Goal: Task Accomplishment & Management: Use online tool/utility

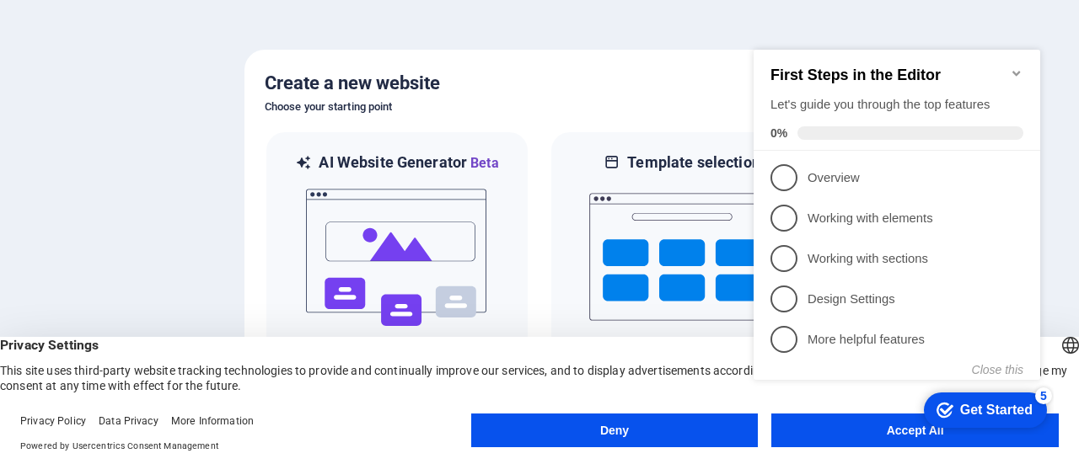
click at [798, 436] on appcues-checklist "Contextual help checklist present on screen" at bounding box center [900, 232] width 307 height 413
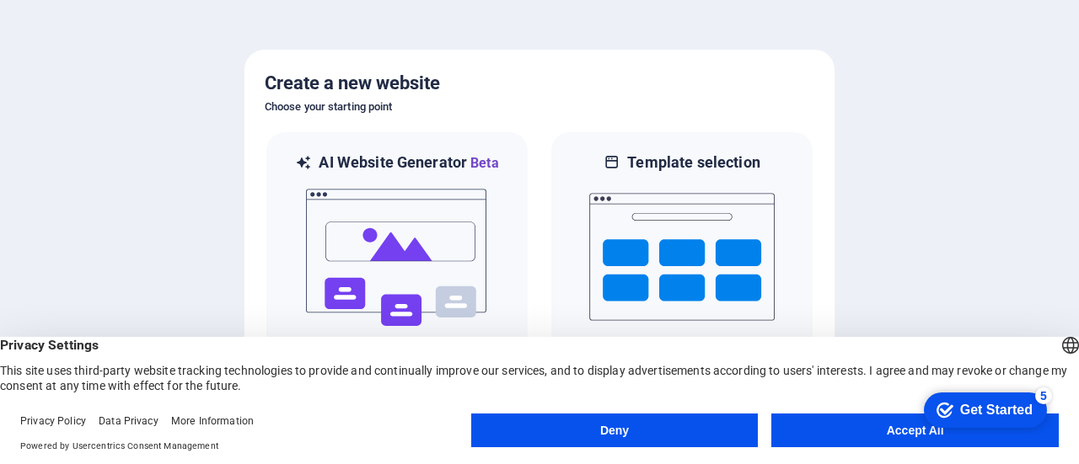
click at [824, 436] on button "Accept All" at bounding box center [914, 431] width 287 height 34
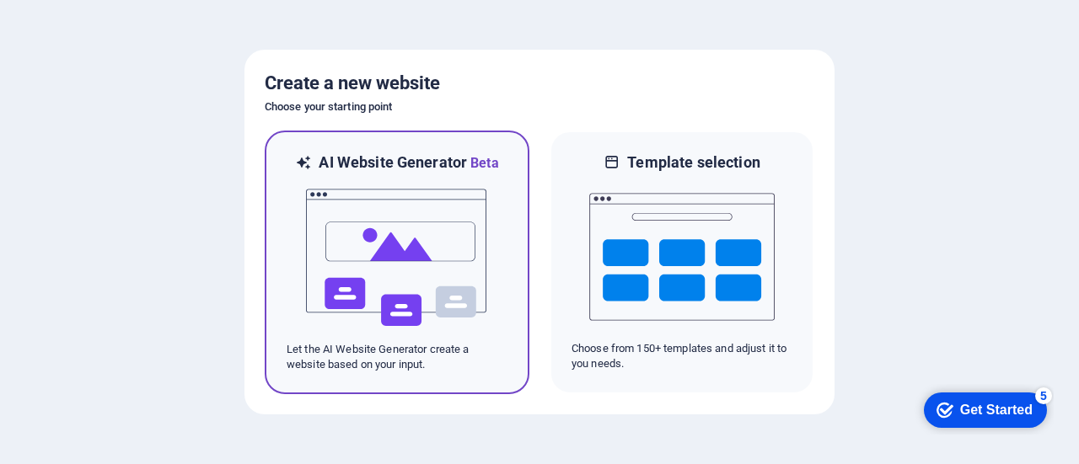
click at [421, 178] on img at bounding box center [396, 258] width 185 height 169
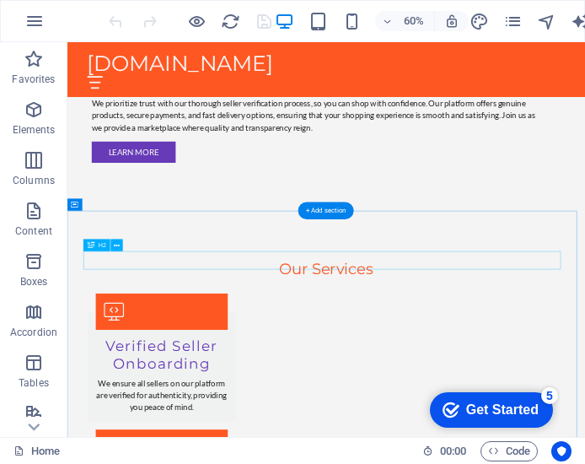
scroll to position [1492, 0]
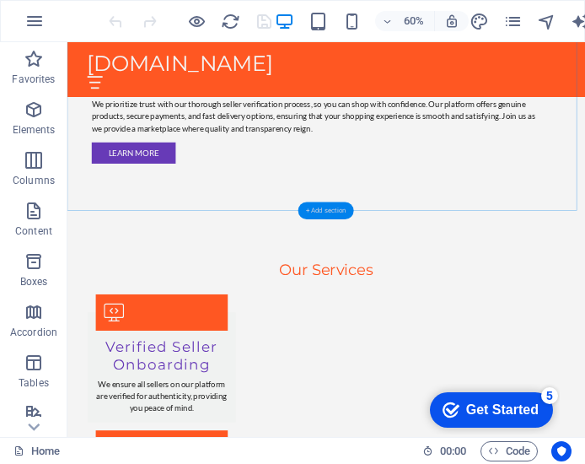
click at [332, 204] on div "+ Add section" at bounding box center [326, 210] width 56 height 17
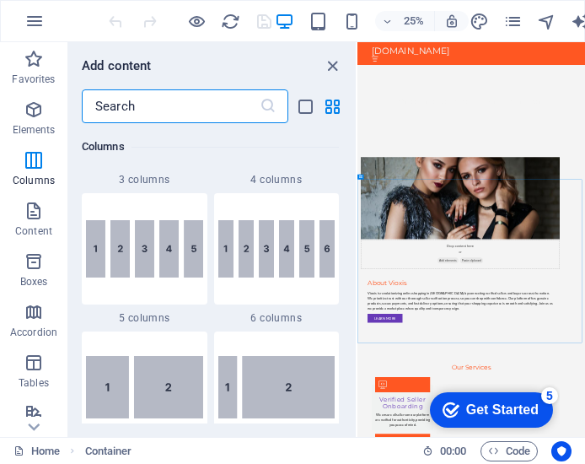
scroll to position [1085, 0]
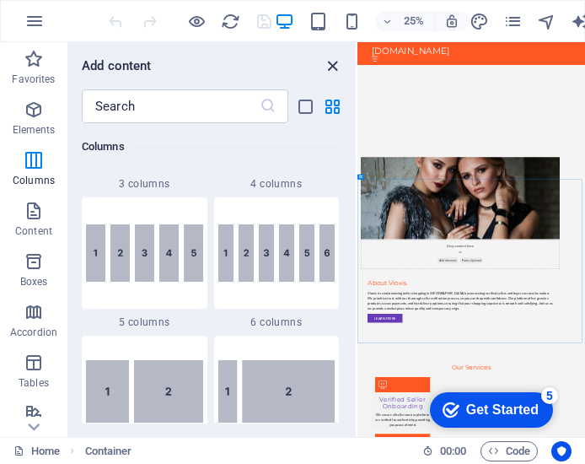
click at [332, 64] on icon "close panel" at bounding box center [332, 65] width 19 height 19
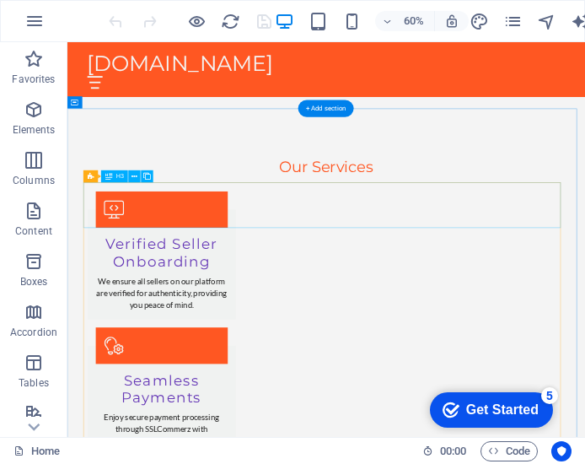
scroll to position [1661, 0]
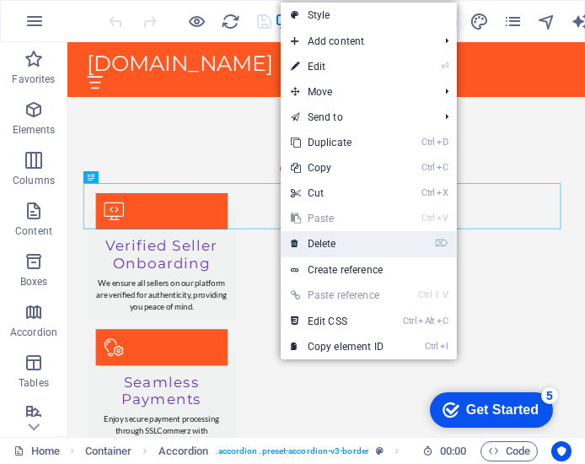
click at [375, 239] on link "⌦ Delete" at bounding box center [337, 243] width 113 height 25
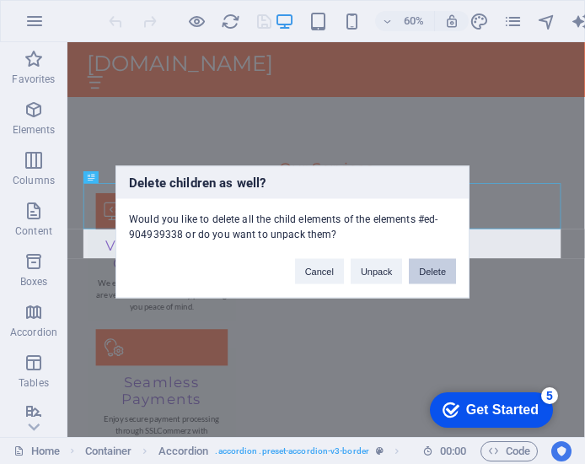
click at [427, 266] on button "Delete" at bounding box center [432, 271] width 47 height 25
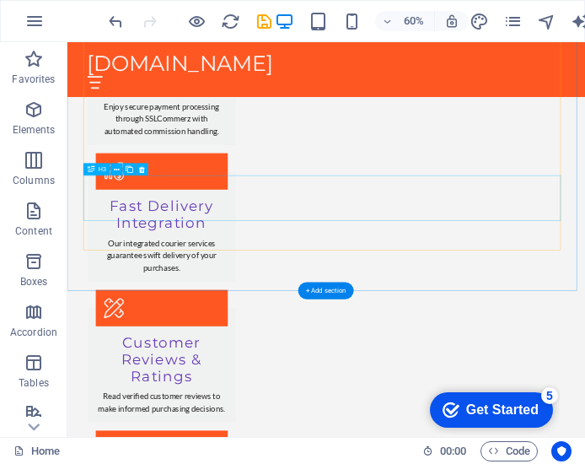
scroll to position [2187, 0]
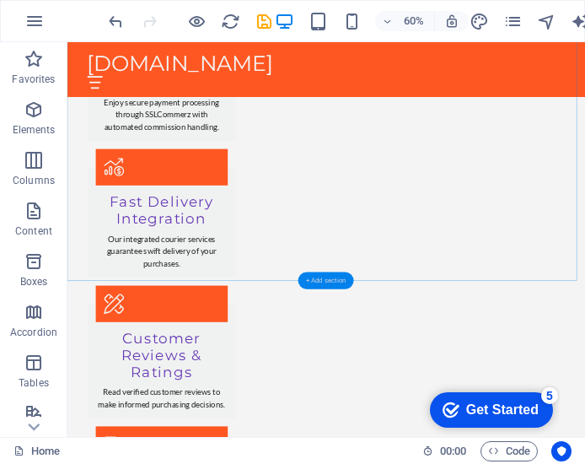
click at [321, 280] on div "+ Add section" at bounding box center [326, 279] width 56 height 17
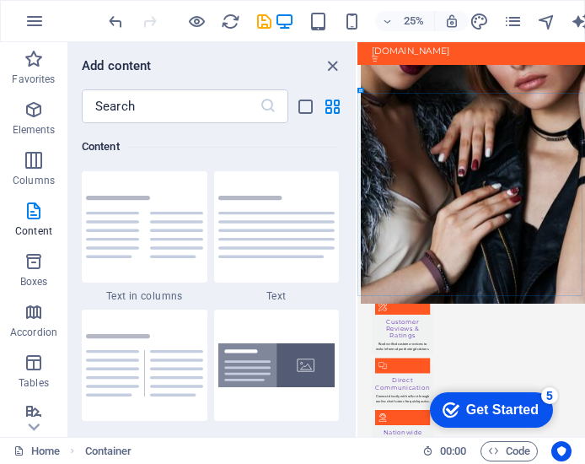
scroll to position [2491, 0]
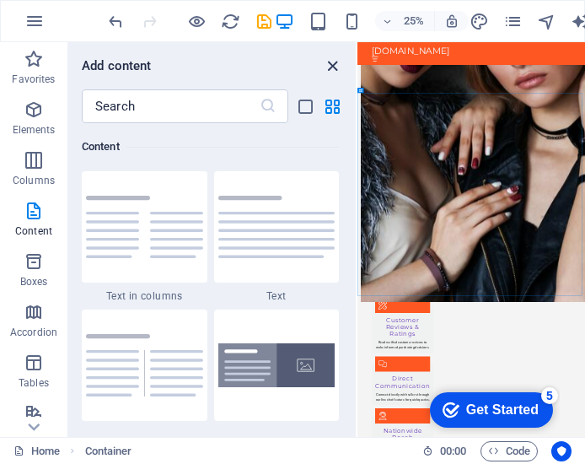
click at [334, 62] on icon "close panel" at bounding box center [332, 65] width 19 height 19
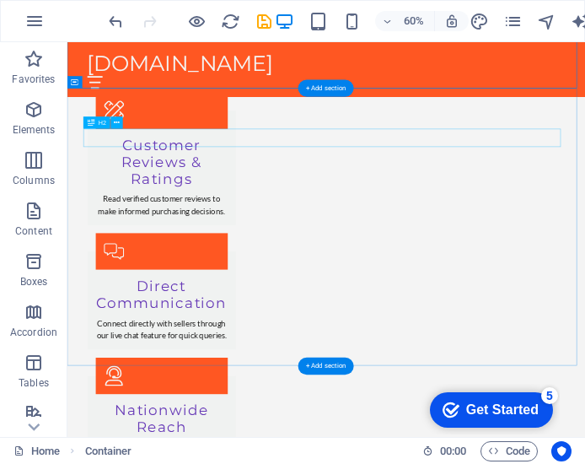
scroll to position [2508, 0]
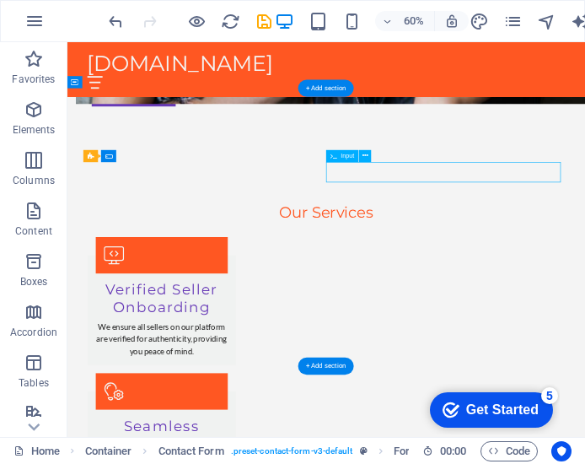
click at [351, 174] on div "H2 Banner Banner Container Spacer Preset Text Container Spacer Button Container…" at bounding box center [326, 239] width 518 height 394
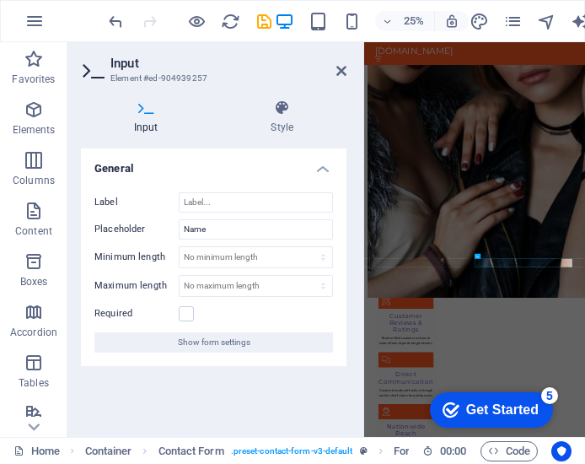
scroll to position [2762, 0]
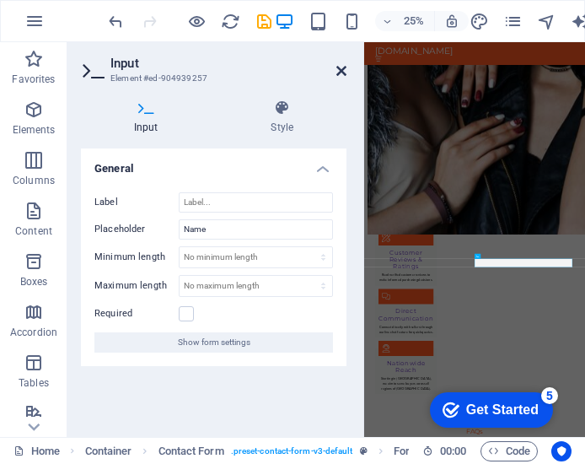
click at [339, 70] on icon at bounding box center [341, 70] width 10 height 13
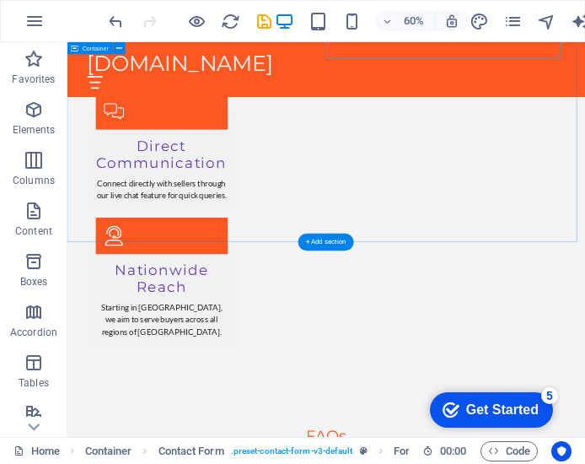
scroll to position [2745, 0]
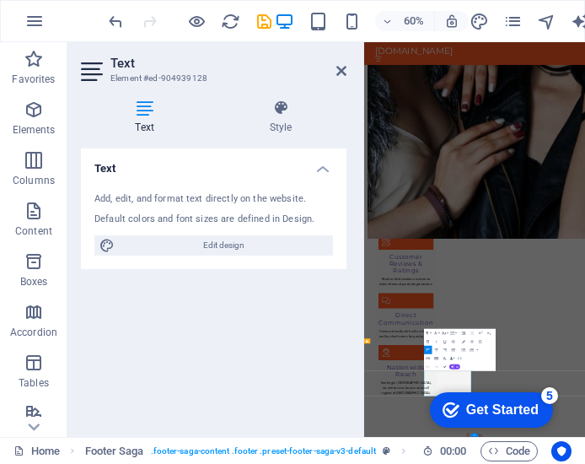
scroll to position [2762, 0]
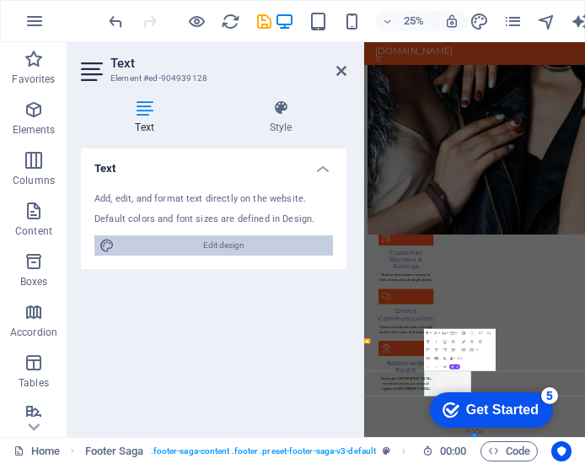
click at [223, 245] on span "Edit design" at bounding box center [224, 245] width 208 height 20
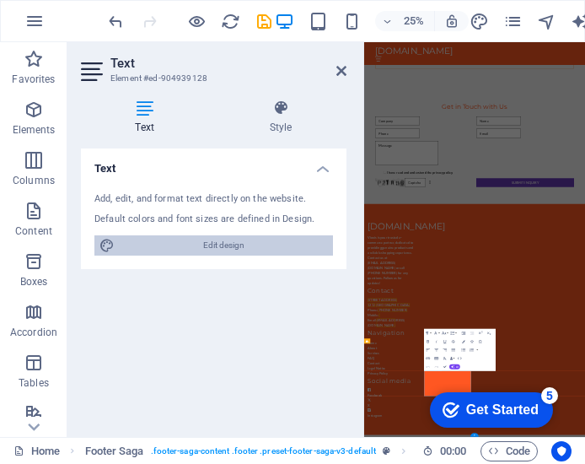
select select "px"
select select "200"
select select "px"
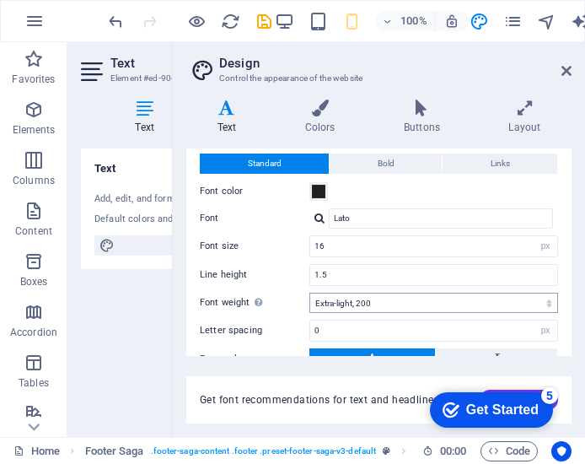
scroll to position [0, 0]
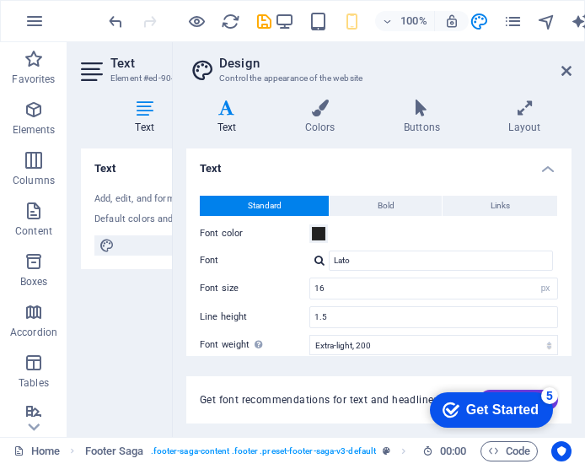
click at [148, 119] on h4 "Text" at bounding box center [148, 116] width 134 height 35
click at [214, 120] on h4 "Text" at bounding box center [230, 116] width 88 height 35
click at [238, 114] on icon at bounding box center [226, 107] width 81 height 17
click at [567, 71] on icon at bounding box center [566, 70] width 10 height 13
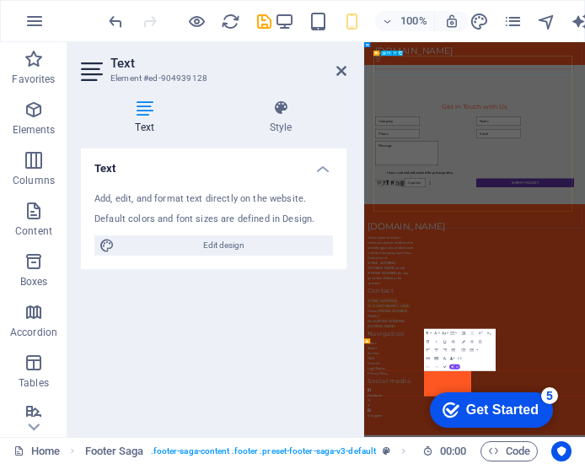
scroll to position [2762, 0]
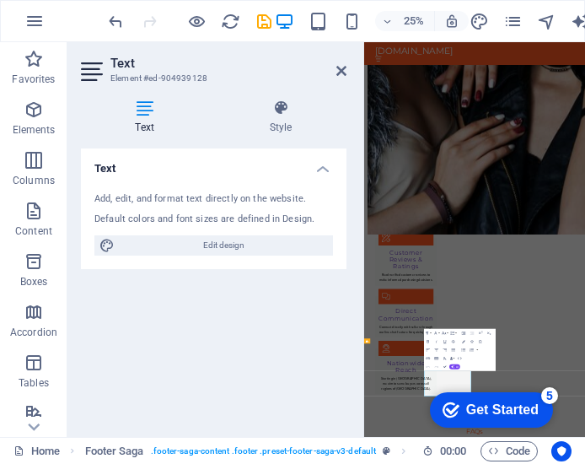
click at [142, 112] on icon at bounding box center [144, 107] width 127 height 17
click at [346, 67] on icon at bounding box center [341, 70] width 10 height 13
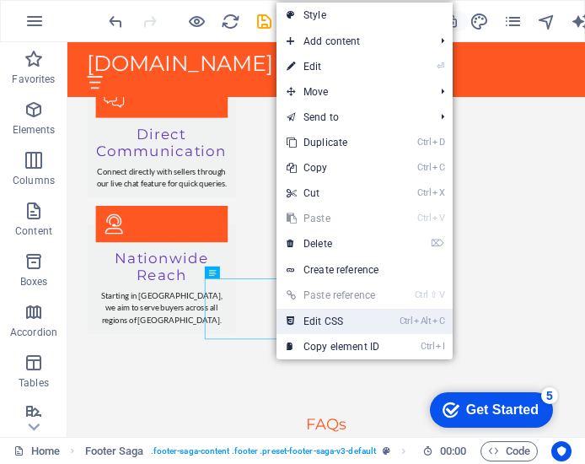
click at [326, 319] on link "Ctrl Alt C Edit CSS" at bounding box center [332, 321] width 113 height 25
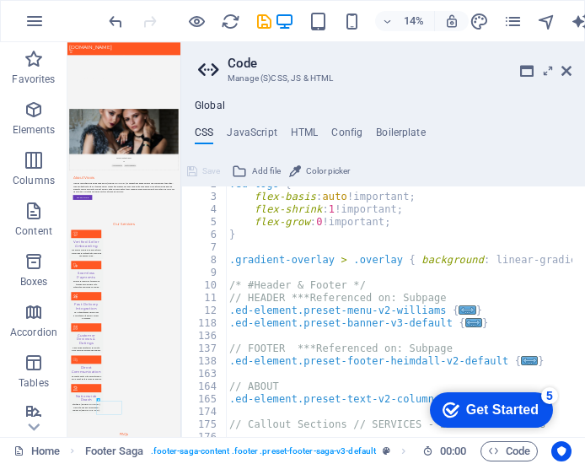
scroll to position [0, 0]
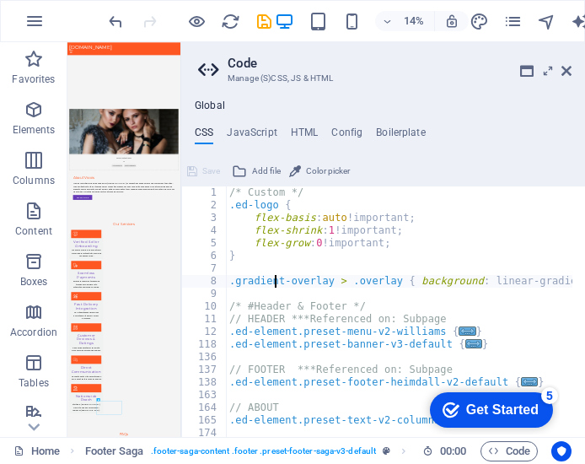
click at [275, 279] on div "/* Custom */ .ed-logo { flex-basis : auto !important; flex-shrink : 1 !importan…" at bounding box center [573, 317] width 694 height 263
click at [232, 284] on div "/* Custom */ .ed-logo { flex-basis : auto !important; flex-shrink : 1 !importan…" at bounding box center [573, 317] width 694 height 263
click at [282, 239] on div "/* Custom */ .ed-logo { flex-basis : auto !important; flex-shrink : 1 !importan…" at bounding box center [573, 317] width 694 height 263
click at [388, 255] on div "/* Custom */ .ed-logo { flex-basis : auto !important; flex-shrink : 1 !importan…" at bounding box center [573, 317] width 694 height 263
click at [361, 278] on div "/* Custom */ .ed-logo { flex-basis : auto !important; flex-shrink : 1 !importan…" at bounding box center [573, 317] width 694 height 263
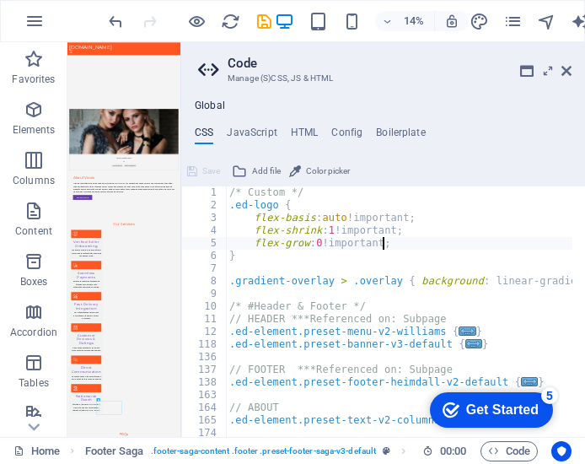
click at [383, 244] on div "/* Custom */ .ed-logo { flex-basis : auto !important; flex-shrink : 1 !importan…" at bounding box center [573, 317] width 694 height 263
click at [325, 260] on div "/* Custom */ .ed-logo { flex-basis : auto !important; flex-shrink : 1 !importan…" at bounding box center [573, 317] width 694 height 263
click at [312, 203] on div "/* Custom */ .ed-logo { flex-basis : auto !important; flex-shrink : 1 !importan…" at bounding box center [573, 317] width 694 height 263
type textarea ".ed-logo {"
click at [568, 74] on icon at bounding box center [566, 70] width 10 height 13
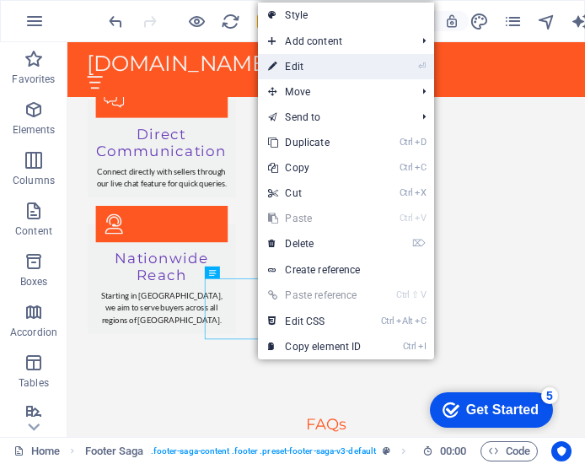
click at [298, 67] on link "⏎ Edit" at bounding box center [314, 66] width 113 height 25
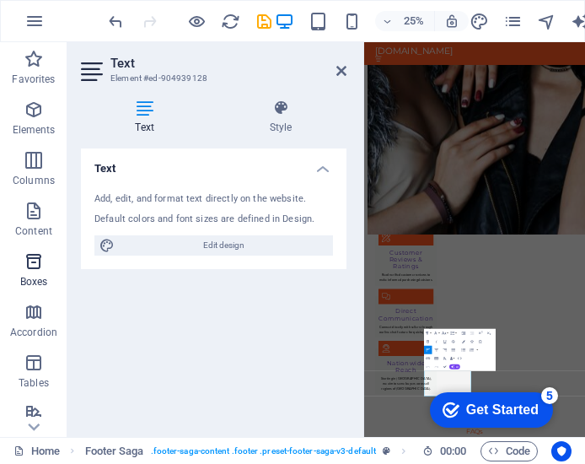
scroll to position [364, 0]
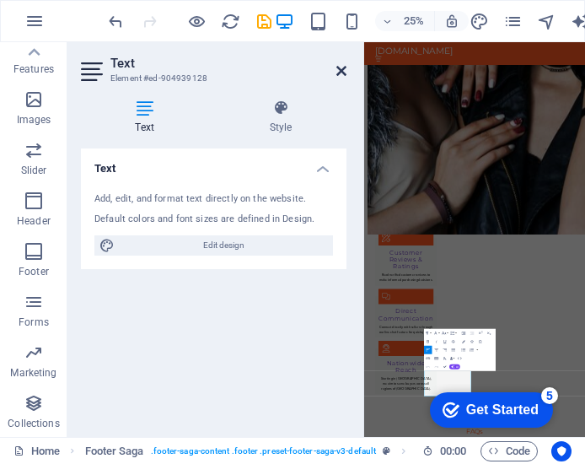
click at [341, 67] on icon at bounding box center [341, 70] width 10 height 13
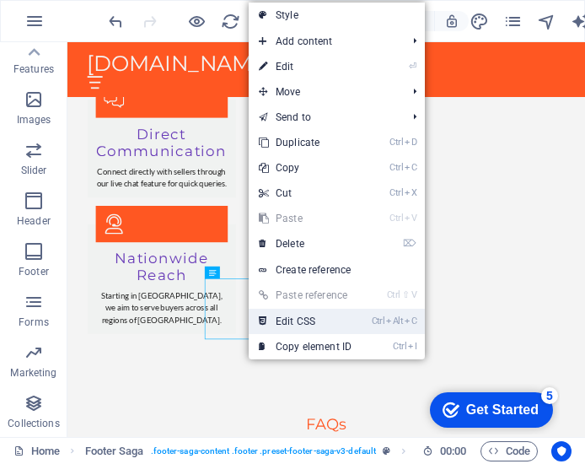
click at [297, 323] on link "Ctrl Alt C Edit CSS" at bounding box center [305, 321] width 113 height 25
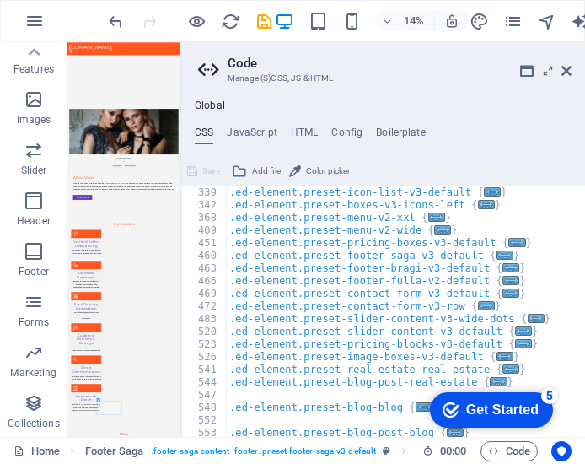
scroll to position [453, 0]
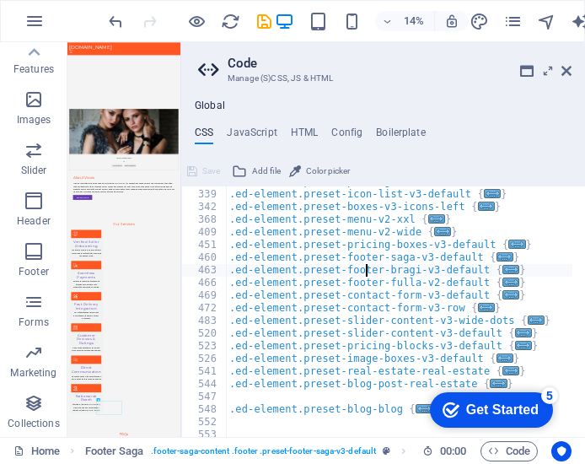
click at [367, 264] on div ".ed-element.preset-pricing-table-v3-default { ... } .ed-element.preset-icon-lis…" at bounding box center [573, 306] width 694 height 263
click at [356, 266] on div ".ed-element.preset-pricing-table-v3-default { ... } .ed-element.preset-icon-lis…" at bounding box center [573, 306] width 694 height 263
click at [403, 272] on div ".ed-element.preset-pricing-table-v3-default { ... } .ed-element.preset-icon-lis…" at bounding box center [573, 306] width 694 height 263
click at [364, 293] on div ".ed-element.preset-pricing-table-v3-default { ... } .ed-element.preset-icon-lis…" at bounding box center [573, 306] width 694 height 263
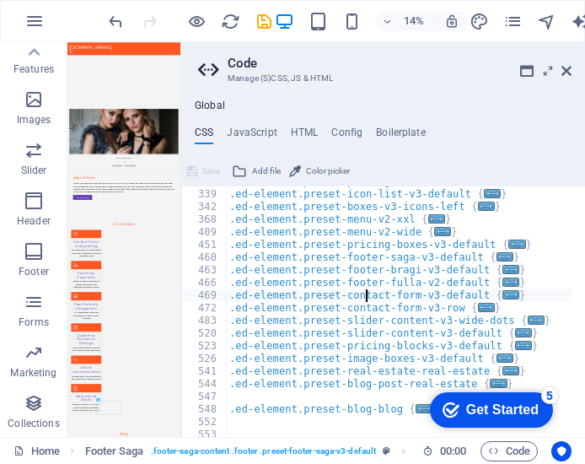
click at [364, 293] on div ".ed-element.preset-pricing-table-v3-default { ... } .ed-element.preset-icon-lis…" at bounding box center [573, 306] width 694 height 263
click at [364, 293] on div ".ed-element.preset-pricing-table-v3-default { ... } .ed-element.preset-icon-lis…" at bounding box center [399, 311] width 346 height 250
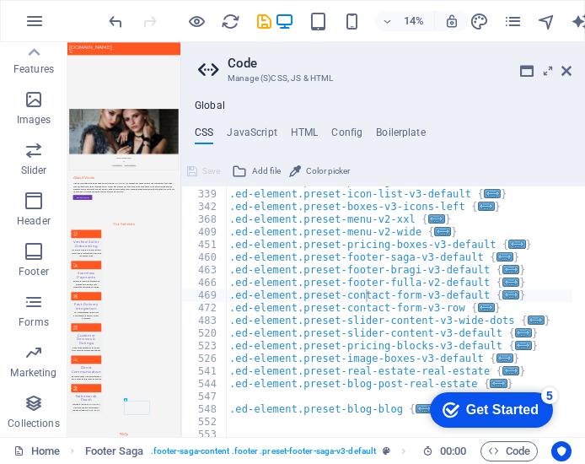
type textarea ".ed-element.preset-footer-fulla-v2-default {"
click at [370, 278] on div ".ed-element.preset-pricing-table-v3-default { ... } .ed-element.preset-icon-lis…" at bounding box center [573, 306] width 694 height 263
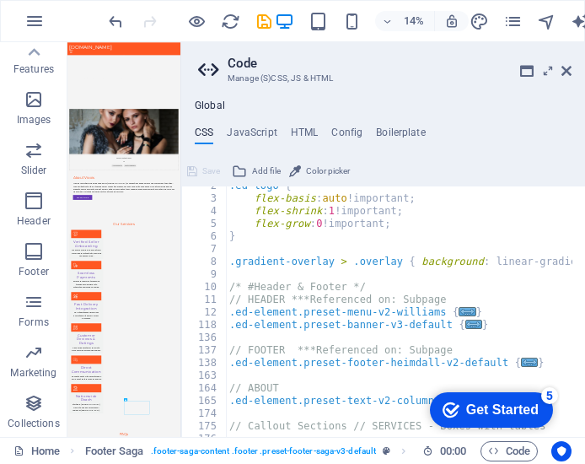
scroll to position [0, 0]
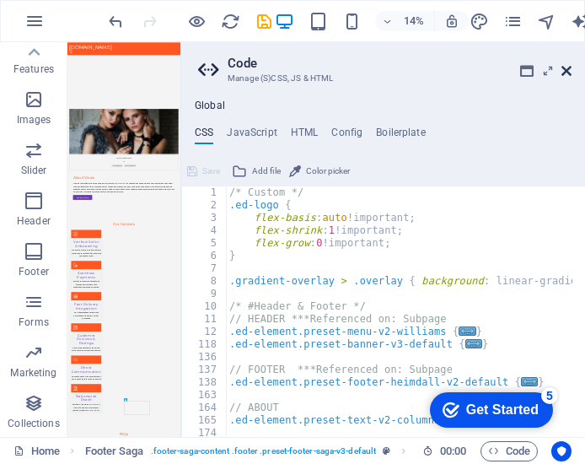
click at [568, 70] on icon at bounding box center [566, 70] width 10 height 13
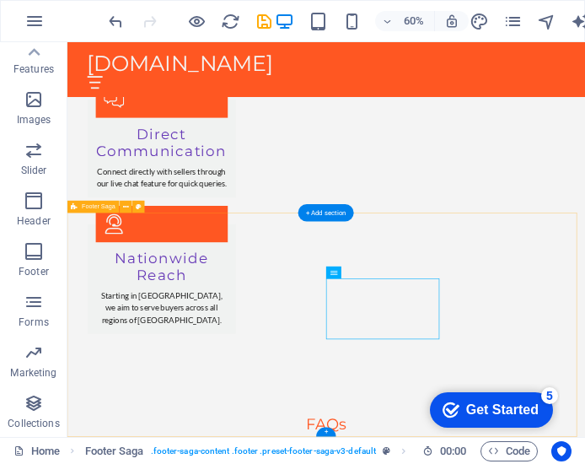
scroll to position [2761, 0]
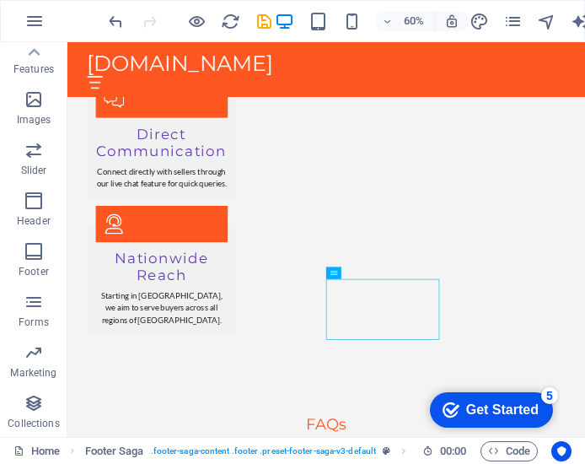
click at [456, 401] on div "checkmark Get Started 5" at bounding box center [491, 409] width 96 height 17
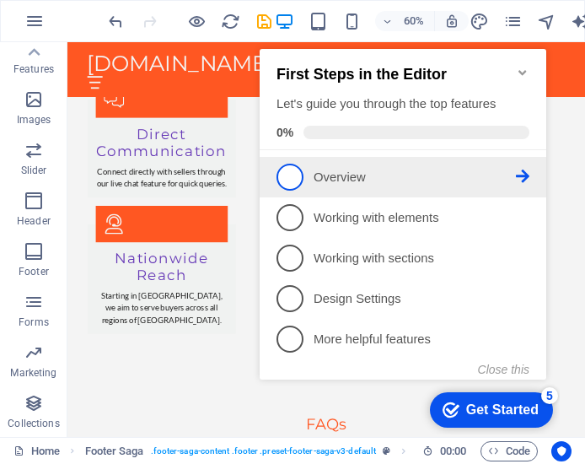
click at [300, 183] on span "1" at bounding box center [289, 177] width 27 height 27
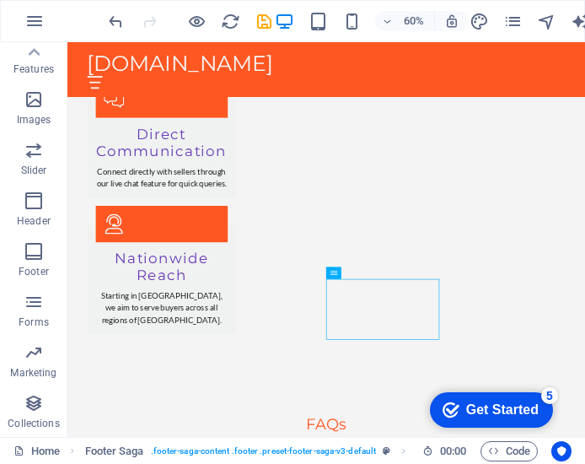
scroll to position [0, 0]
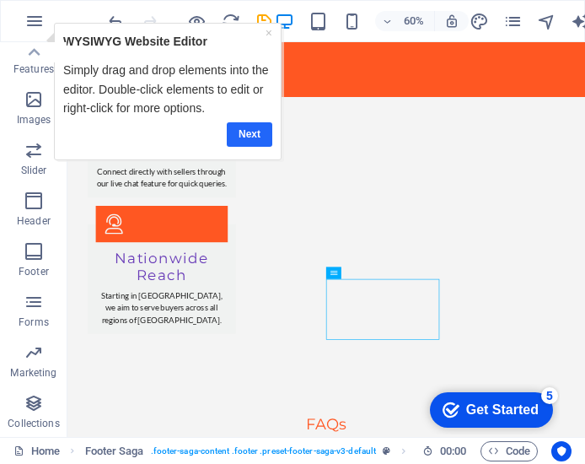
click at [242, 137] on link "Next" at bounding box center [249, 133] width 46 height 24
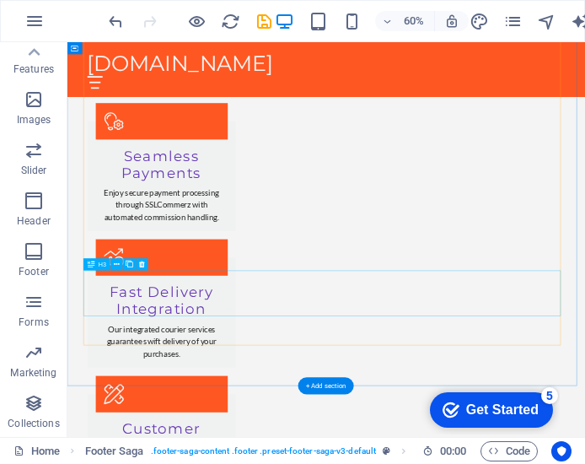
scroll to position [2012, 0]
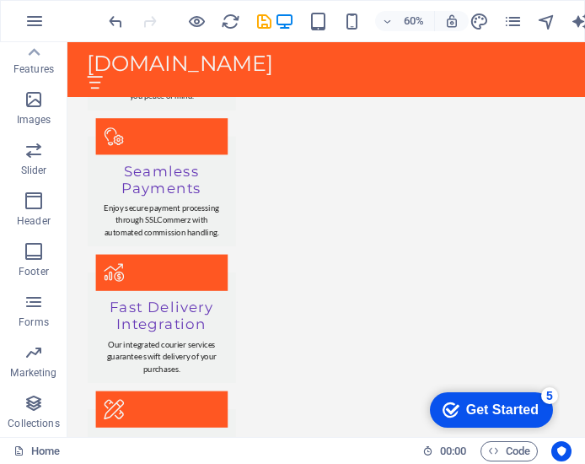
click at [487, 411] on div "Get Started" at bounding box center [502, 409] width 72 height 15
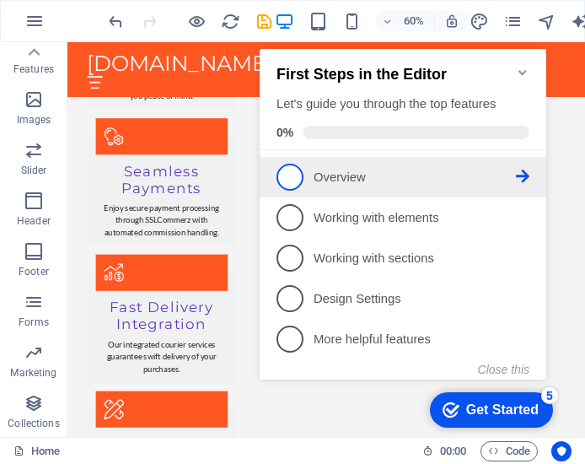
click at [293, 166] on span "1" at bounding box center [289, 177] width 27 height 27
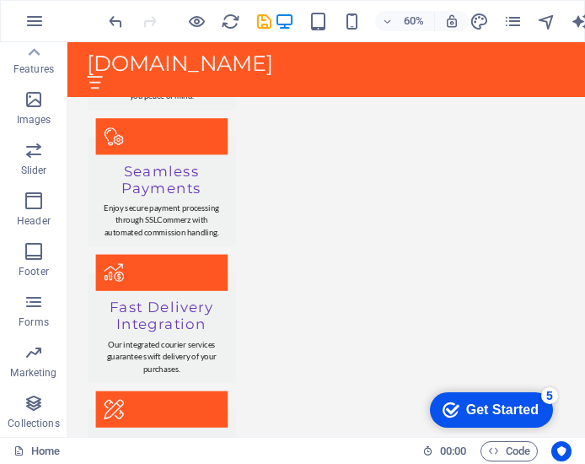
click at [452, 405] on icon "Get Started 5 items remaining, 0% complete" at bounding box center [451, 409] width 17 height 15
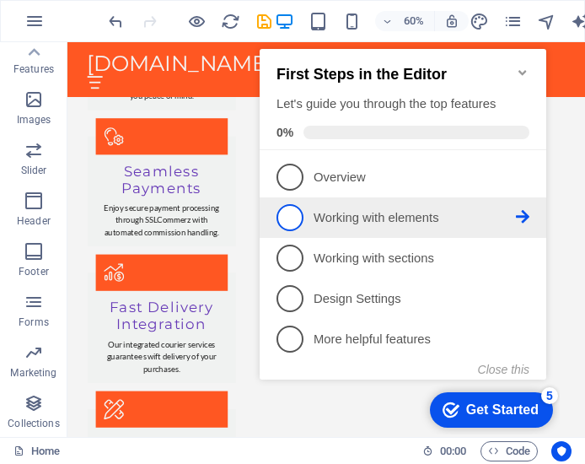
click at [292, 216] on span "2" at bounding box center [289, 217] width 27 height 27
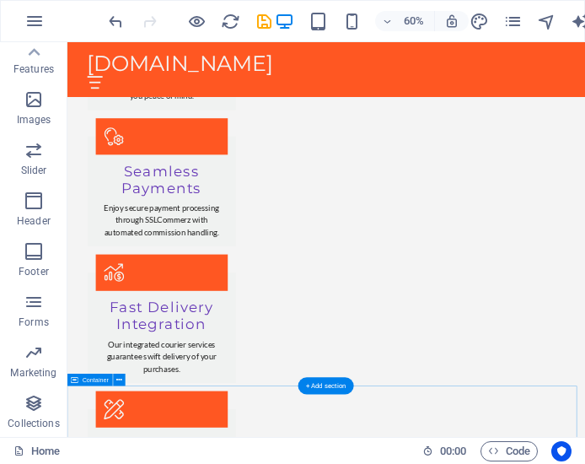
scroll to position [0, 0]
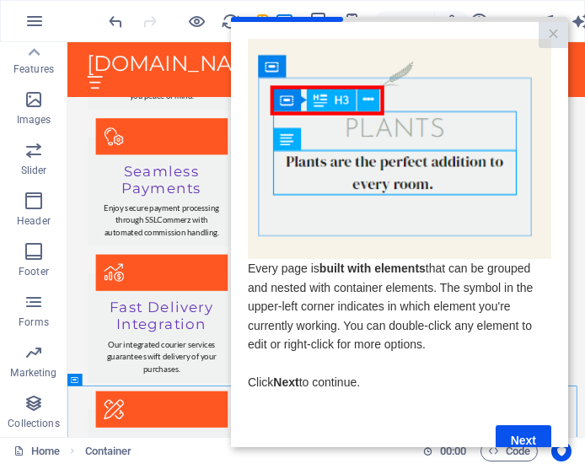
scroll to position [44, 0]
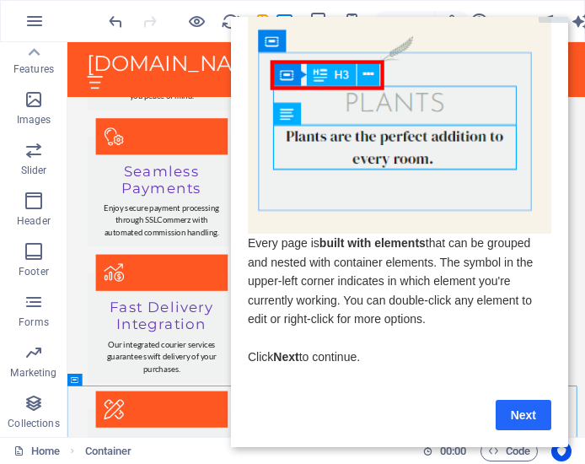
click at [523, 403] on link "Next" at bounding box center [524, 415] width 56 height 30
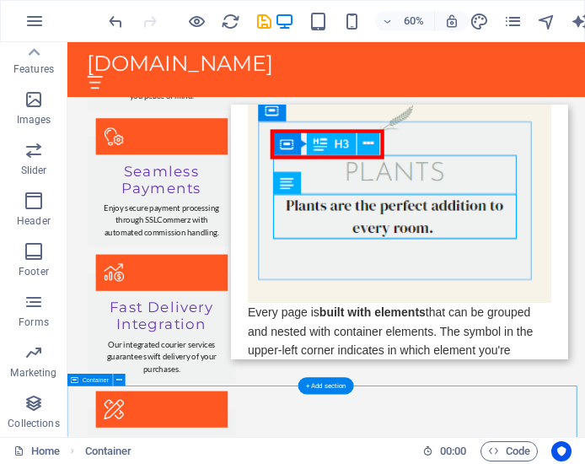
scroll to position [0, 0]
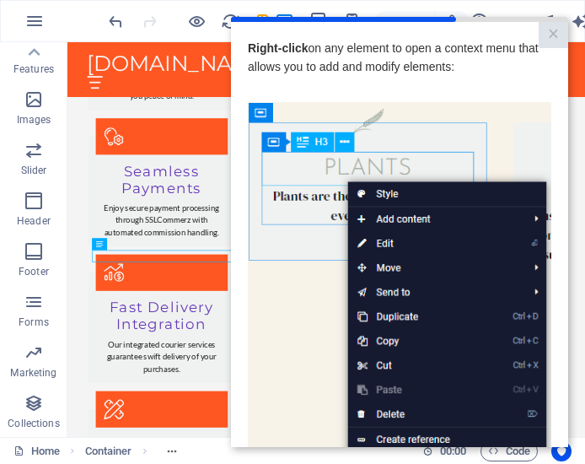
click at [297, 282] on img at bounding box center [399, 341] width 303 height 478
click at [337, 166] on img at bounding box center [399, 341] width 303 height 478
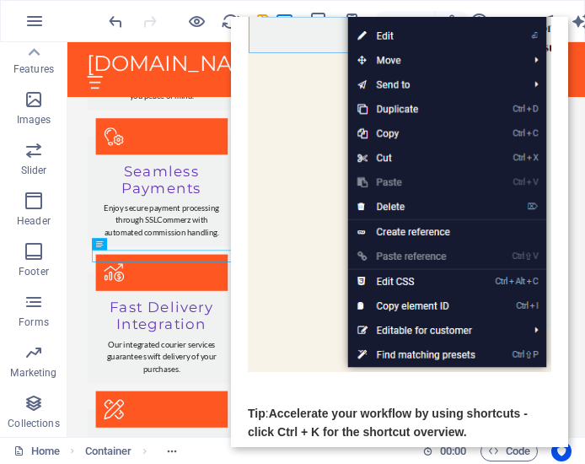
scroll to position [301, 1]
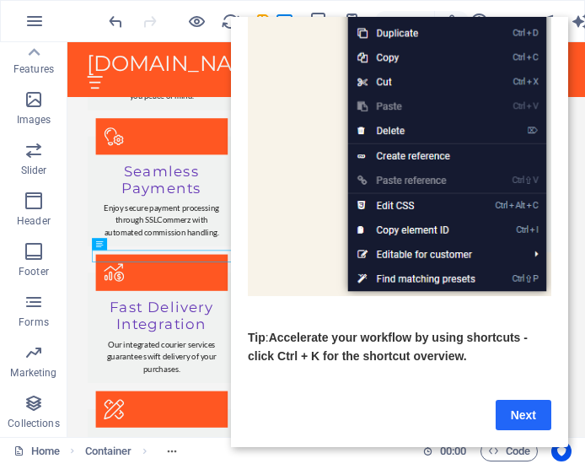
click at [519, 400] on link "Next" at bounding box center [524, 415] width 56 height 30
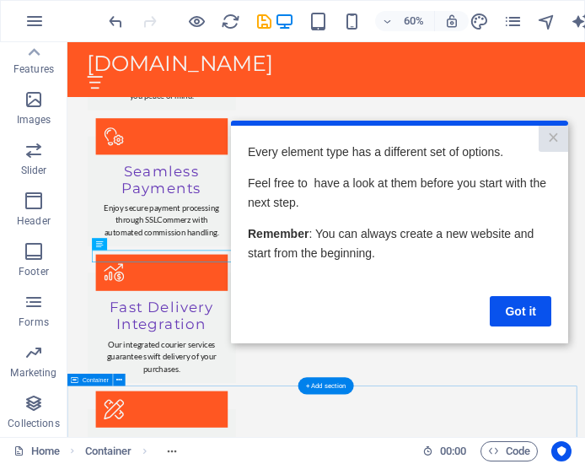
scroll to position [0, 0]
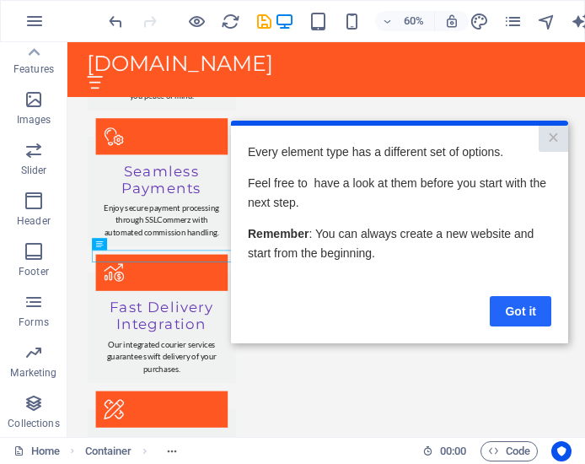
click at [513, 305] on link "Got it" at bounding box center [521, 311] width 62 height 30
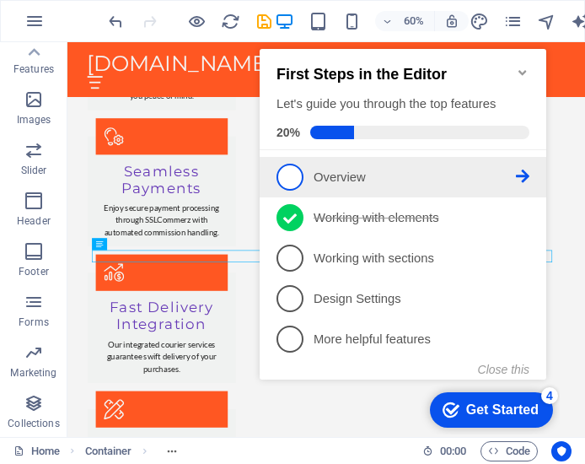
click at [344, 170] on p "Overview - incomplete" at bounding box center [415, 178] width 202 height 18
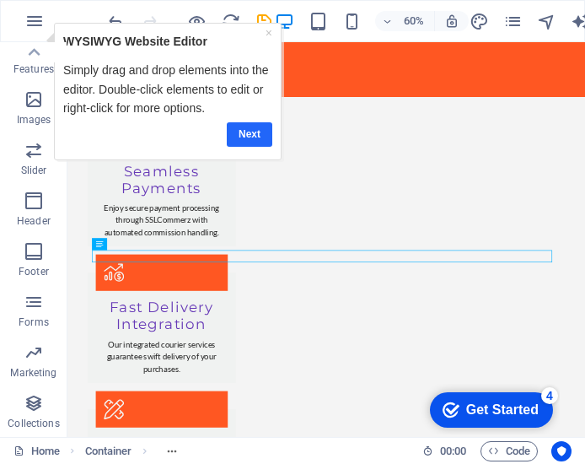
click at [244, 127] on link "Next" at bounding box center [249, 133] width 46 height 24
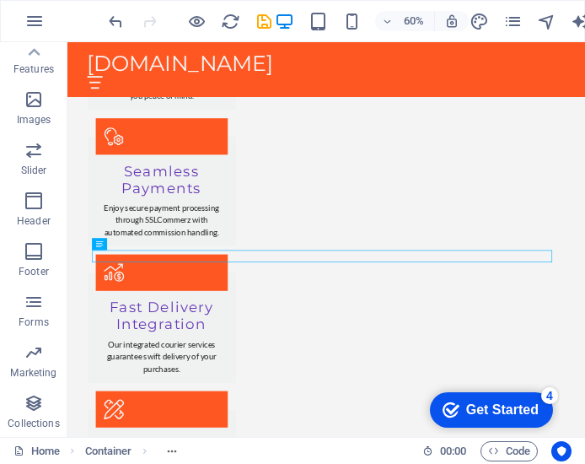
click at [466, 410] on div "Get Started" at bounding box center [502, 409] width 72 height 15
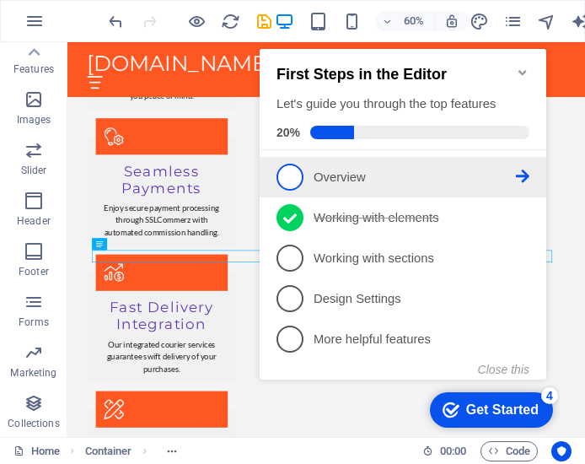
click at [288, 175] on span "1" at bounding box center [289, 177] width 27 height 27
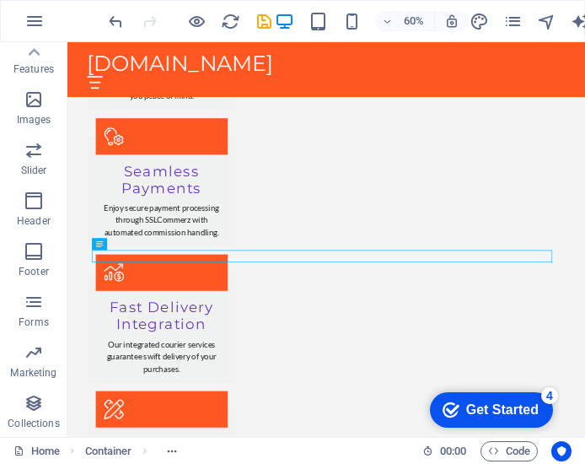
click at [454, 402] on icon "checkmark" at bounding box center [451, 409] width 17 height 17
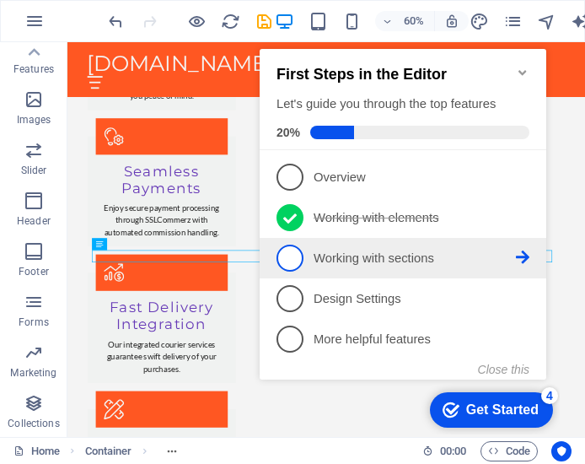
click at [295, 249] on span "3" at bounding box center [289, 257] width 27 height 27
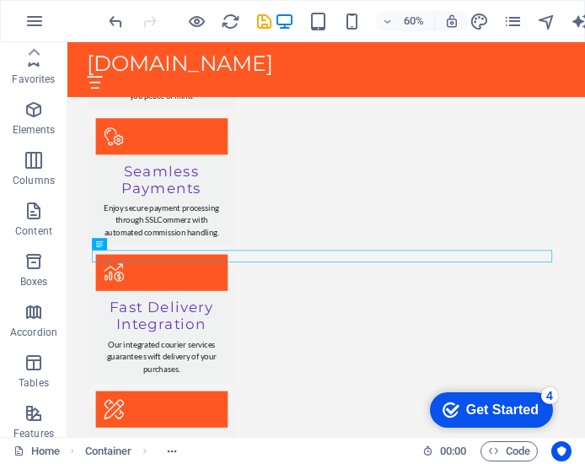
click at [471, 413] on div "Get Started" at bounding box center [502, 409] width 72 height 15
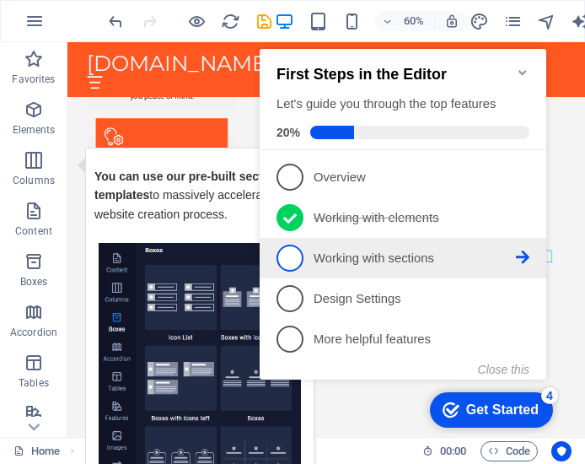
click at [290, 261] on span "3" at bounding box center [289, 257] width 27 height 27
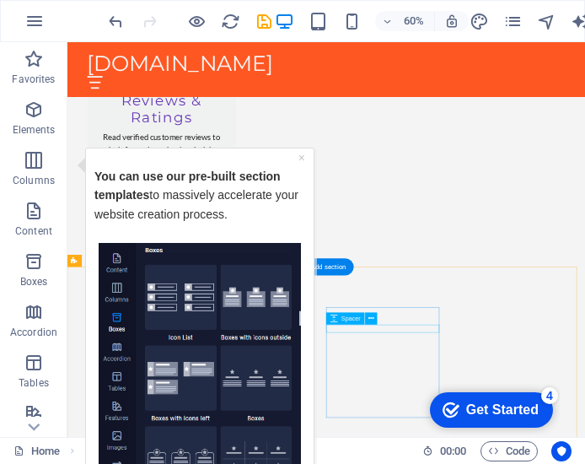
scroll to position [2762, 0]
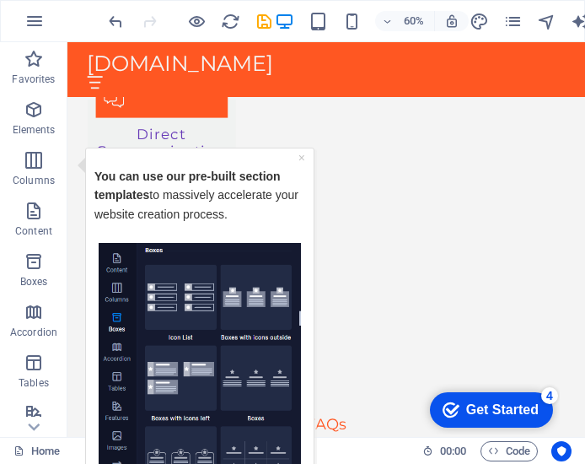
click at [466, 406] on div "Get Started" at bounding box center [502, 409] width 72 height 15
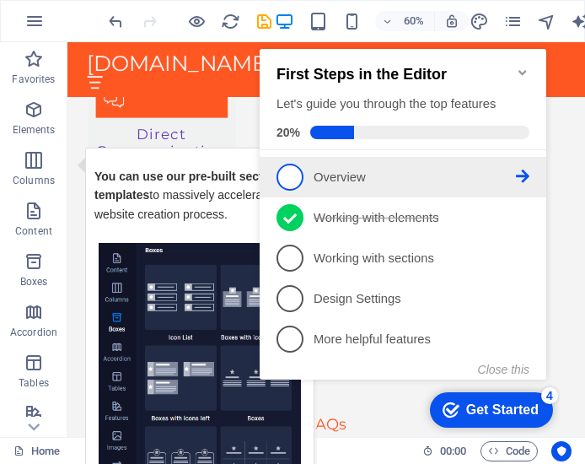
click at [300, 178] on span "1" at bounding box center [289, 177] width 27 height 27
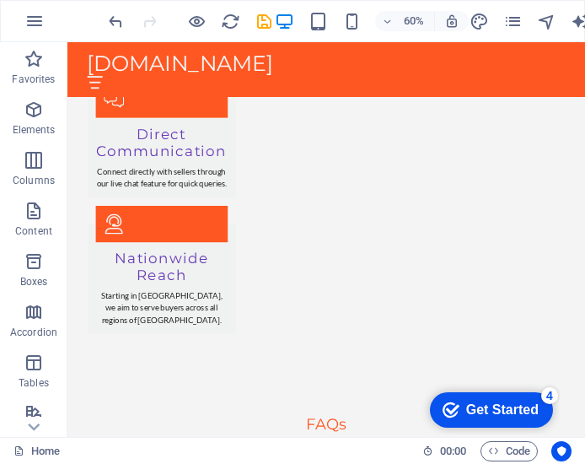
scroll to position [0, 0]
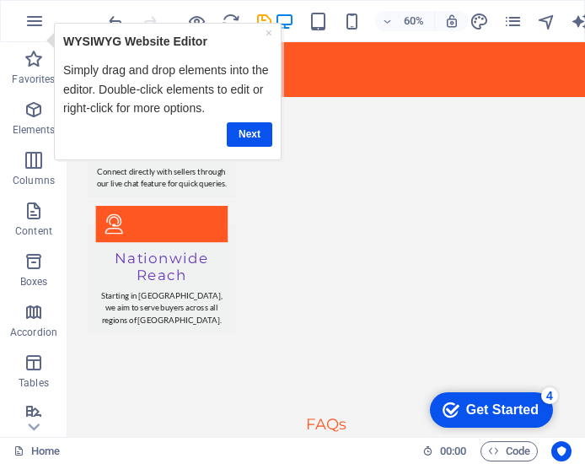
click at [493, 420] on div "checkmark Get Started 4" at bounding box center [491, 409] width 123 height 35
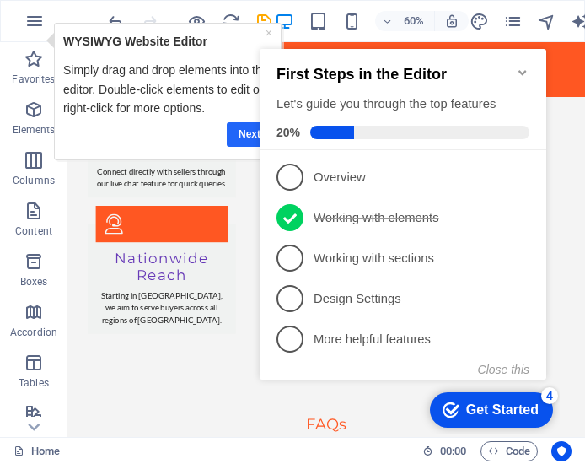
click at [250, 129] on link "Next" at bounding box center [249, 133] width 46 height 24
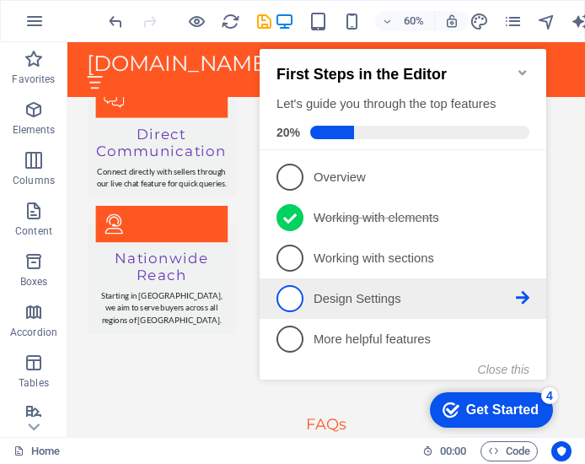
click at [289, 291] on span "4" at bounding box center [289, 298] width 27 height 27
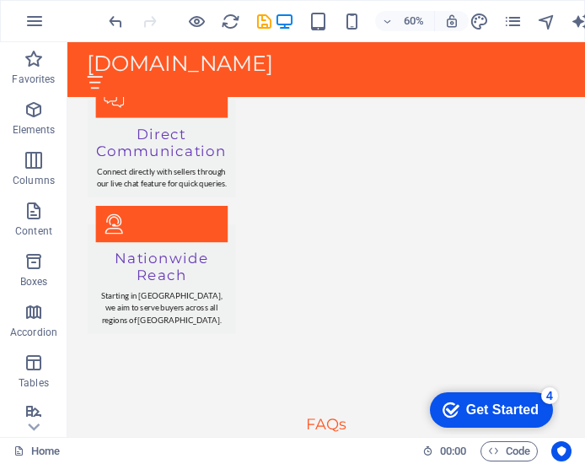
click at [464, 394] on div "checkmark Get Started 4" at bounding box center [491, 409] width 123 height 35
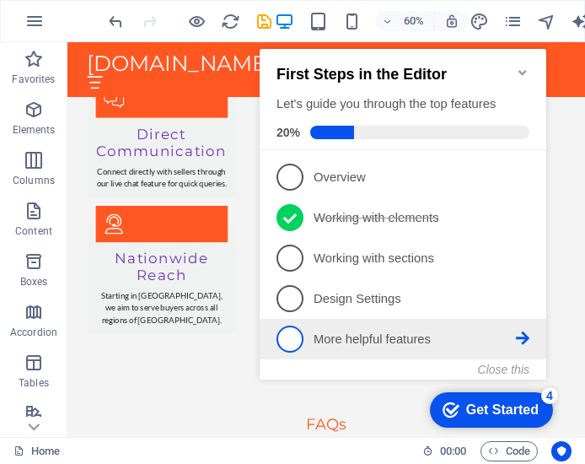
click at [448, 335] on p "More helpful features - incomplete" at bounding box center [415, 339] width 202 height 18
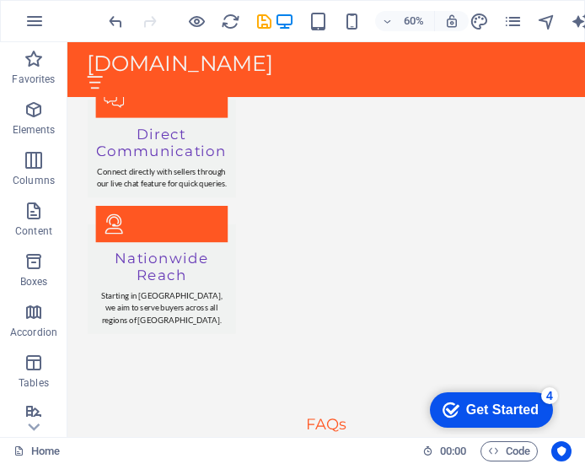
click at [475, 397] on div "checkmark Get Started 4" at bounding box center [491, 409] width 123 height 35
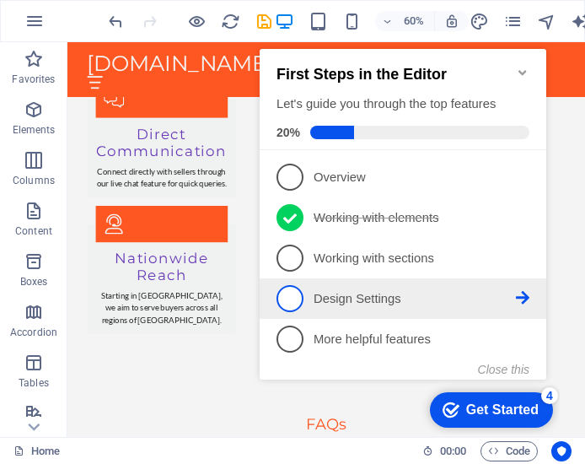
click at [292, 290] on span "4" at bounding box center [289, 298] width 27 height 27
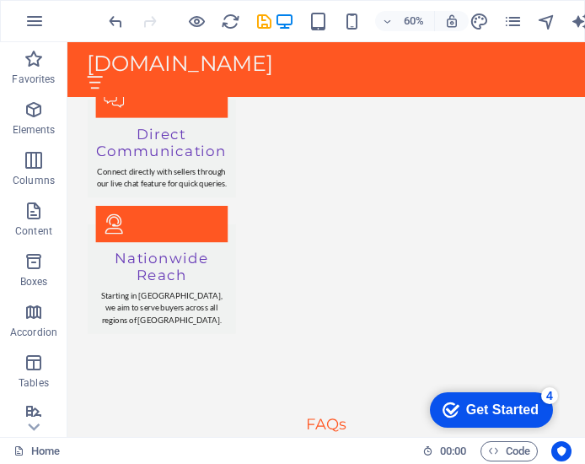
click at [452, 408] on icon "checkmark" at bounding box center [451, 409] width 17 height 17
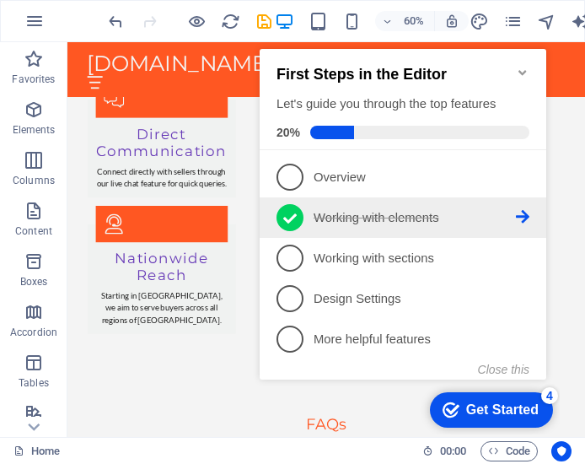
click at [293, 216] on icon at bounding box center [289, 218] width 13 height 10
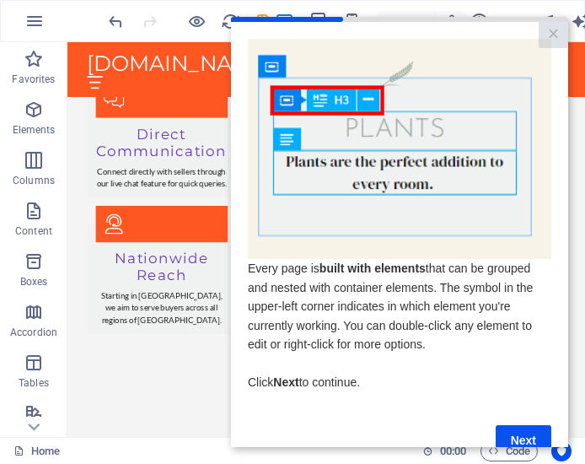
scroll to position [44, 0]
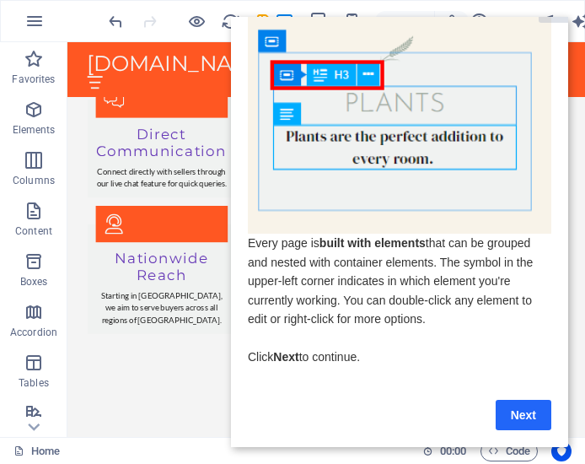
click at [512, 405] on link "Next" at bounding box center [524, 415] width 56 height 30
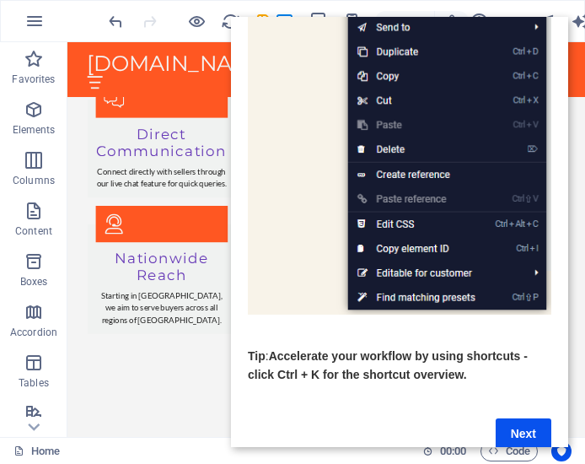
scroll to position [301, 0]
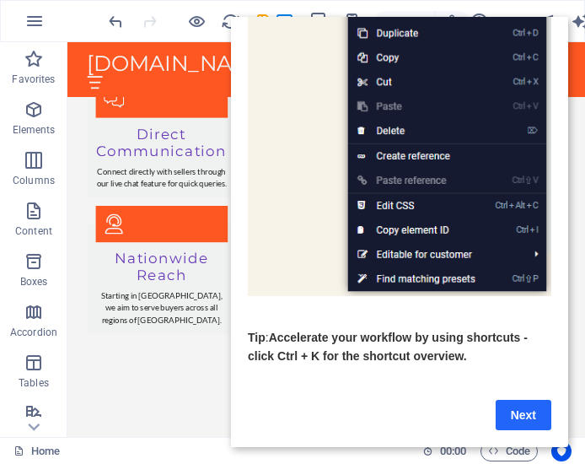
click at [523, 400] on link "Next" at bounding box center [524, 415] width 56 height 30
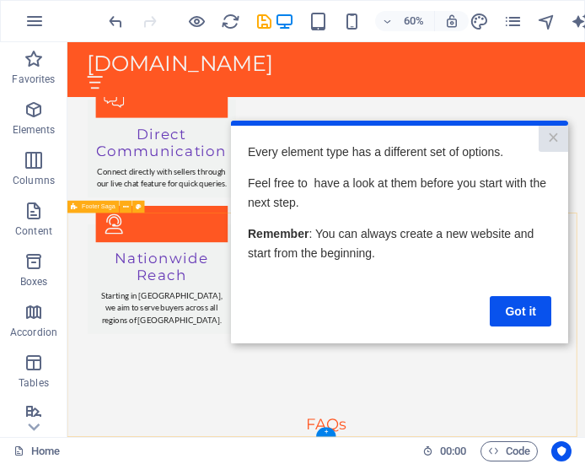
scroll to position [0, 0]
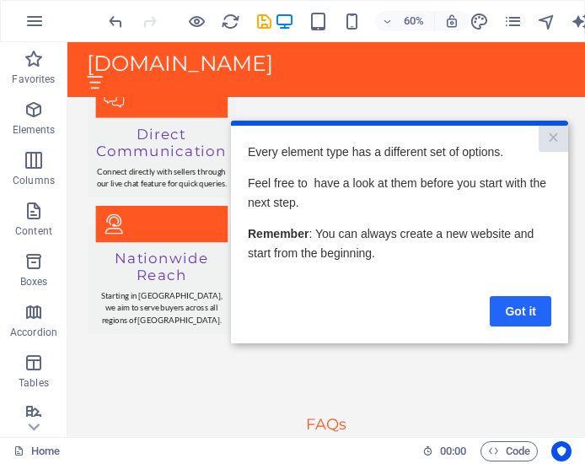
click at [521, 309] on link "Got it" at bounding box center [521, 311] width 62 height 30
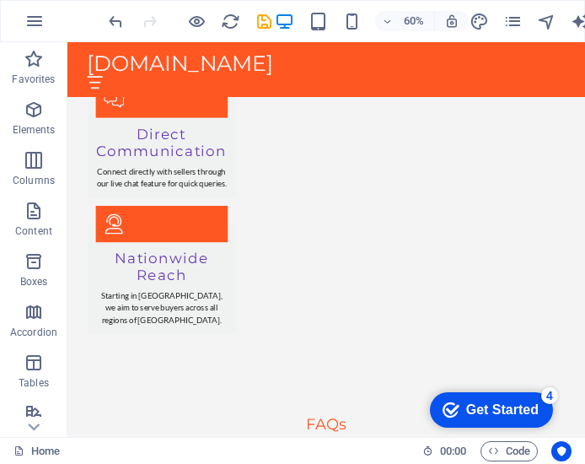
click at [474, 421] on div "checkmark Get Started 4" at bounding box center [491, 409] width 123 height 35
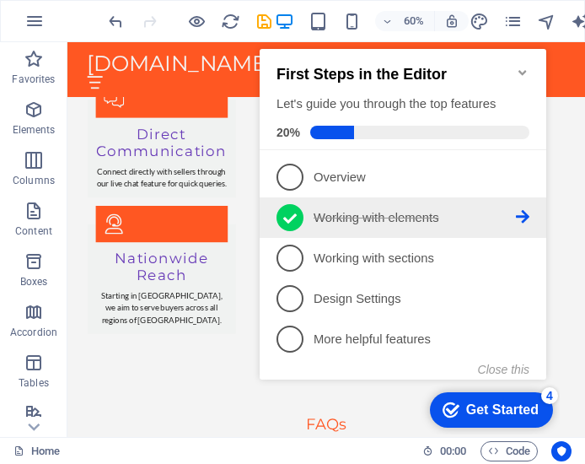
click at [297, 223] on span "2" at bounding box center [289, 217] width 27 height 27
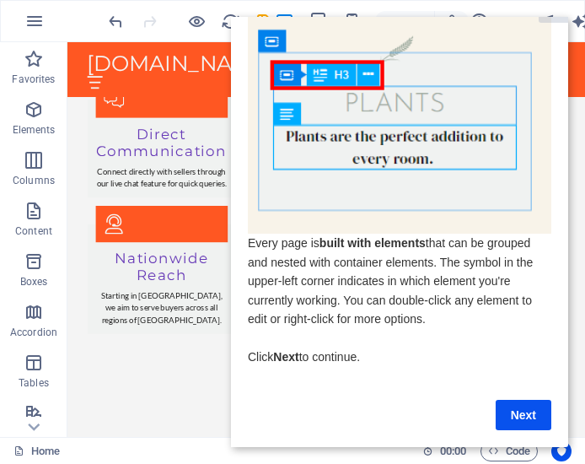
scroll to position [43, 0]
click at [530, 407] on link "Next" at bounding box center [524, 415] width 56 height 30
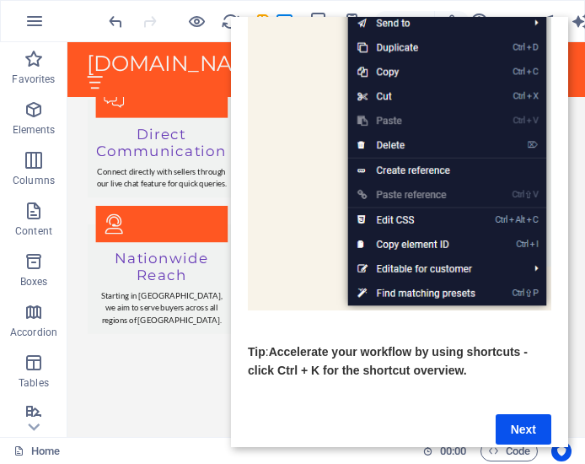
scroll to position [301, 0]
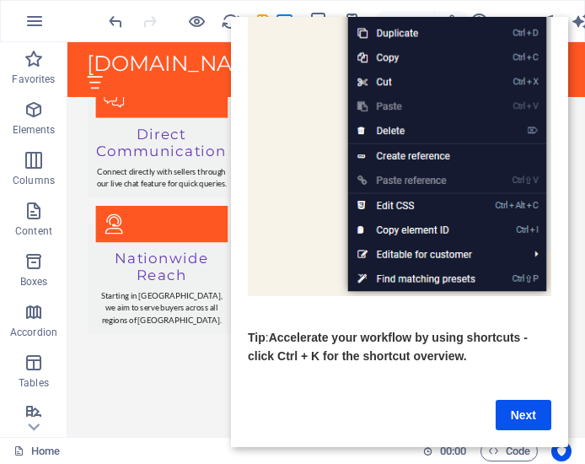
click at [530, 407] on link "Next" at bounding box center [524, 415] width 56 height 30
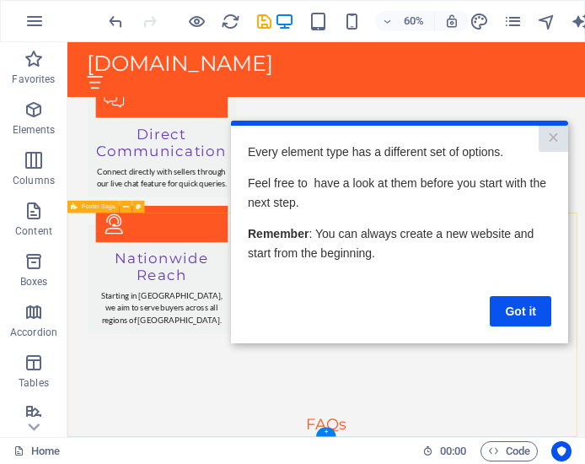
scroll to position [0, 0]
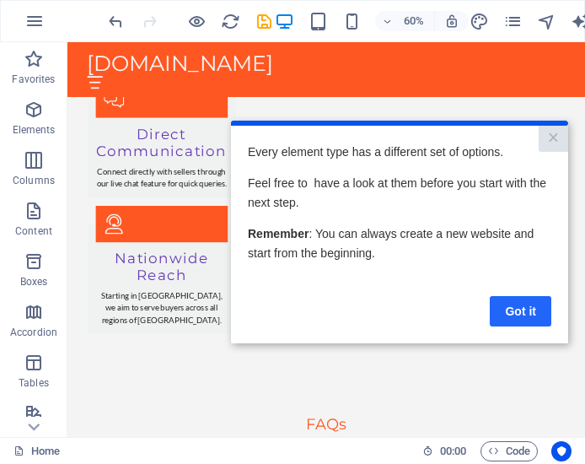
click at [514, 314] on link "Got it" at bounding box center [521, 311] width 62 height 30
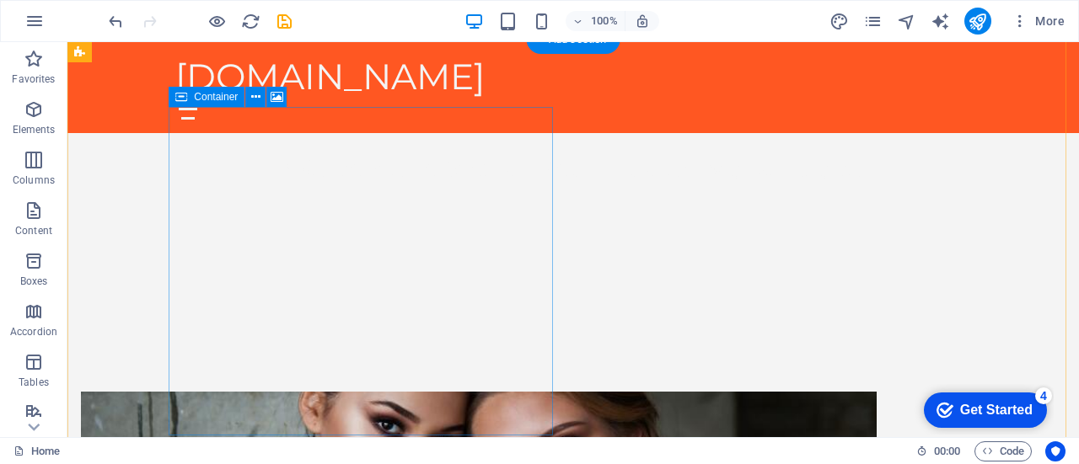
scroll to position [223, 0]
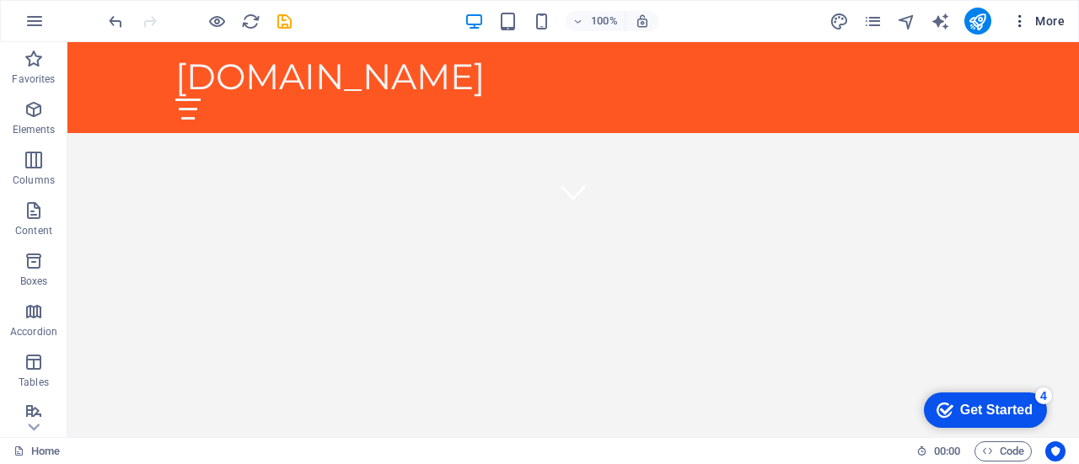
click at [584, 23] on icon "button" at bounding box center [1020, 21] width 17 height 17
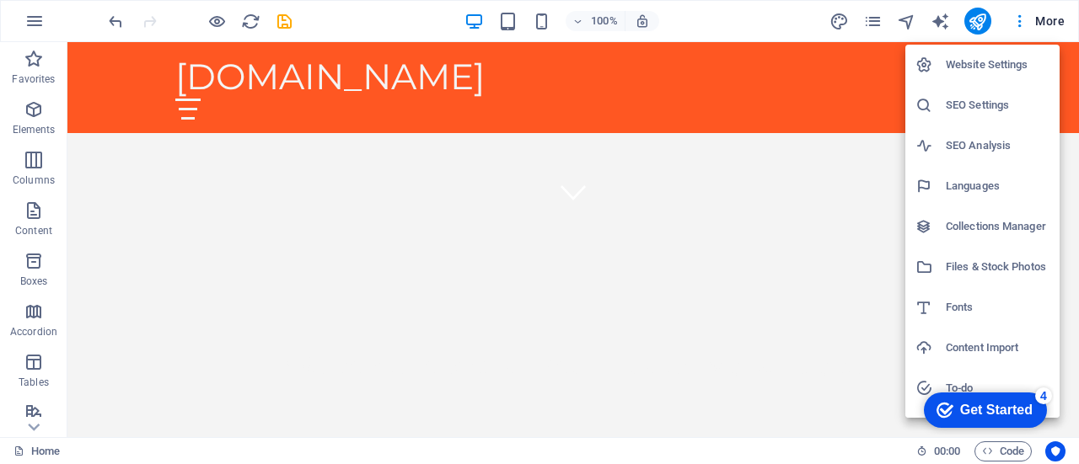
click at [584, 20] on div at bounding box center [539, 232] width 1079 height 464
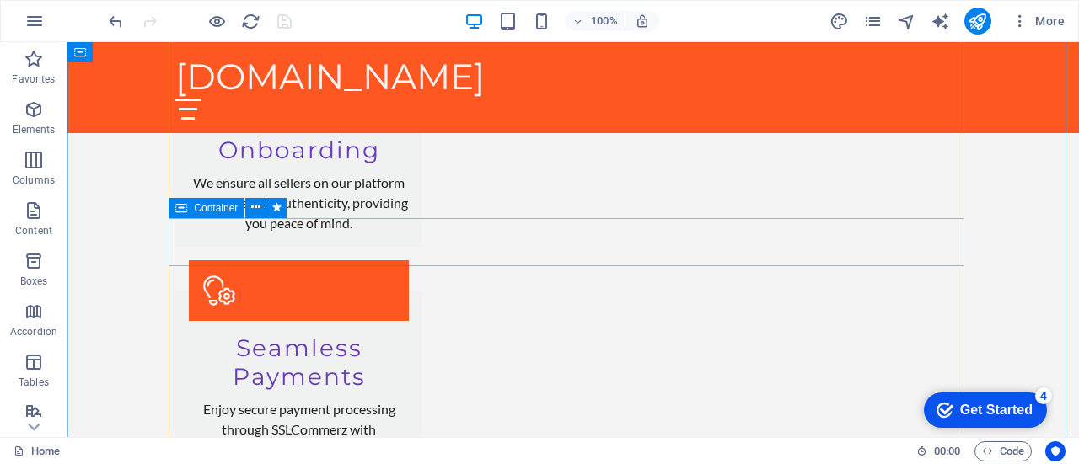
scroll to position [1657, 0]
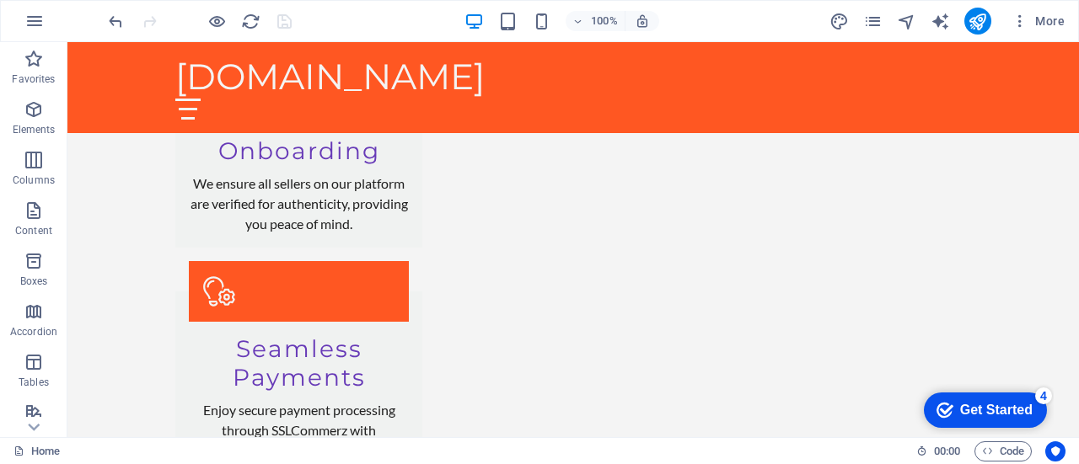
click at [584, 405] on div "Get Started" at bounding box center [996, 410] width 72 height 15
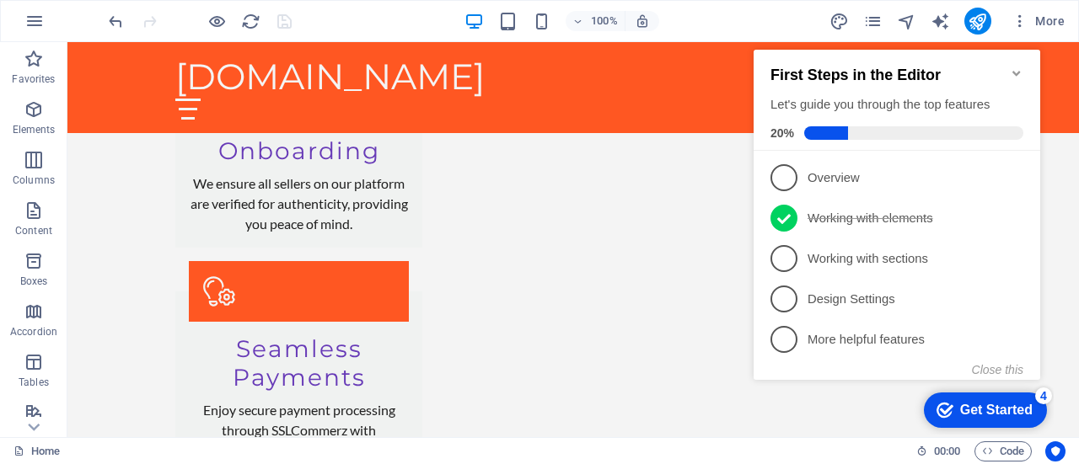
click at [584, 67] on icon "Minimize checklist" at bounding box center [1016, 73] width 13 height 13
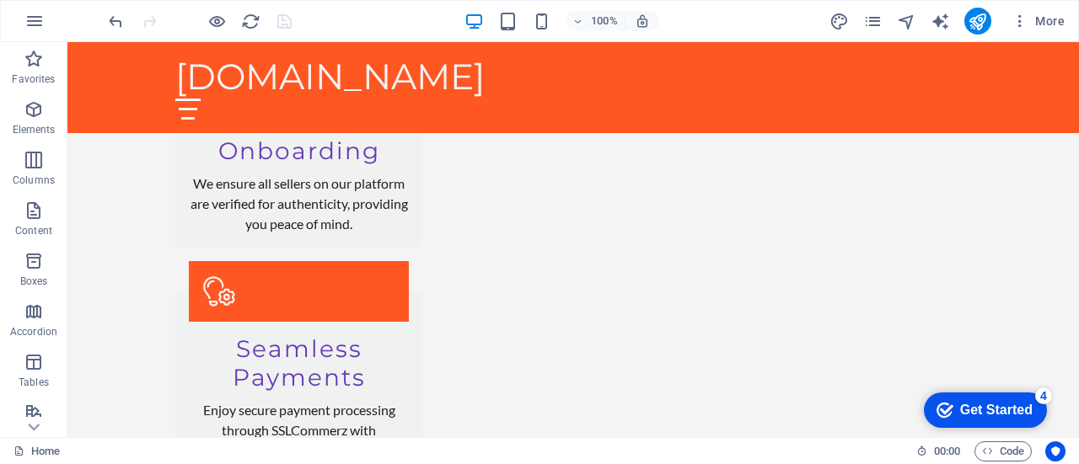
click at [584, 403] on div "Get Started" at bounding box center [996, 410] width 72 height 15
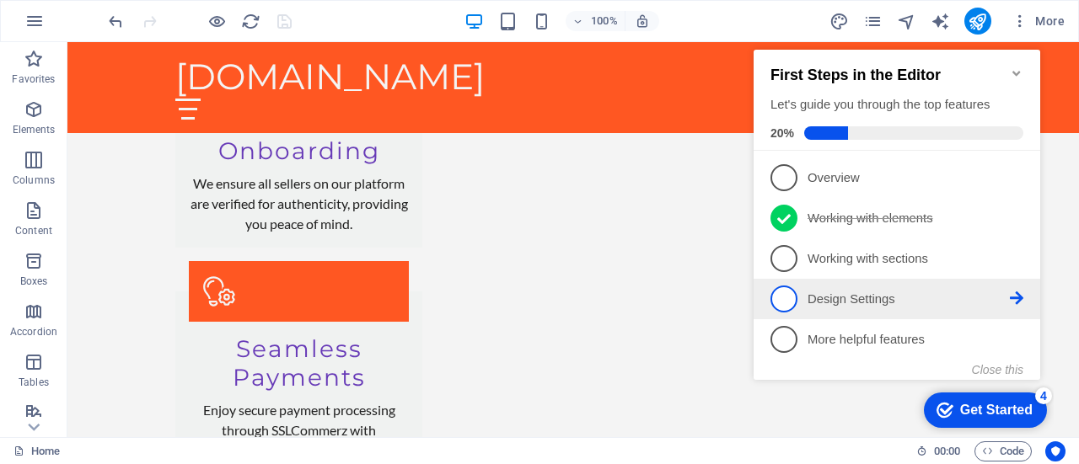
click at [584, 293] on span "4" at bounding box center [783, 299] width 27 height 27
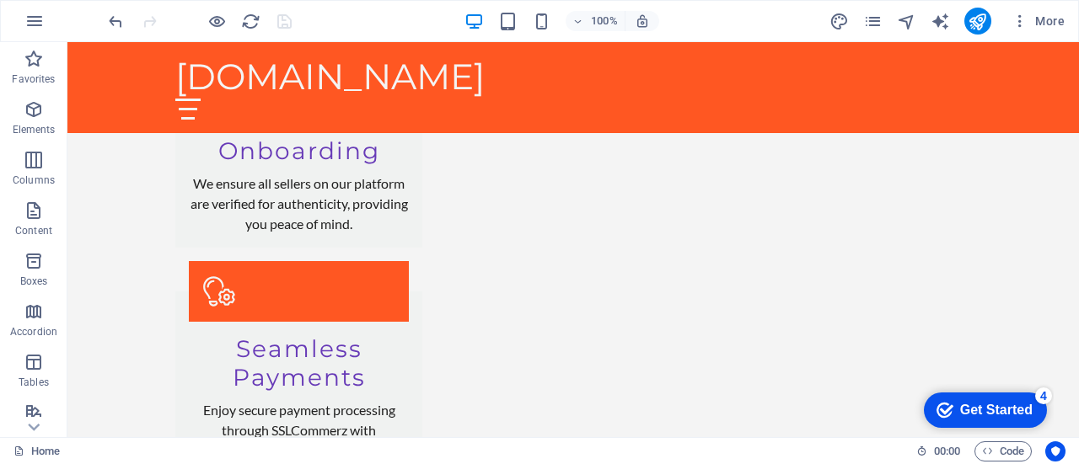
click at [584, 405] on div "Get Started" at bounding box center [996, 410] width 72 height 15
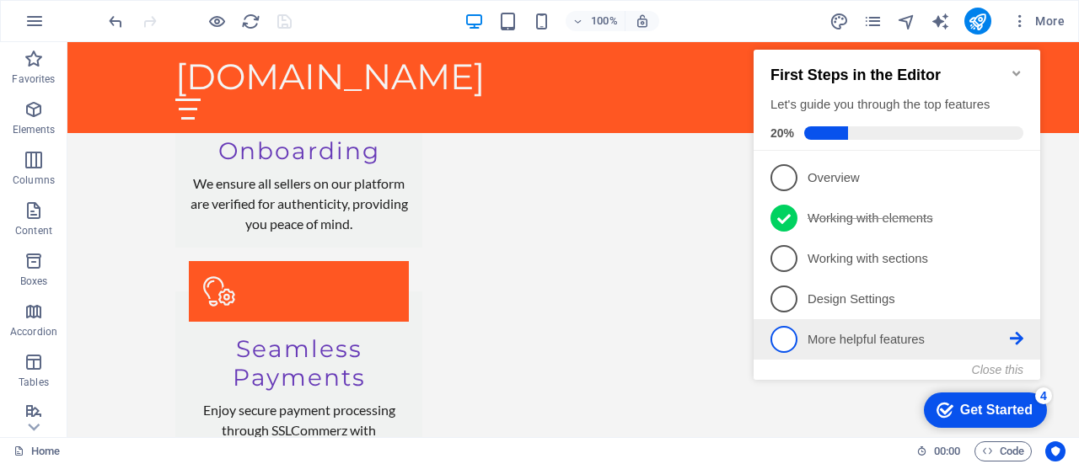
click at [584, 338] on p "More helpful features - incomplete" at bounding box center [909, 340] width 202 height 18
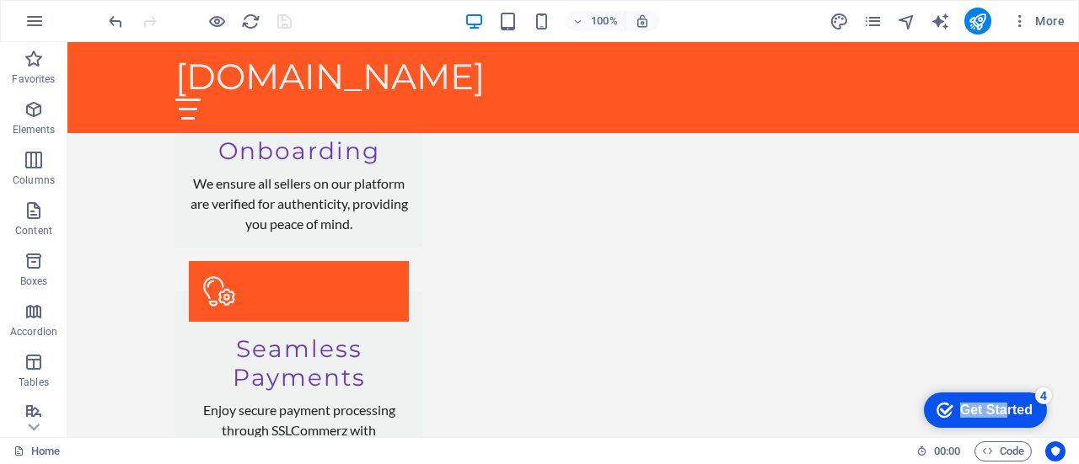
drag, startPoint x: 1166, startPoint y: 764, endPoint x: 1118, endPoint y: 755, distance: 48.8
click at [584, 412] on div "checkmark Get Started 4" at bounding box center [984, 410] width 96 height 17
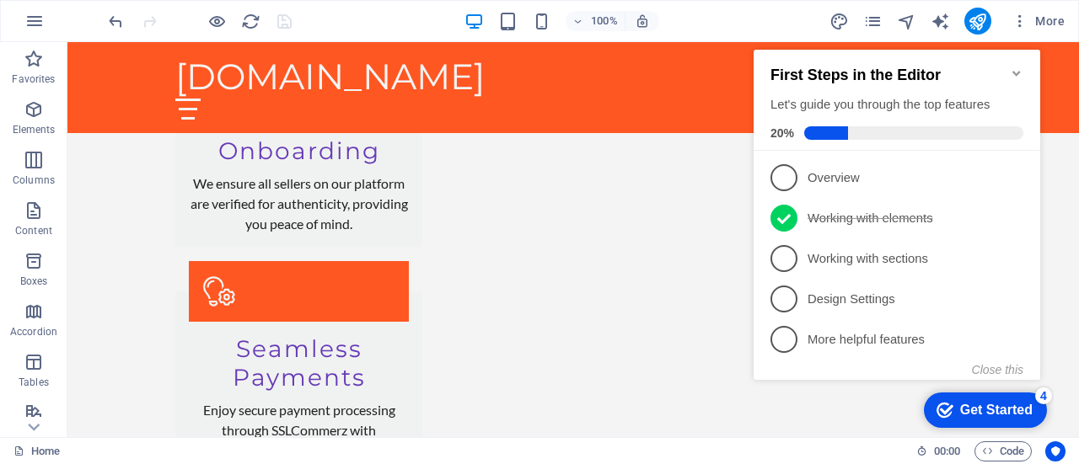
click at [584, 412] on div "checkmark Get Started 4" at bounding box center [984, 410] width 96 height 17
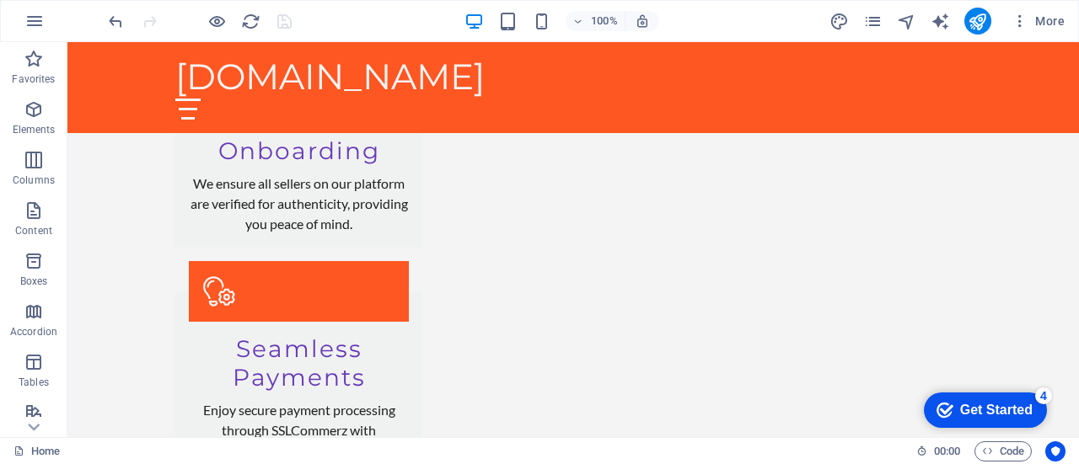
click at [584, 410] on div "Get Started" at bounding box center [996, 410] width 72 height 15
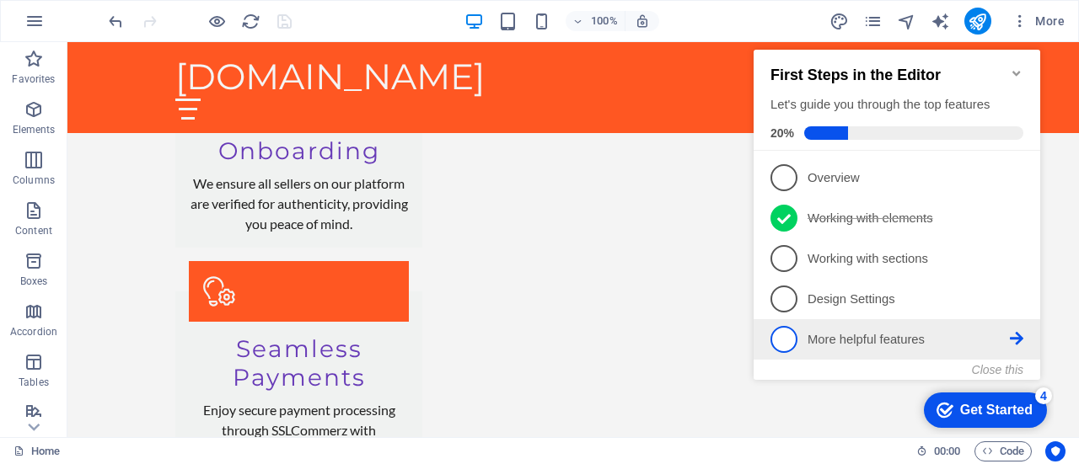
click at [584, 342] on span "5" at bounding box center [783, 339] width 27 height 27
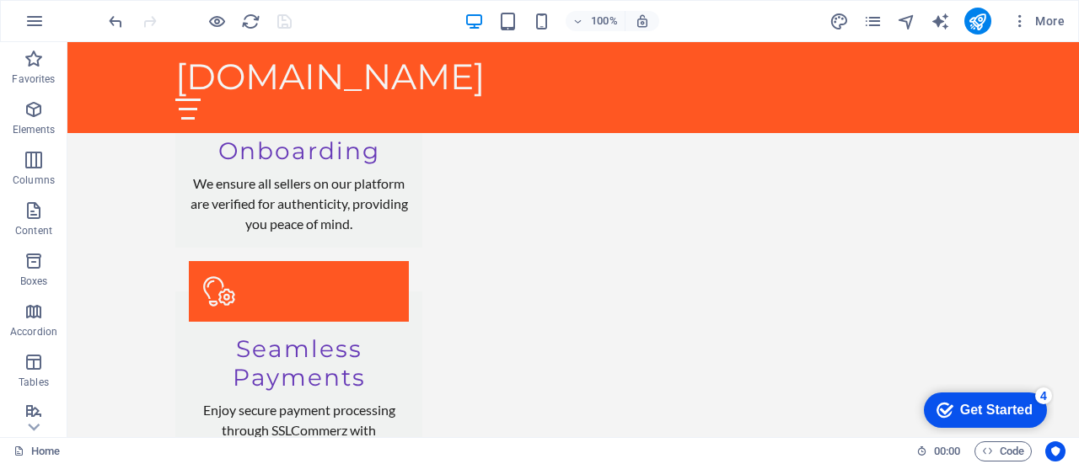
click at [584, 418] on div "Get Started" at bounding box center [996, 410] width 72 height 15
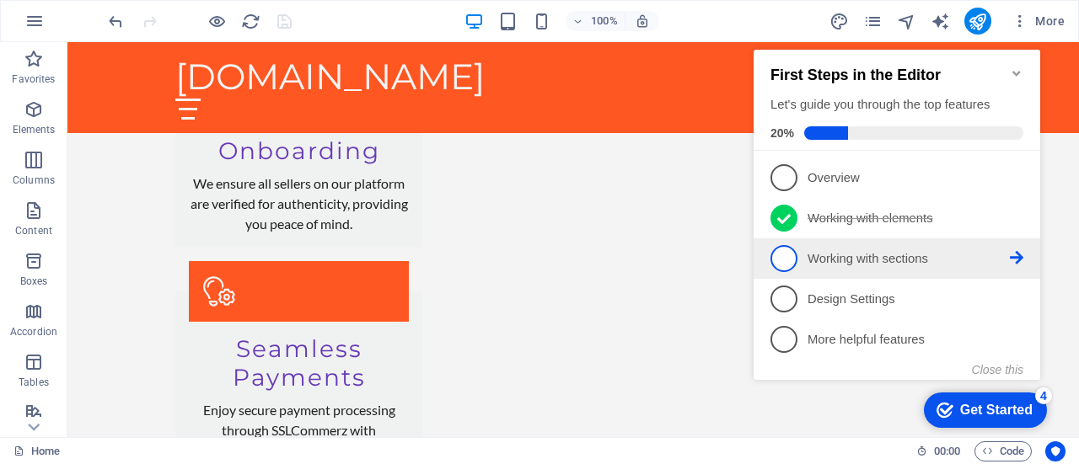
click at [584, 250] on span "3" at bounding box center [783, 258] width 27 height 27
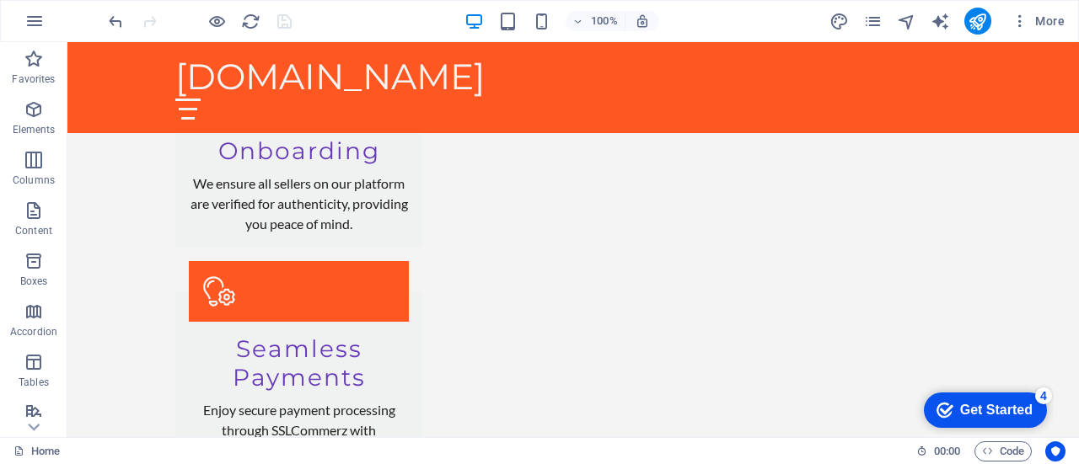
scroll to position [0, 0]
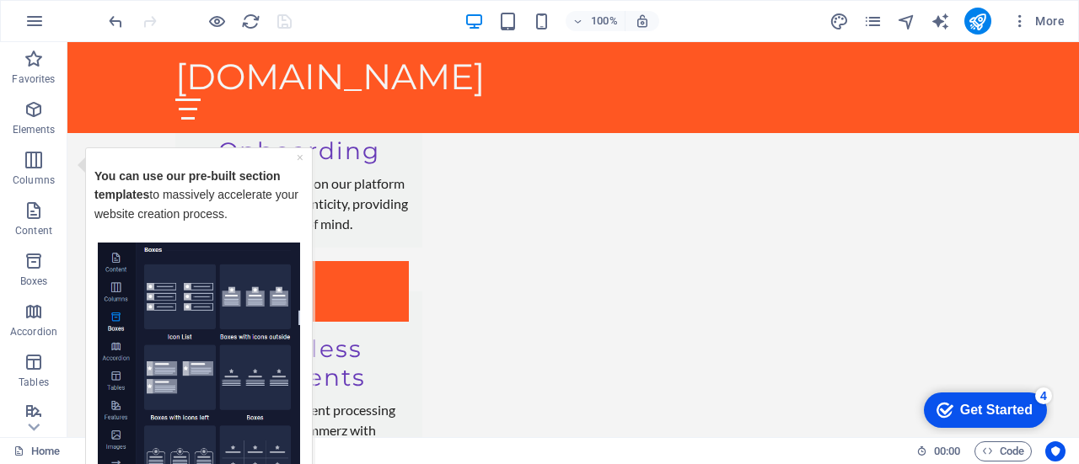
click at [584, 418] on div "Get Started" at bounding box center [996, 410] width 72 height 15
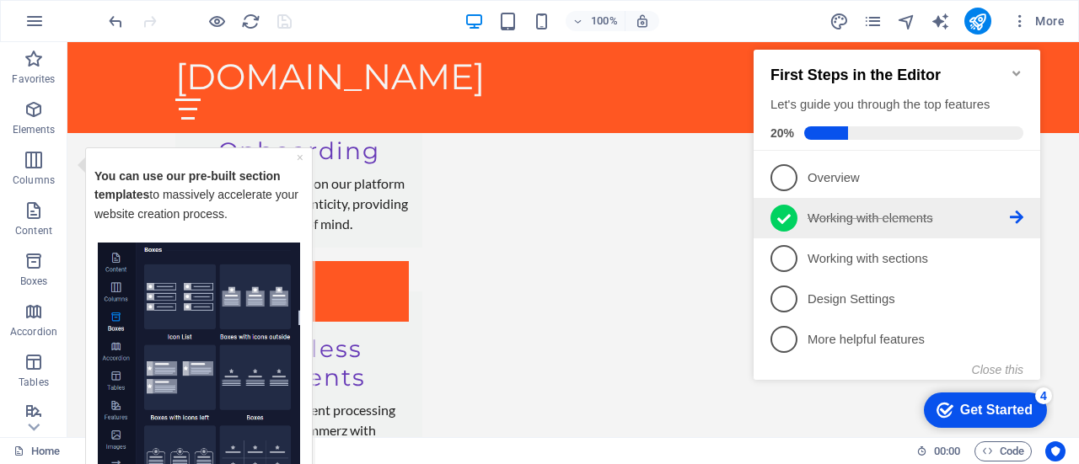
click at [584, 223] on icon at bounding box center [783, 219] width 13 height 25
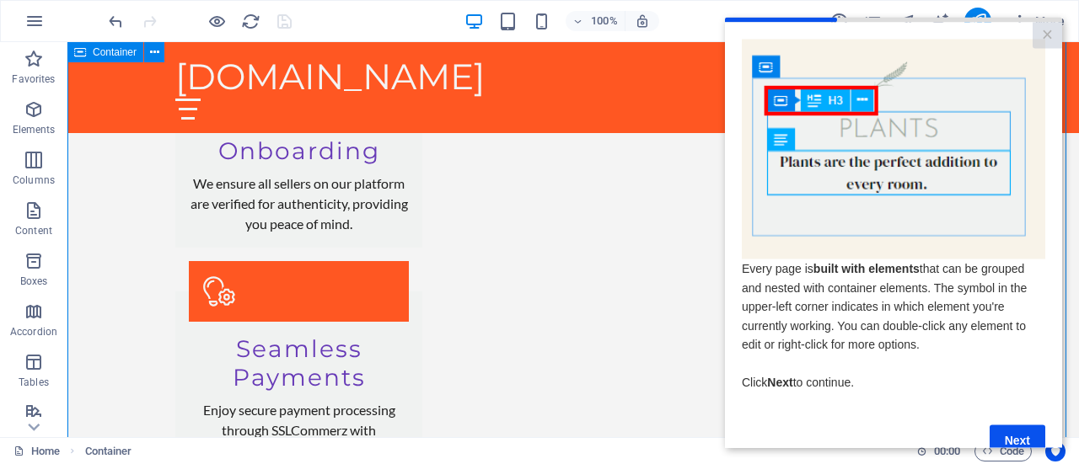
scroll to position [42, 0]
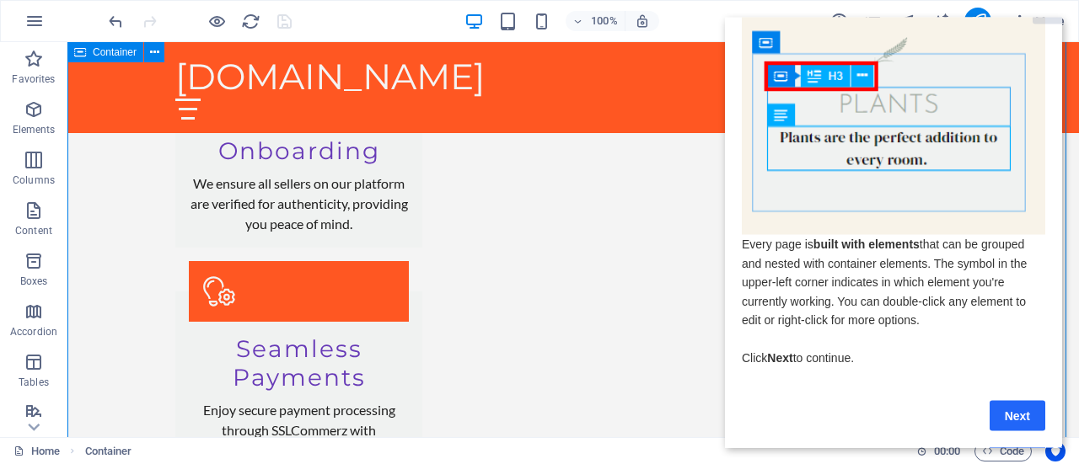
click at [584, 400] on link "Next" at bounding box center [1018, 415] width 56 height 30
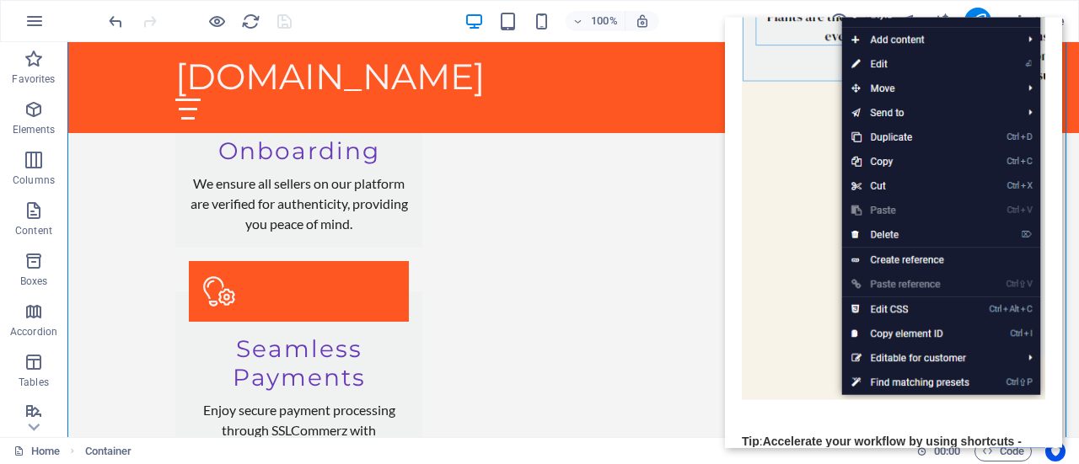
scroll to position [300, 0]
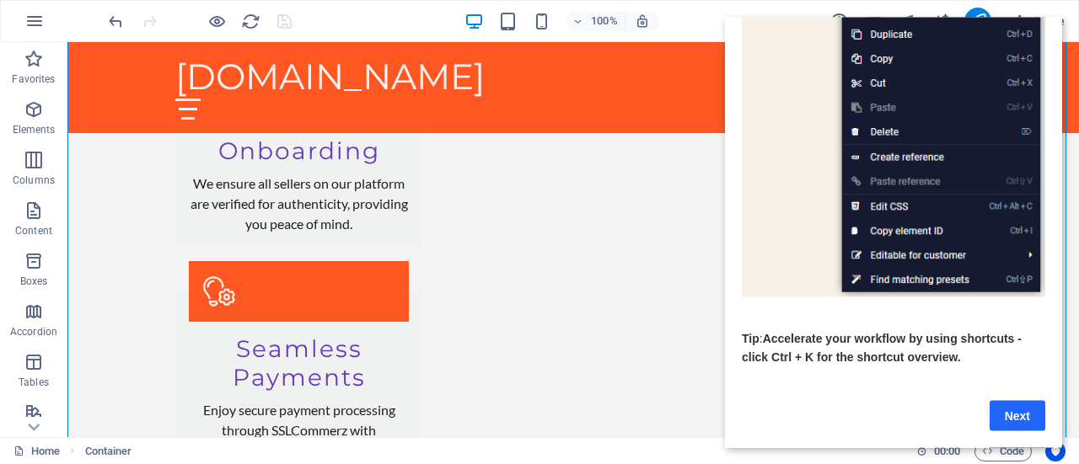
click at [584, 400] on link "Next" at bounding box center [1018, 415] width 56 height 30
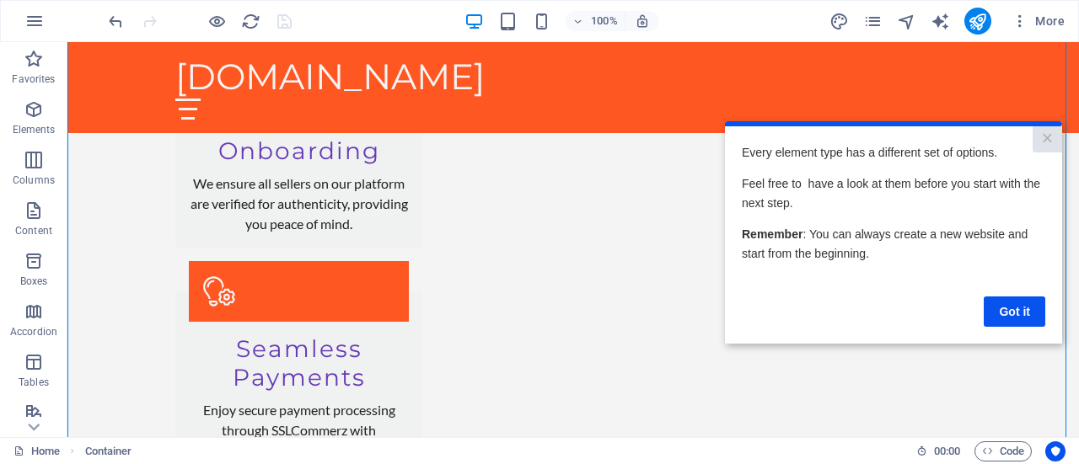
scroll to position [0, 0]
click at [584, 308] on link "Got it" at bounding box center [1015, 311] width 62 height 30
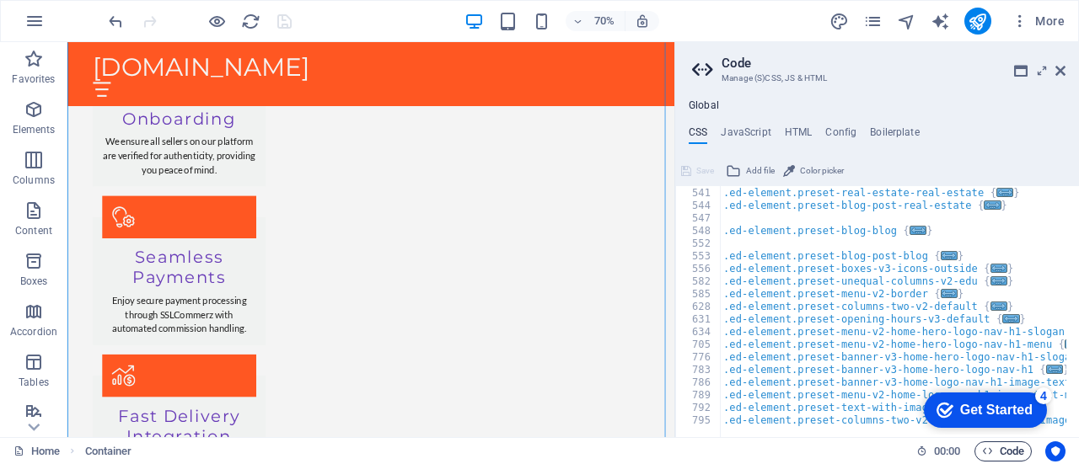
scroll to position [912, 0]
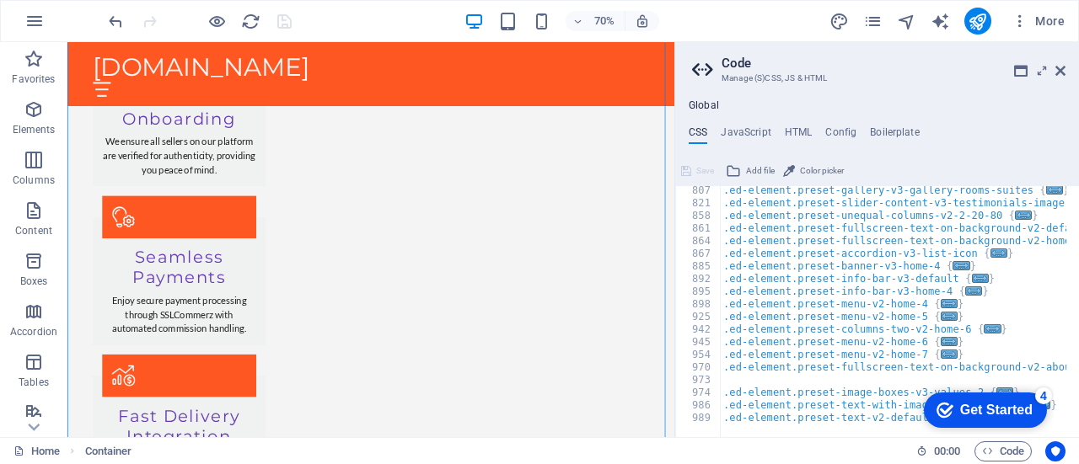
click at [584, 407] on div "Get Started" at bounding box center [996, 410] width 72 height 15
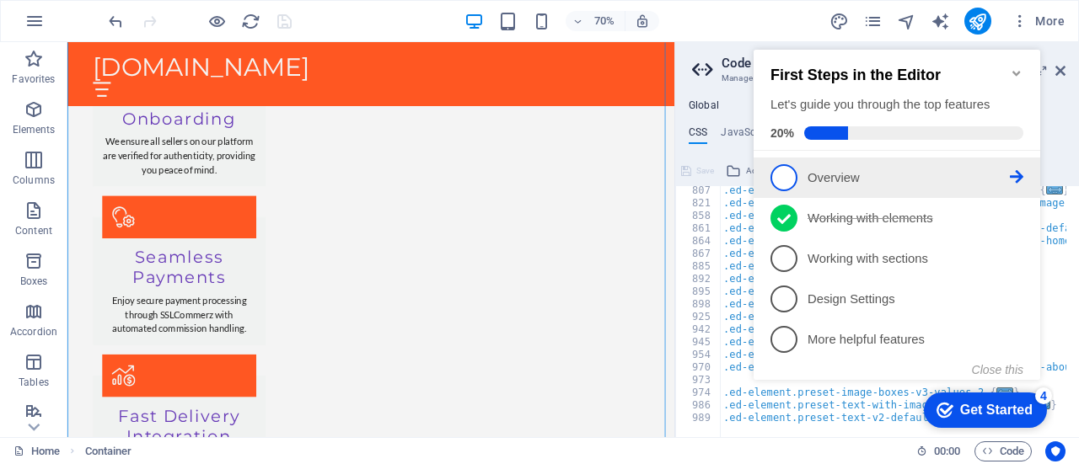
click at [584, 185] on link "1 Overview - incomplete" at bounding box center [896, 177] width 253 height 27
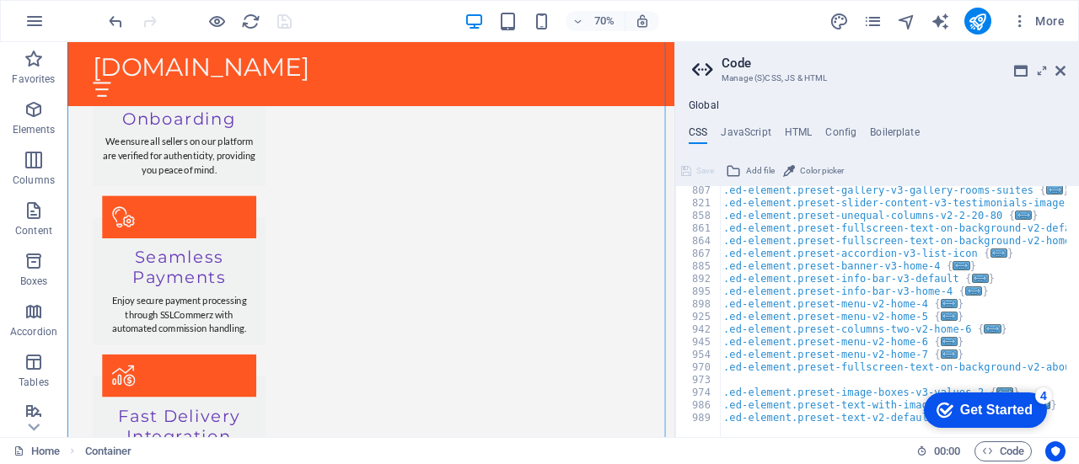
scroll to position [0, 0]
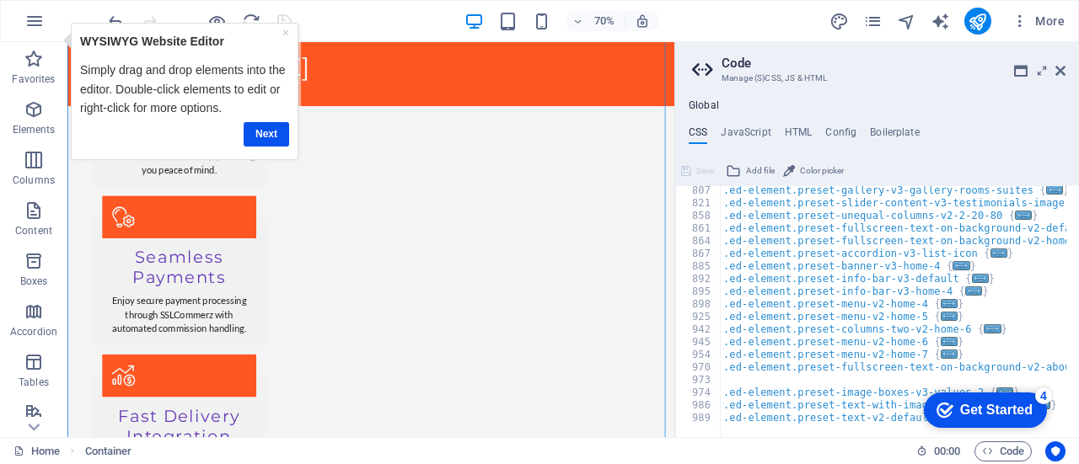
click at [584, 417] on div "Get Started" at bounding box center [996, 410] width 72 height 15
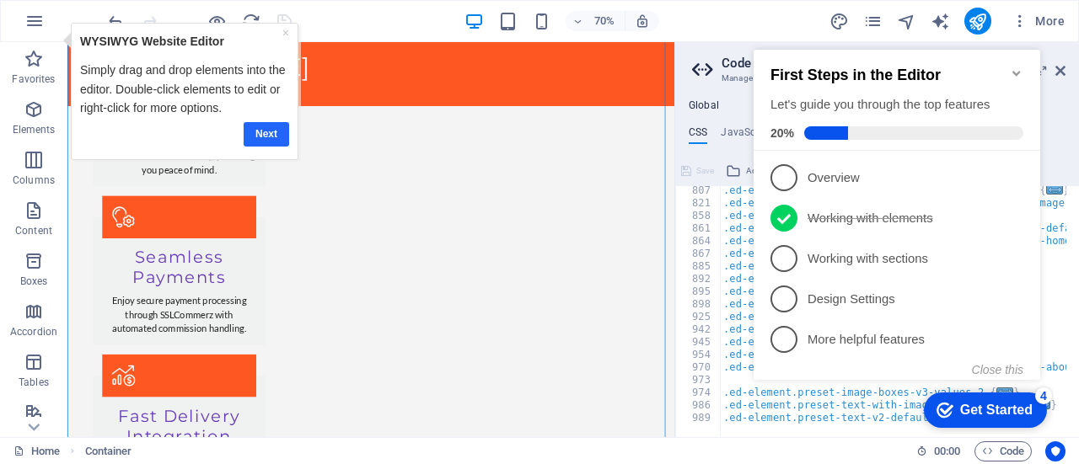
click at [269, 135] on link "Next" at bounding box center [267, 133] width 46 height 24
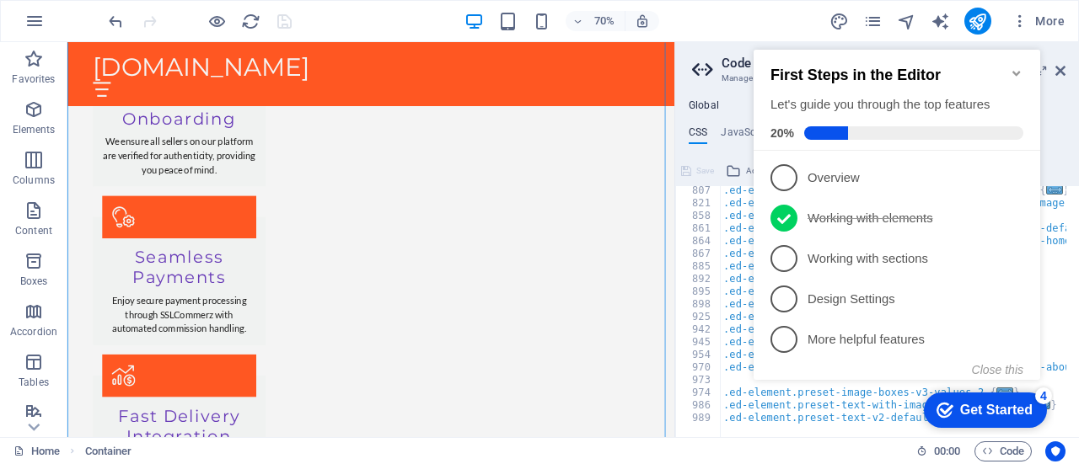
click at [584, 307] on link "4 Design Settings - incomplete" at bounding box center [896, 299] width 253 height 27
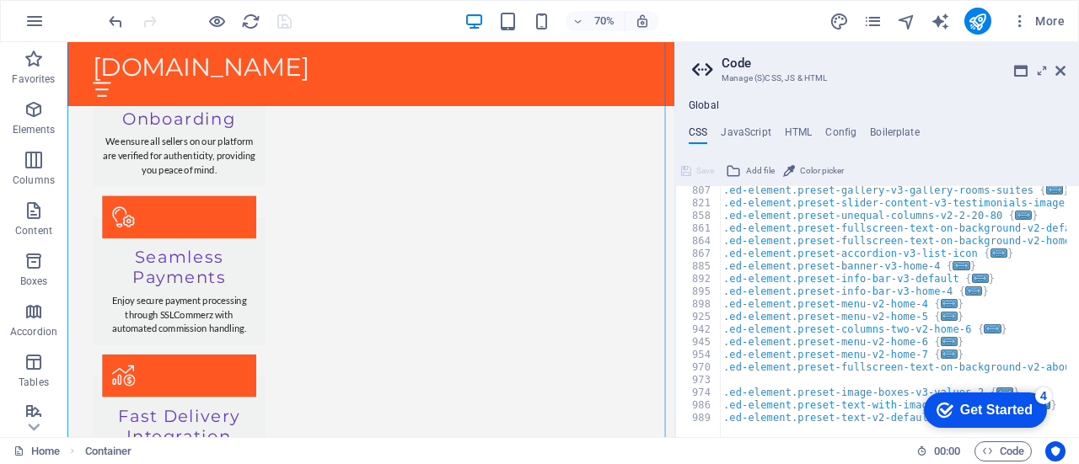
click at [584, 418] on div "Get Started" at bounding box center [996, 410] width 72 height 15
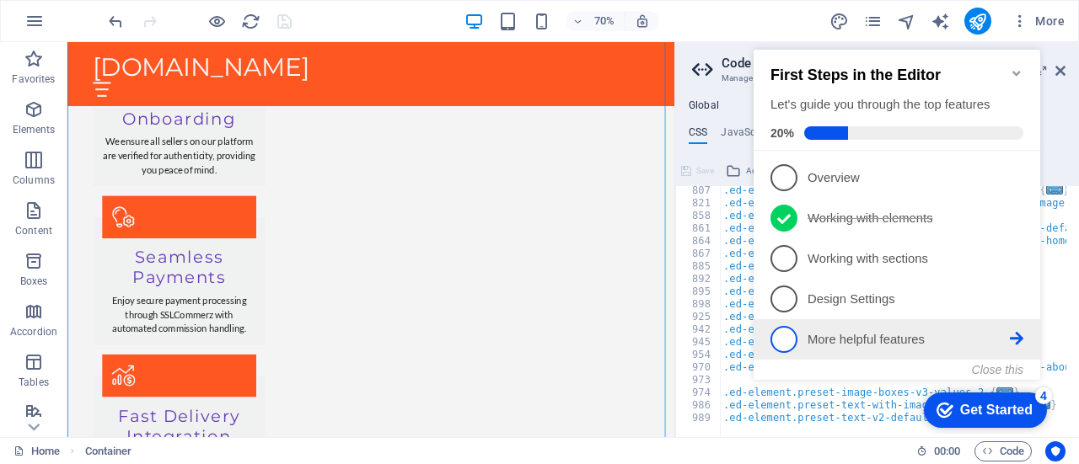
click at [584, 337] on span "5" at bounding box center [783, 339] width 27 height 27
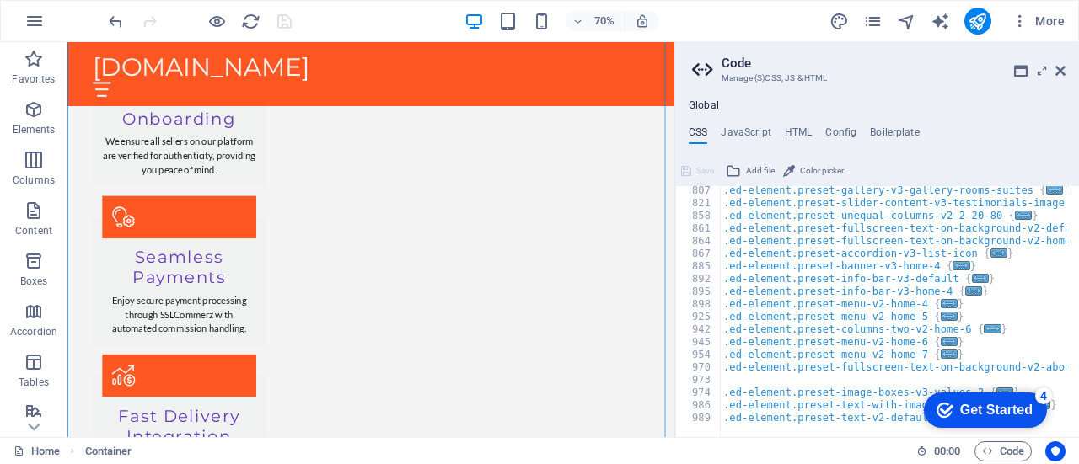
click at [584, 418] on div "Get Started" at bounding box center [996, 410] width 72 height 15
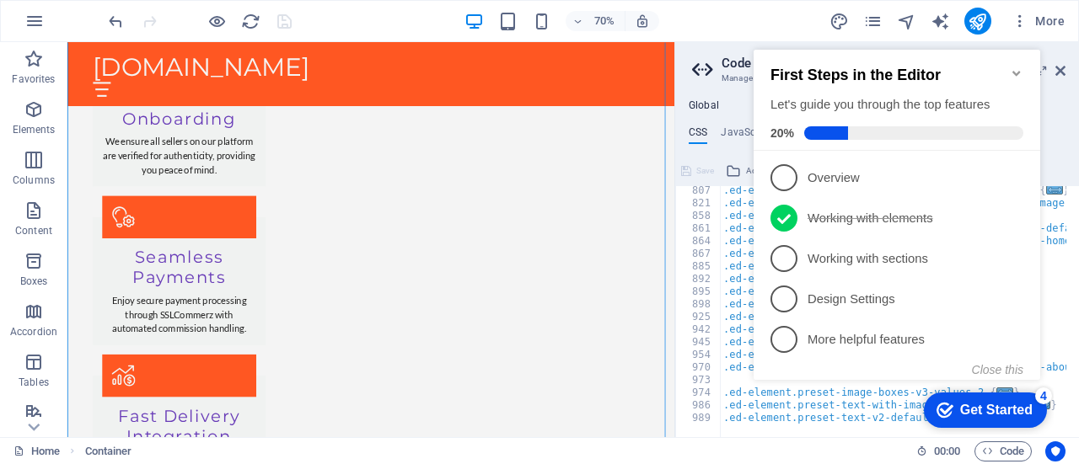
click at [584, 70] on icon "Minimize checklist" at bounding box center [1016, 73] width 13 height 13
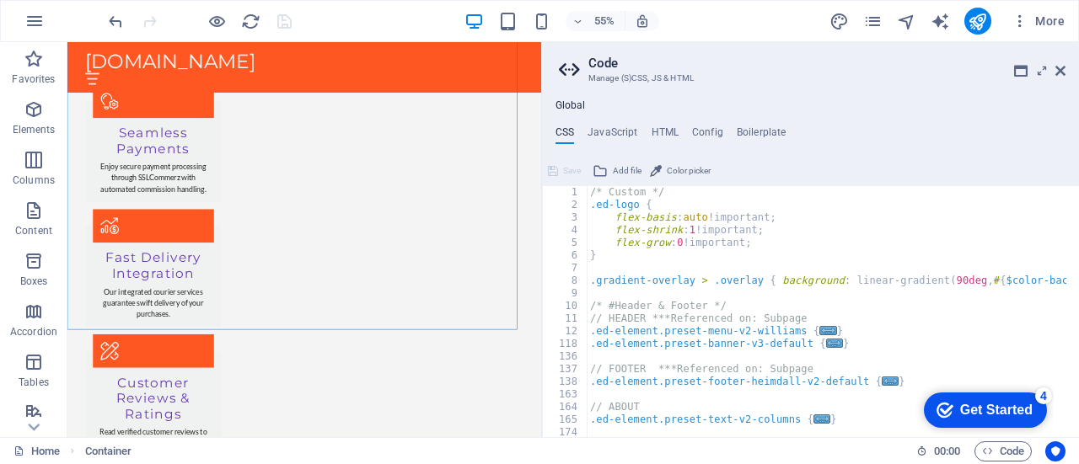
scroll to position [2063, 0]
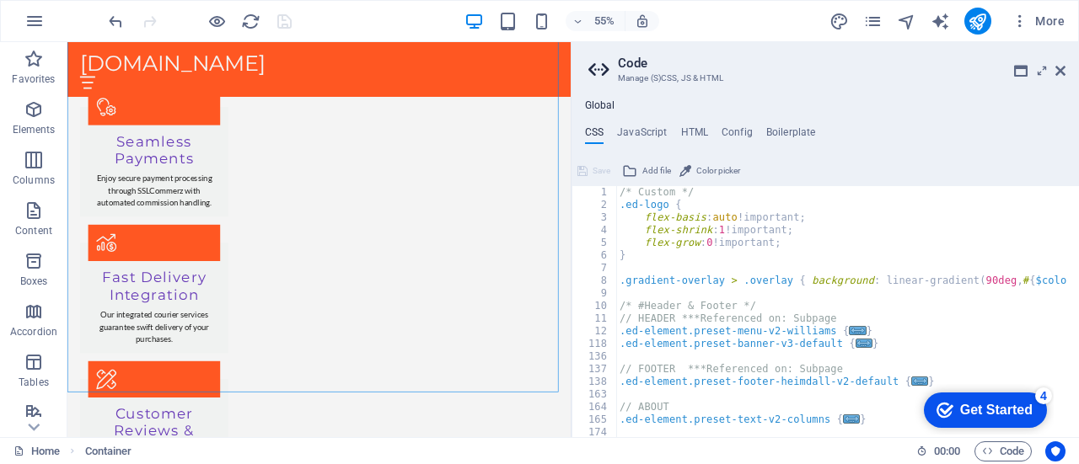
drag, startPoint x: 676, startPoint y: 310, endPoint x: 570, endPoint y: 304, distance: 106.4
click at [570, 304] on div "Home Favorites Elements Columns Content Boxes Accordion Tables Features Images …" at bounding box center [539, 239] width 1079 height 395
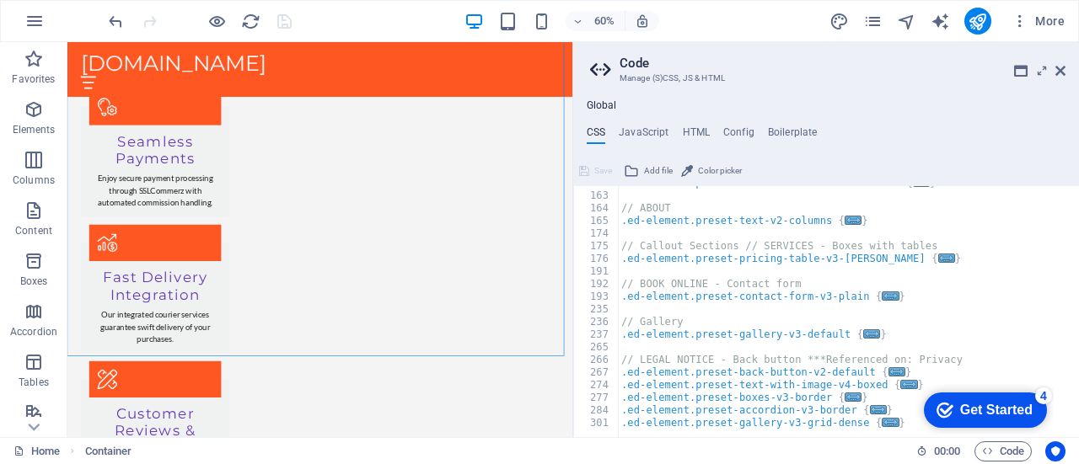
scroll to position [208, 0]
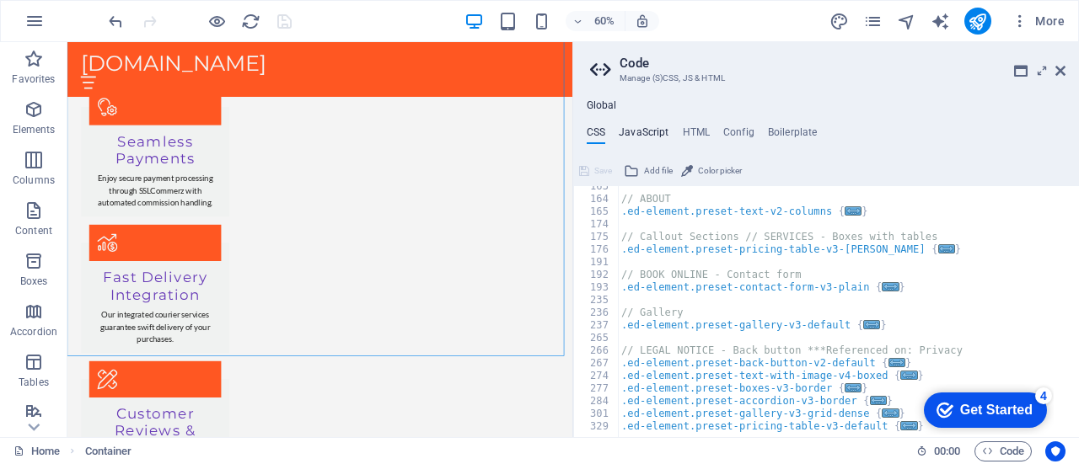
click at [584, 129] on h4 "JavaScript" at bounding box center [644, 135] width 50 height 19
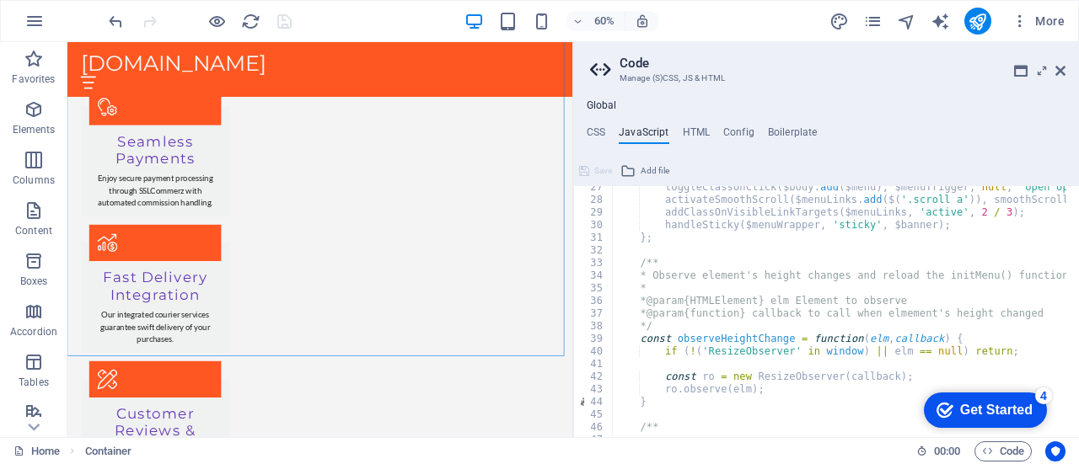
scroll to position [333, 0]
click at [584, 311] on div "toggleClassOnClick ( $body . add ( $menu ) , $menuTrigger , null , 'open open-m…" at bounding box center [999, 314] width 774 height 264
click at [584, 345] on div "toggleClassOnClick ( $body . add ( $menu ) , $menuTrigger , null , 'open open-m…" at bounding box center [999, 314] width 774 height 264
type textarea "if (!('ResizeObserver' in window) || elm == null) return;"
type textarea "}"
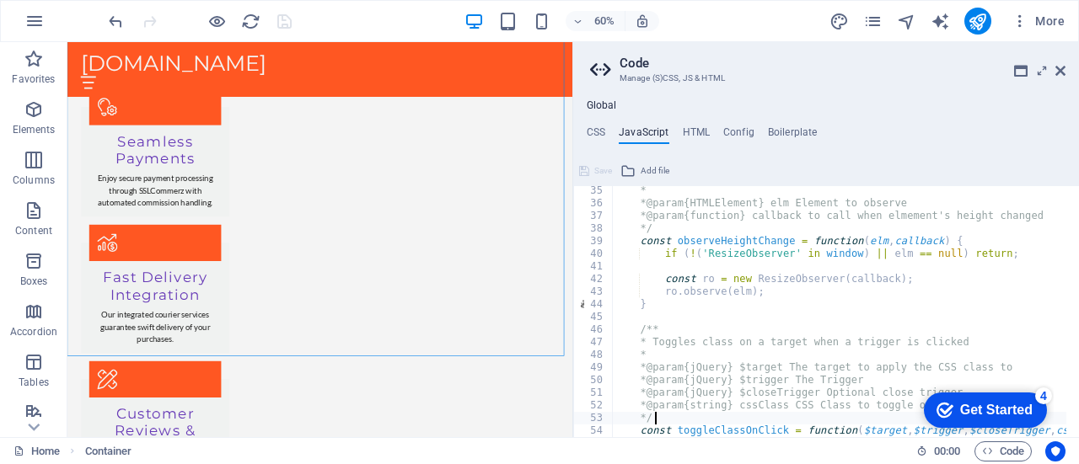
type textarea "const toggleClassOnClick = function($target, $trigger, $closeTrigger, cssClass)…"
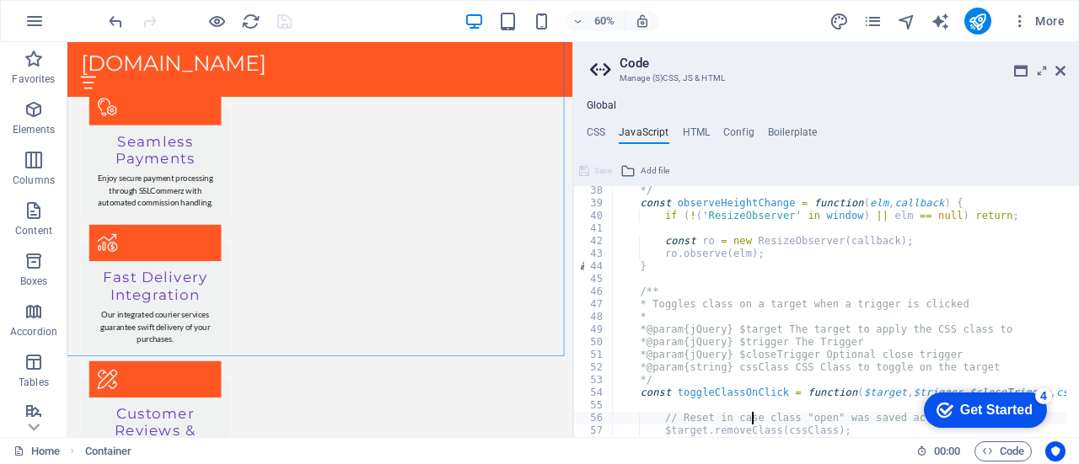
type textarea "$trigger.removeClass(cssClass).attr('aria-expanded', 'false');"
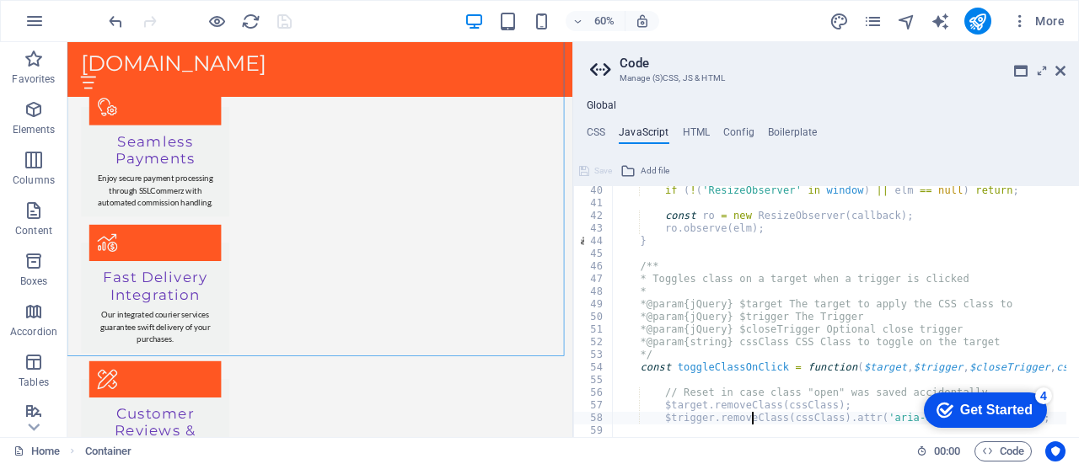
type textarea "});"
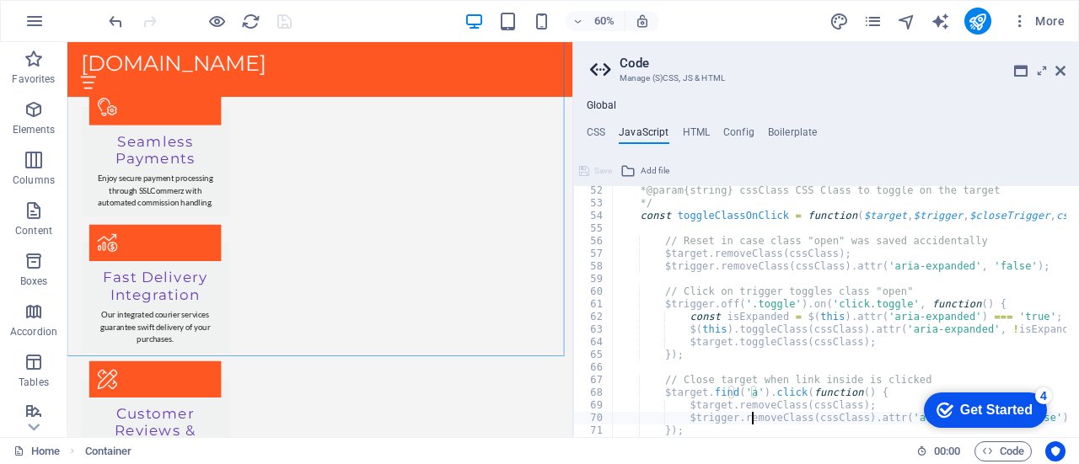
type textarea "});"
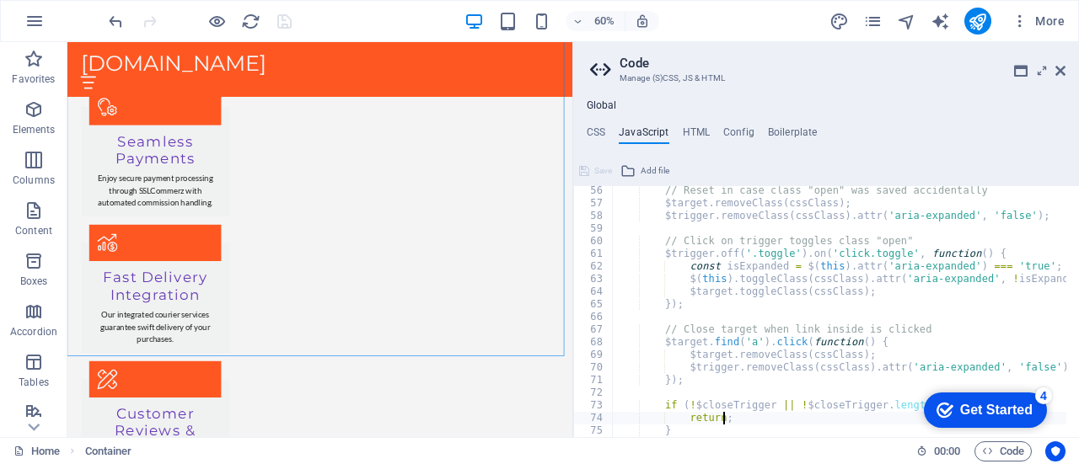
type textarea "}"
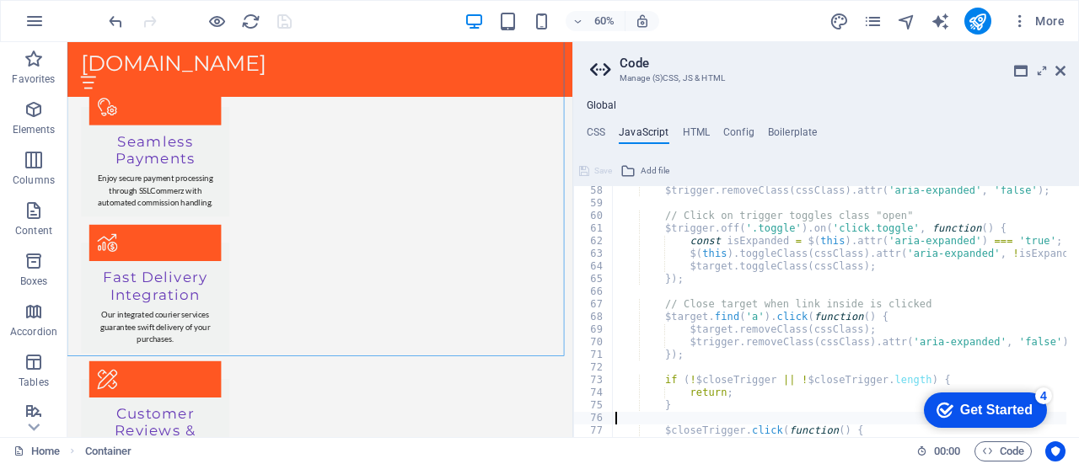
type textarea "};"
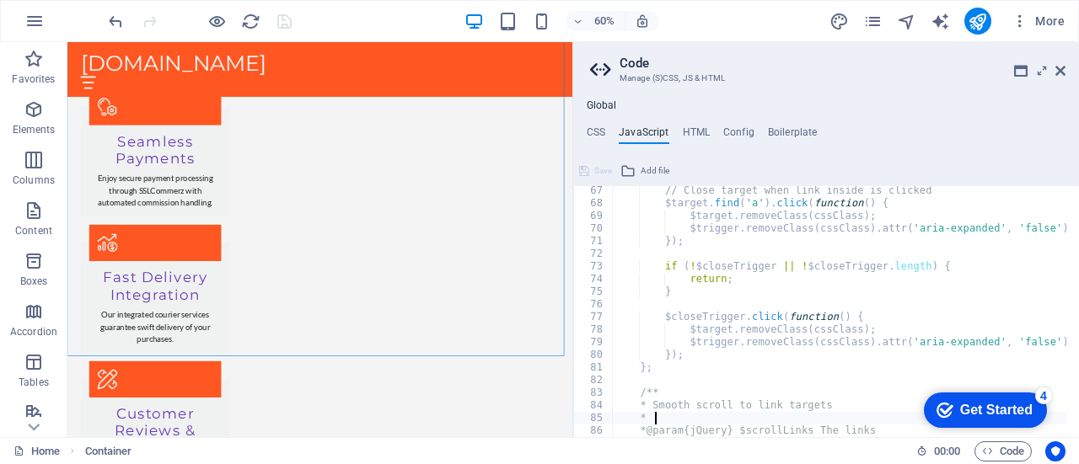
type textarea "}"
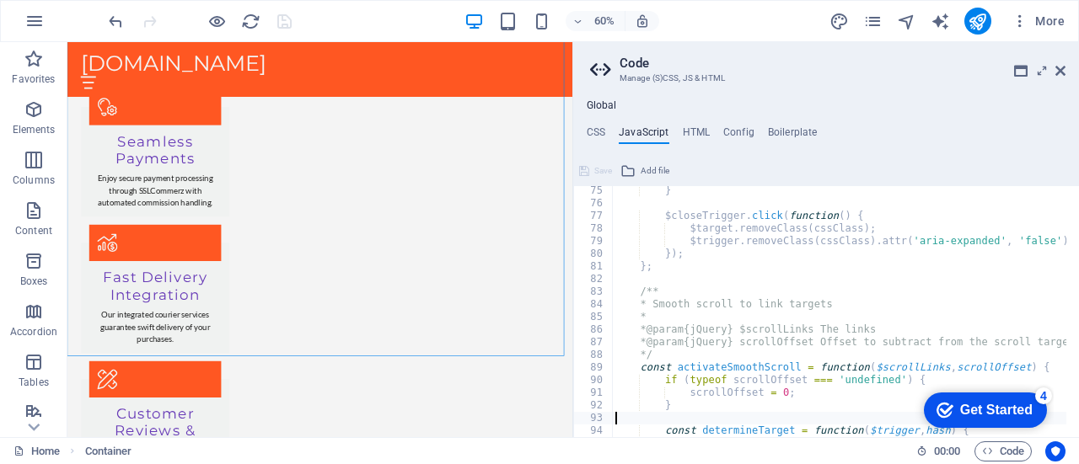
scroll to position [937, 0]
type textarea "/**"
type textarea "$closeTrigger.click(function() {"
type textarea "if (!$closeTrigger || !$closeTrigger.length) {"
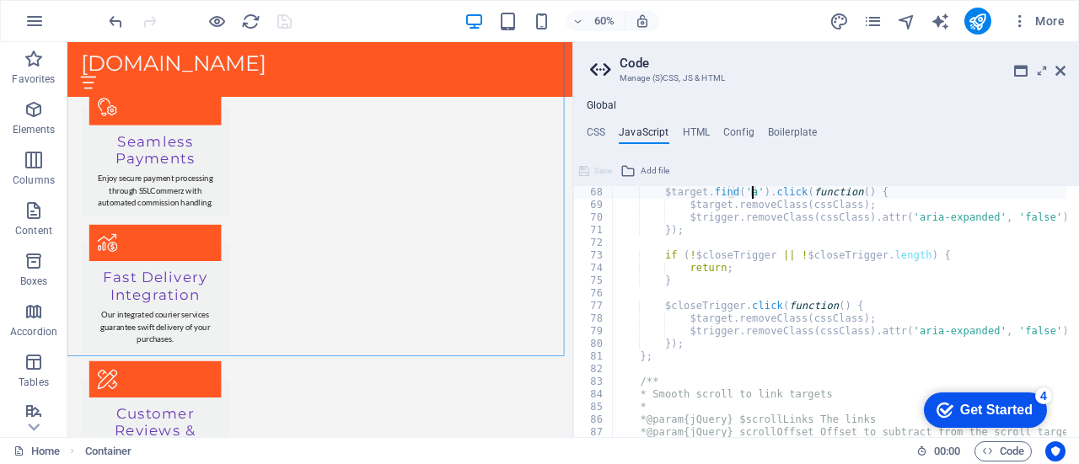
type textarea "// Close target when link inside is clicked"
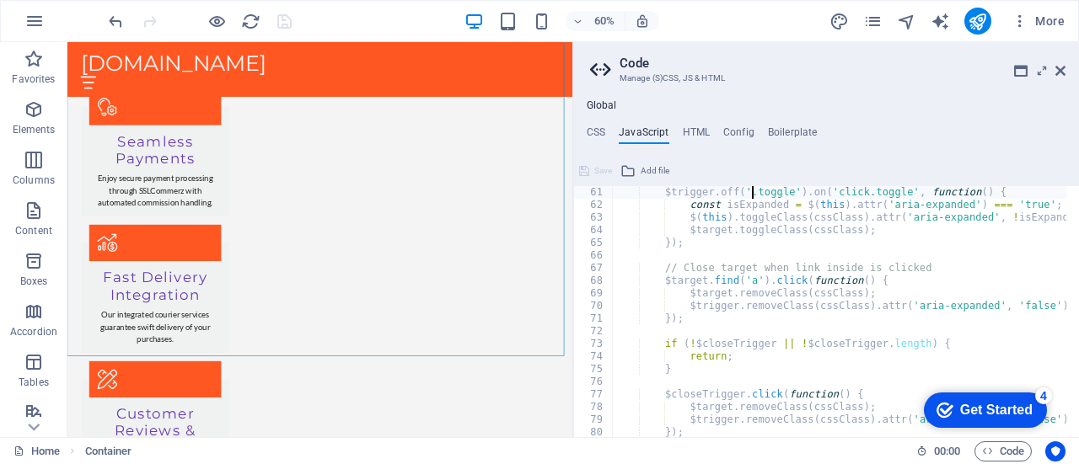
type textarea "// Click on trigger toggles class "open""
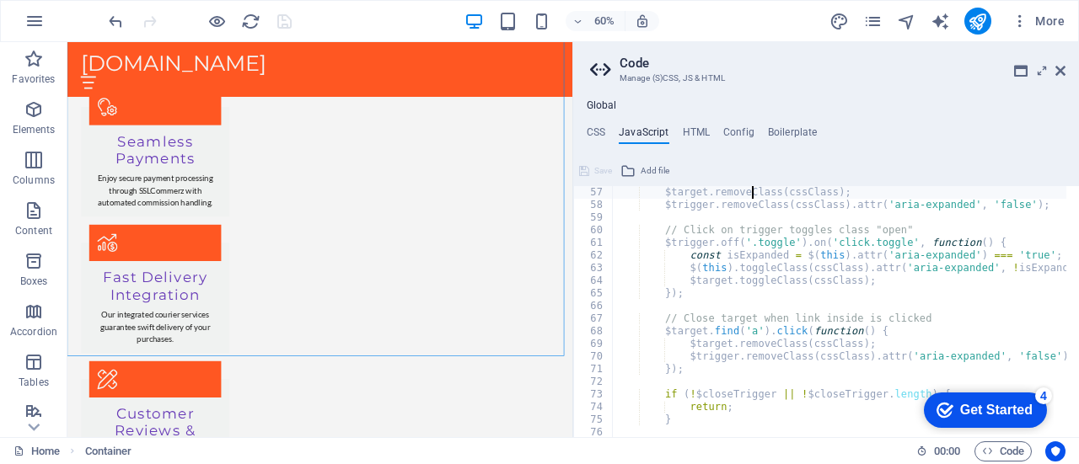
type textarea "// Reset in case class "open" was saved accidentally"
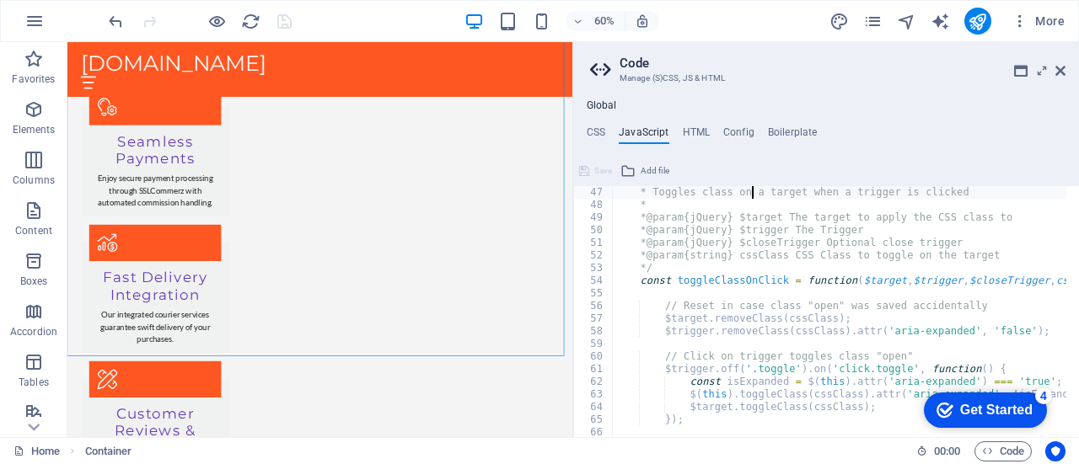
type textarea "/**"
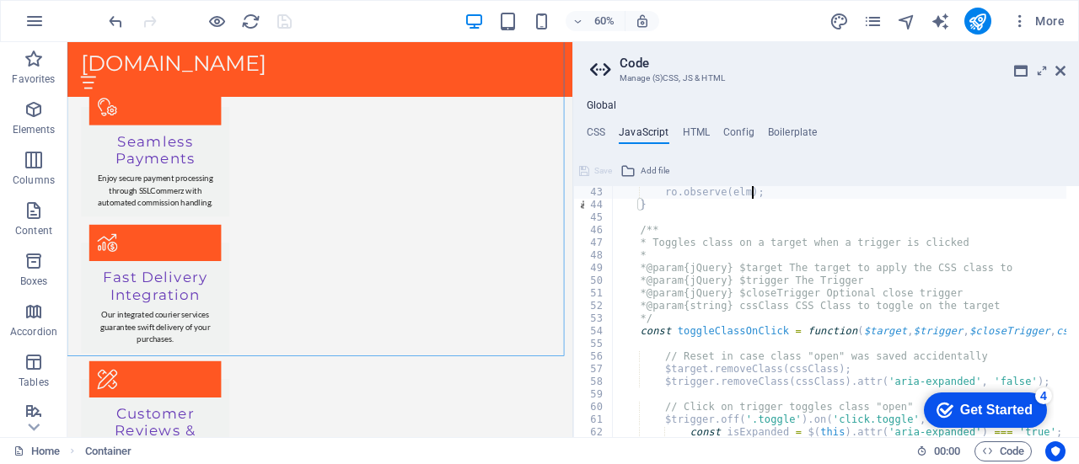
type textarea "const ro = new ResizeObserver(callback);"
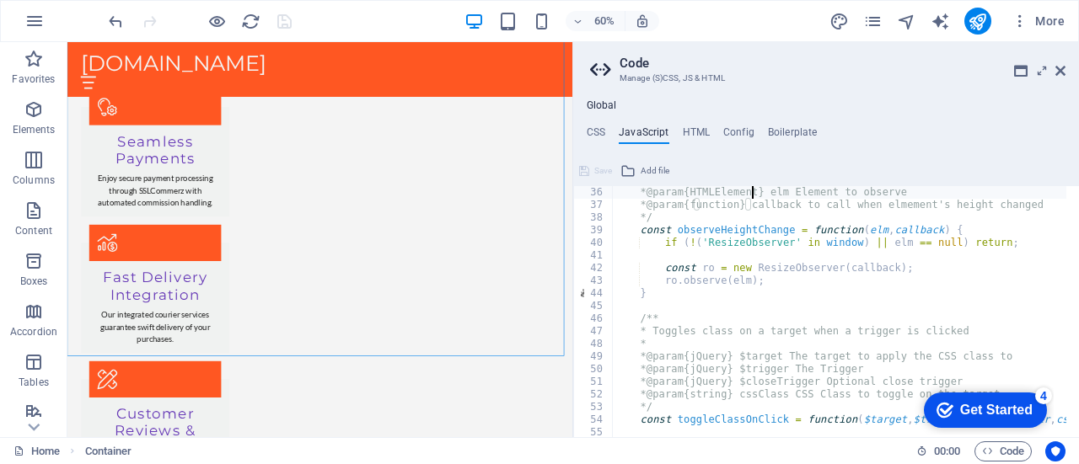
type textarea "/**"
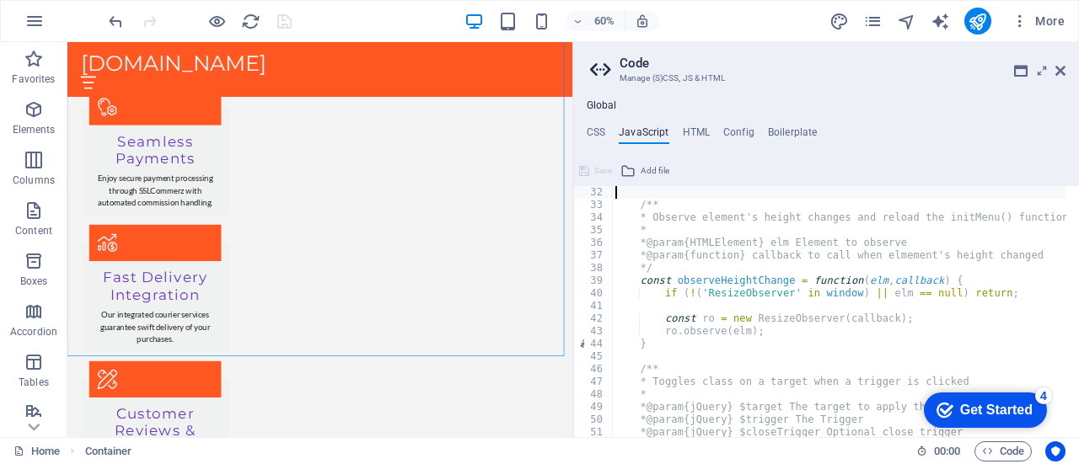
type textarea "toggleClassOnClick($body.add($menu), $menuTrigger, null, 'open open-menu'); // …"
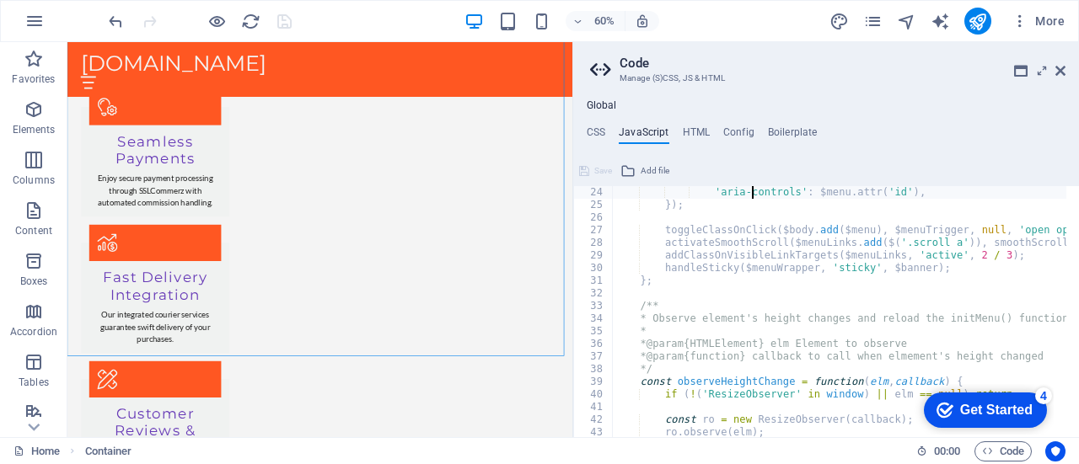
type textarea "// Set aria attributes"
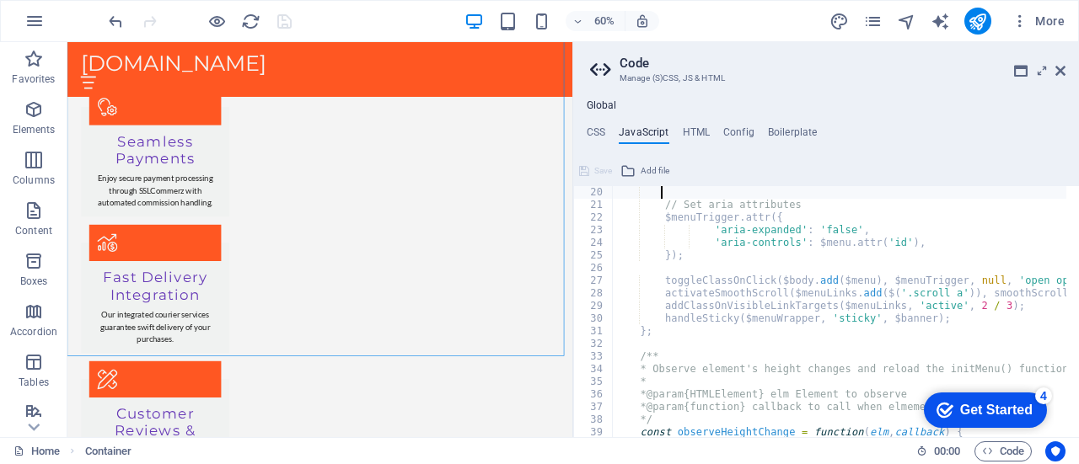
type textarea "const smoothScrollOffset = 20;"
type textarea "const initMenu = function($menuWrapper) {"
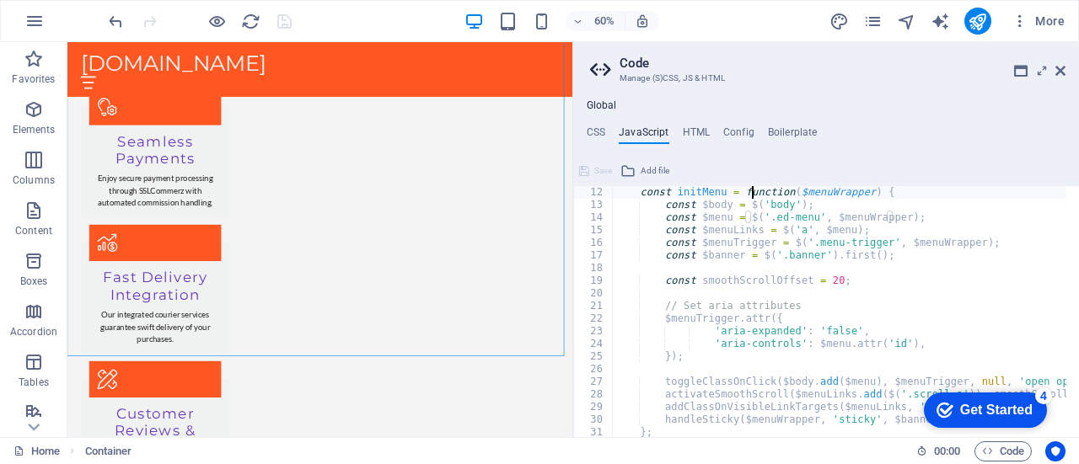
type textarea "// Make :active pseudo classes work on iOS"
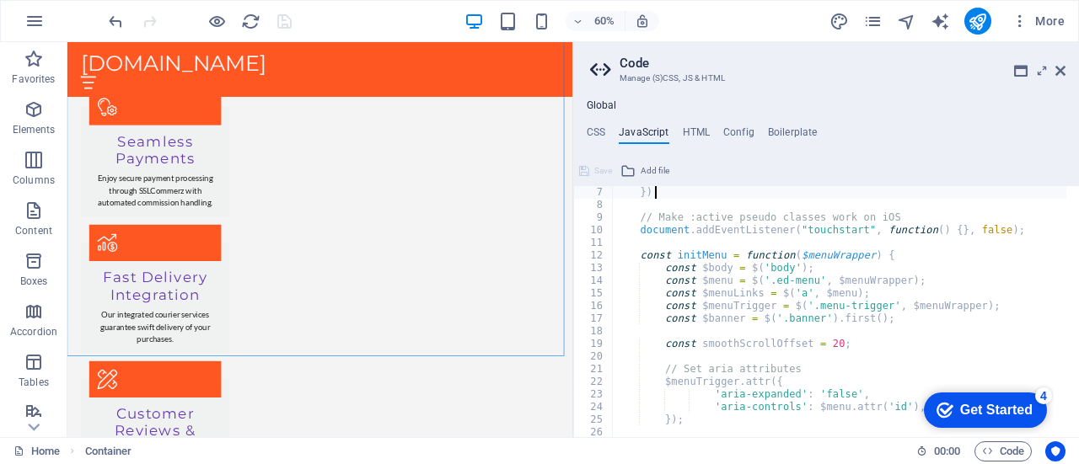
scroll to position [0, 0]
type textarea "/* JS for preset "Menu V2" */"
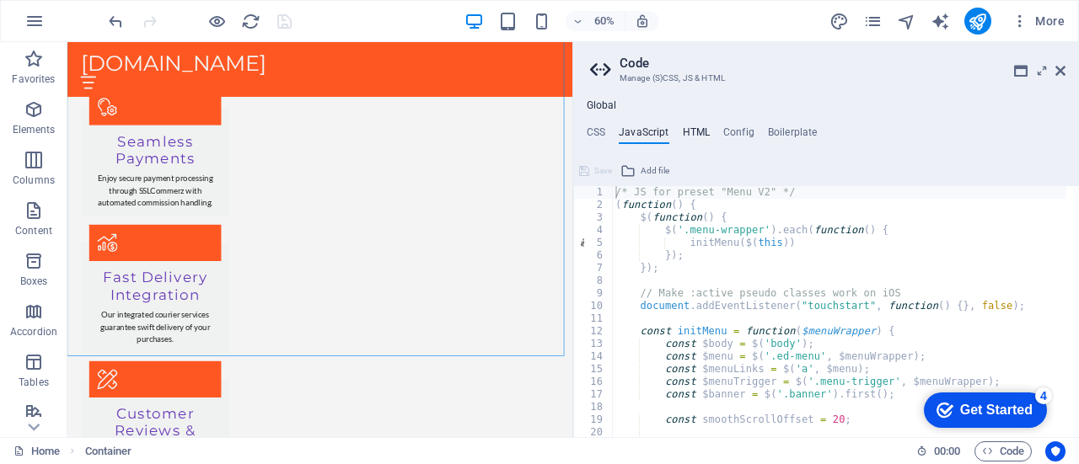
click at [584, 126] on h4 "HTML" at bounding box center [697, 135] width 28 height 19
type textarea "<a href="#main-content" class="wv-link-content button">Skip to main content</a>"
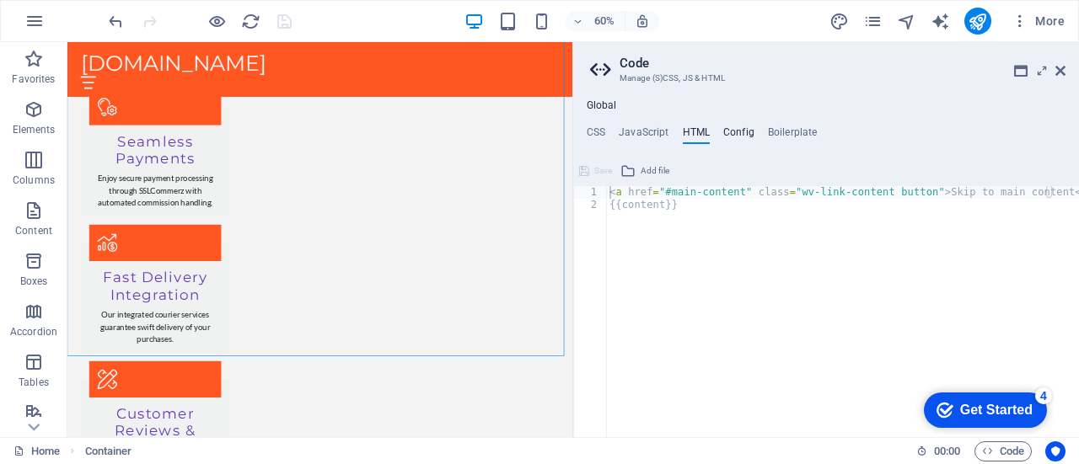
click at [584, 129] on h4 "Config" at bounding box center [738, 135] width 31 height 19
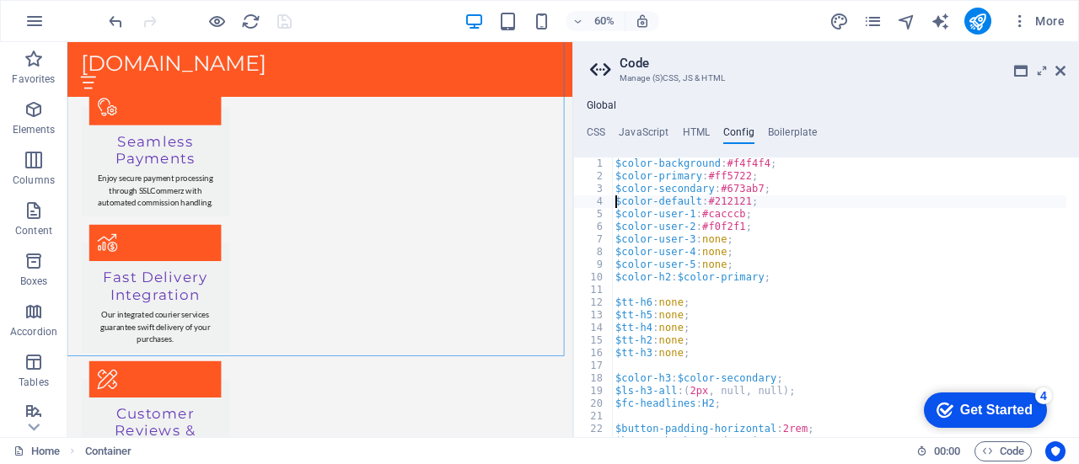
type textarea "$color-user-5: none;"
click at [584, 286] on div "$color-background : #f4f4f4 ; $color-primary : #ff5722 ; $color-secondary : #67…" at bounding box center [839, 304] width 455 height 292
type textarea "y"
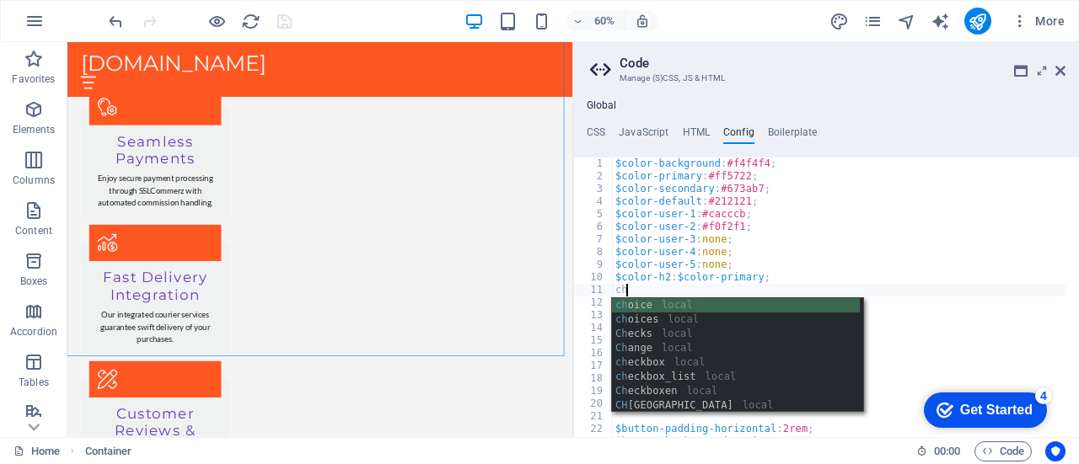
type textarea "c"
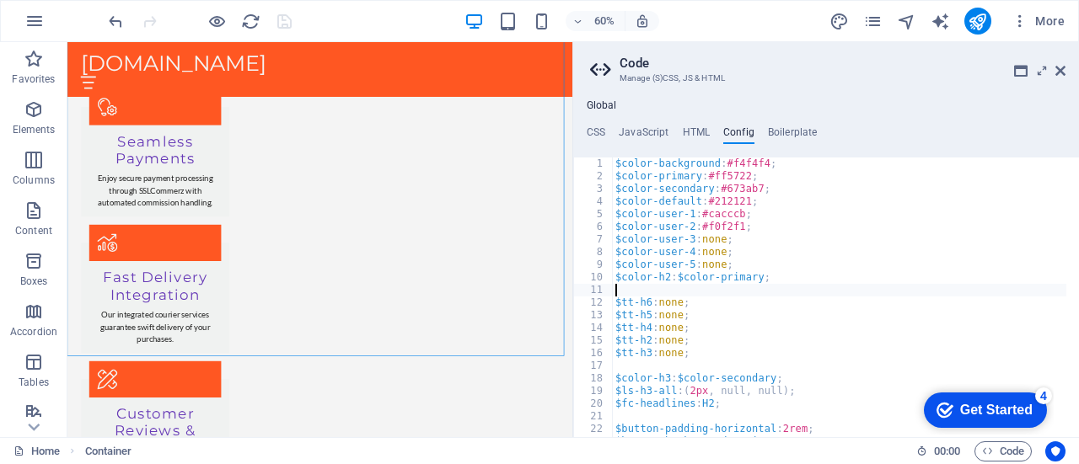
type textarea "o"
type textarea "d"
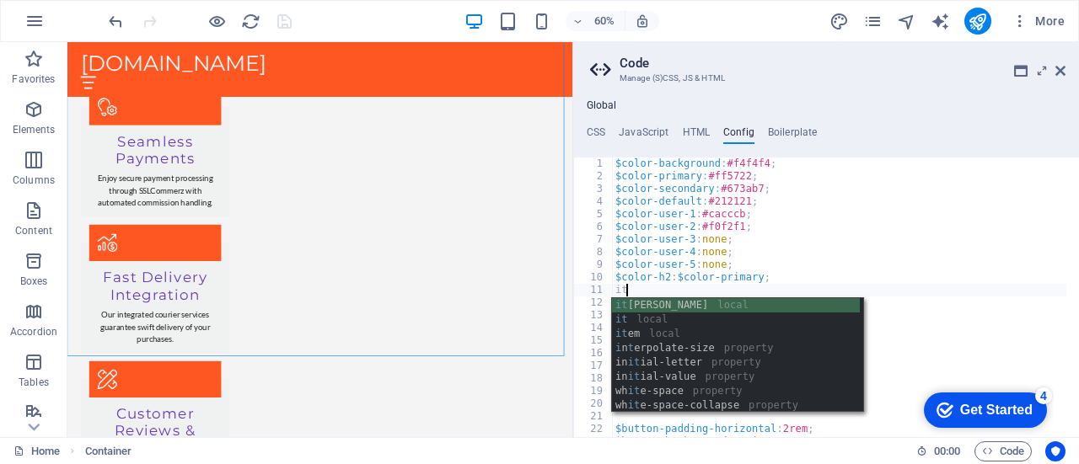
type textarea "i"
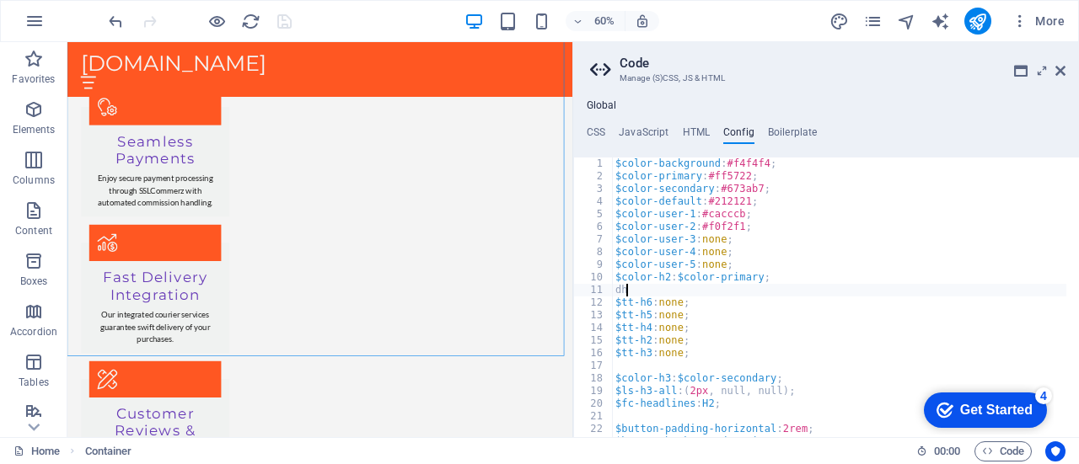
type textarea "d"
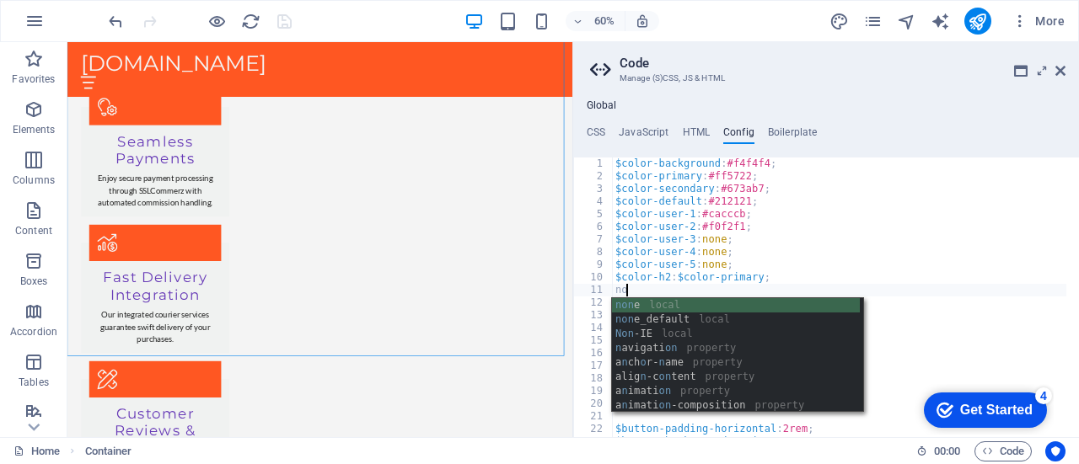
type textarea "n"
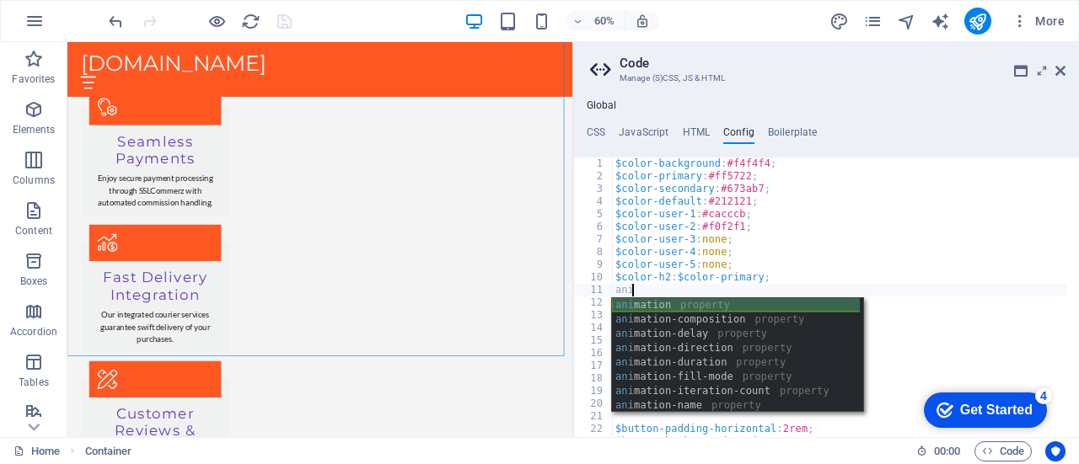
click at [584, 305] on div "ani mation property ani mation-composition property ani mation-delay property a…" at bounding box center [736, 369] width 249 height 143
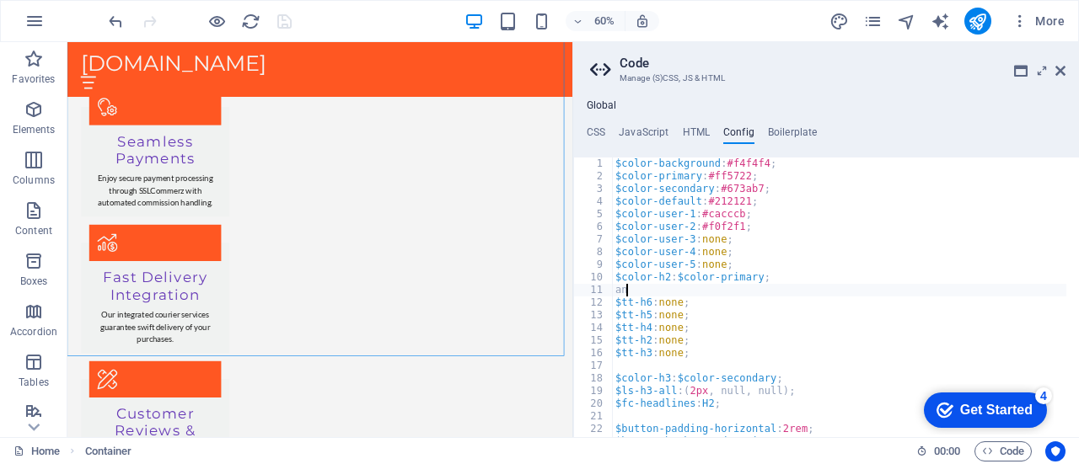
type textarea "a"
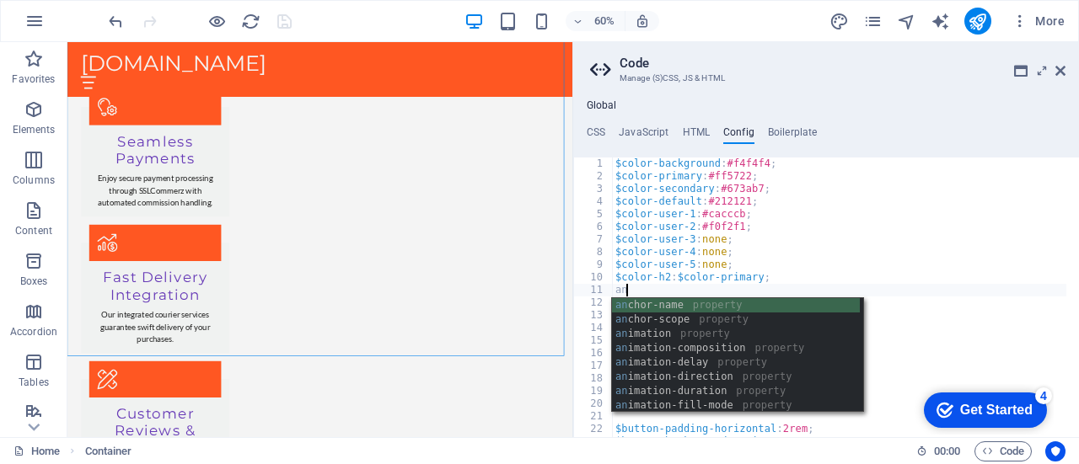
type textarea "a"
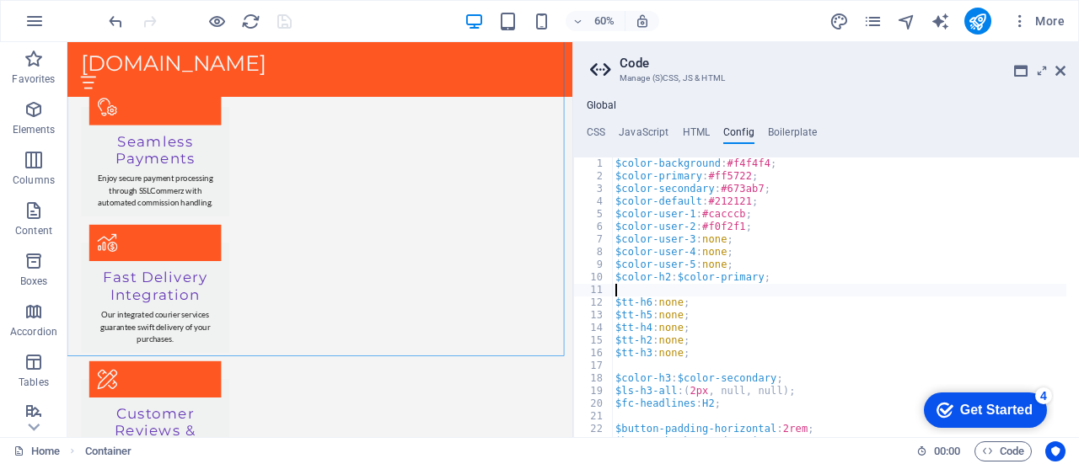
type textarea "$color-h2: $color-primary;"
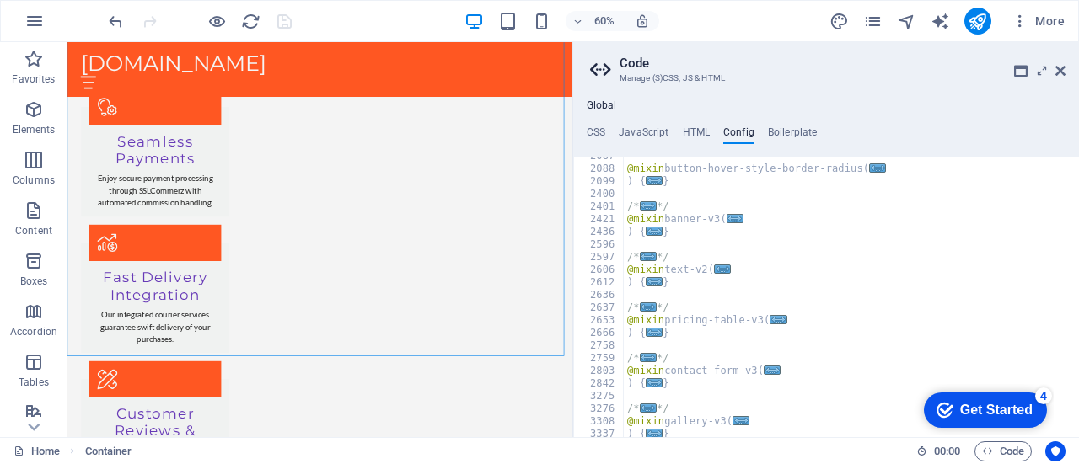
scroll to position [637, 0]
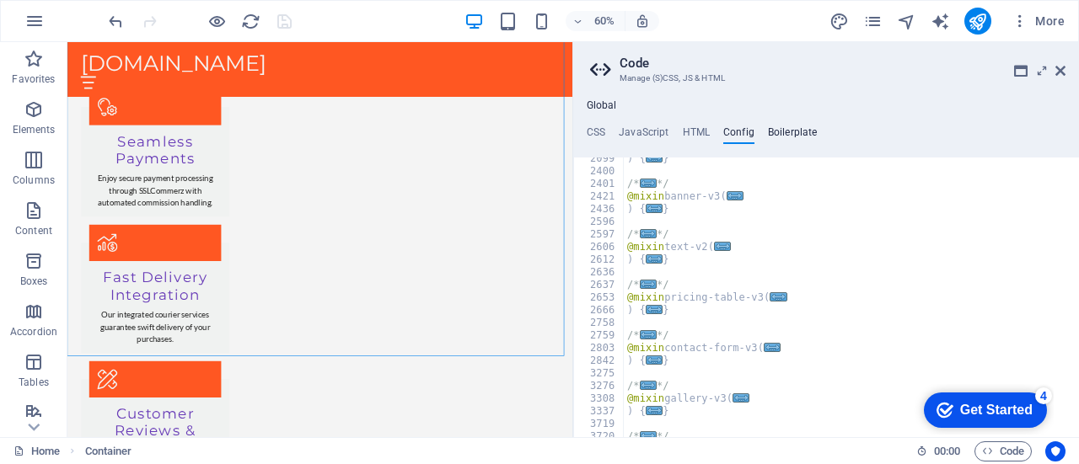
click at [584, 127] on h4 "Boilerplate" at bounding box center [793, 135] width 50 height 19
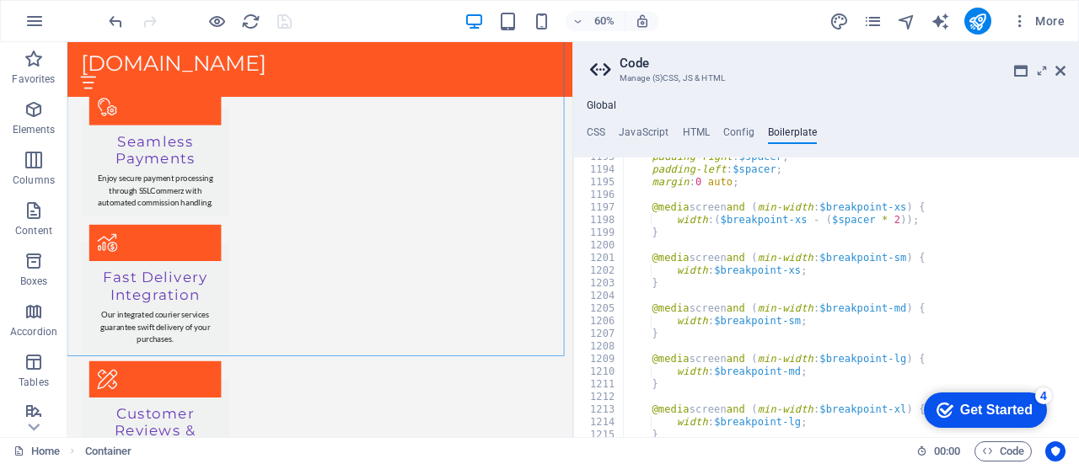
scroll to position [8154, 0]
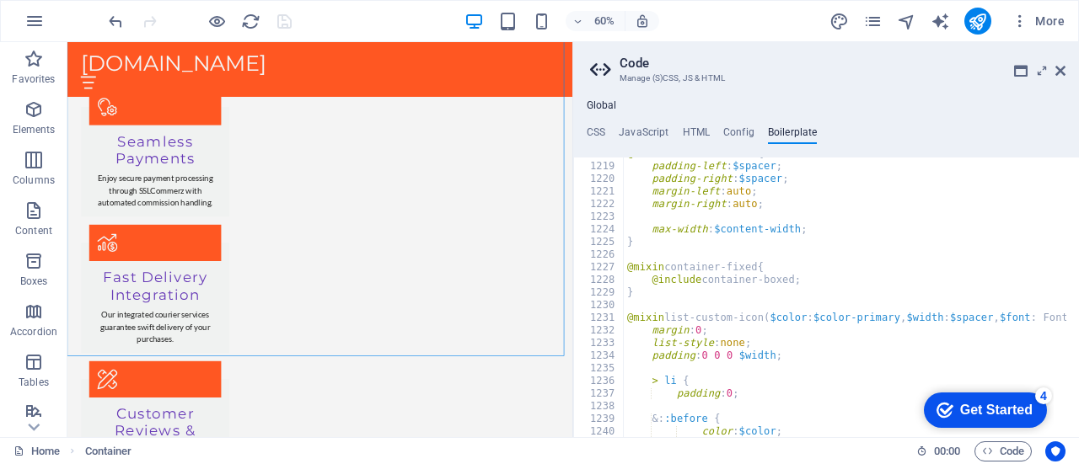
click at [584, 409] on div "Get Started" at bounding box center [996, 410] width 72 height 15
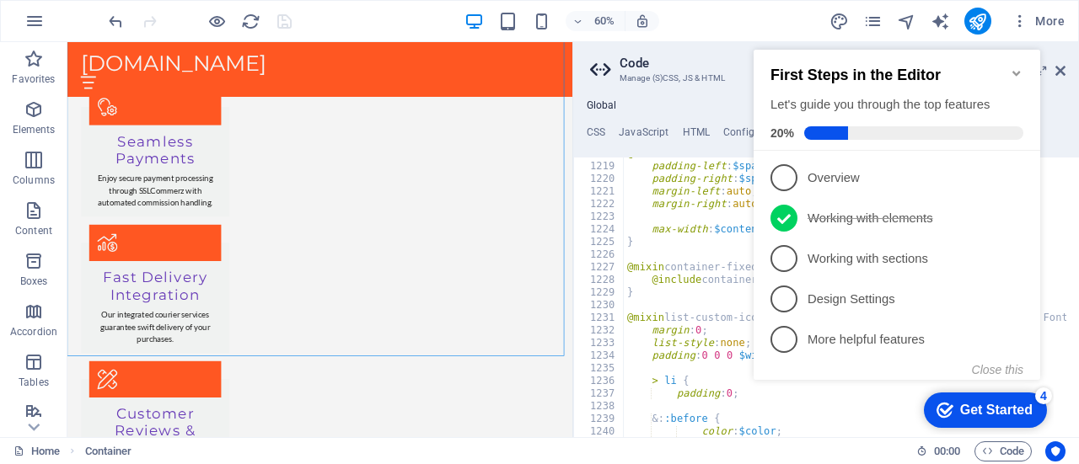
click at [584, 67] on icon "Minimize checklist" at bounding box center [1016, 73] width 13 height 13
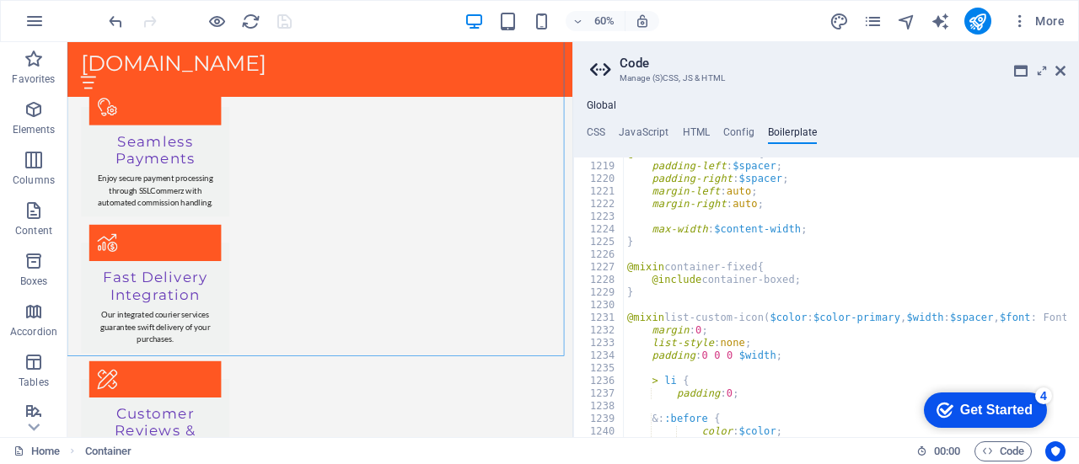
click at [584, 414] on icon "Get Started 4 items remaining, 20% complete" at bounding box center [944, 410] width 17 height 15
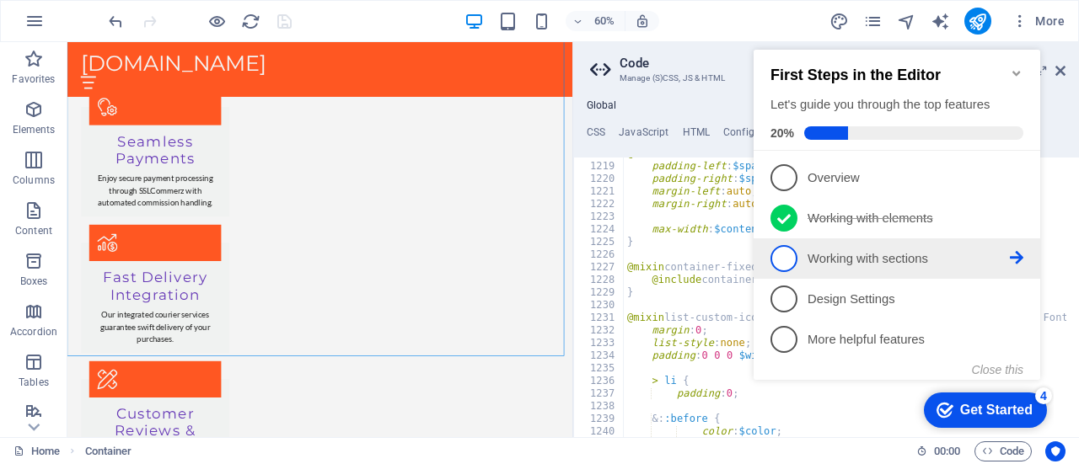
click at [584, 249] on span "3" at bounding box center [783, 258] width 27 height 27
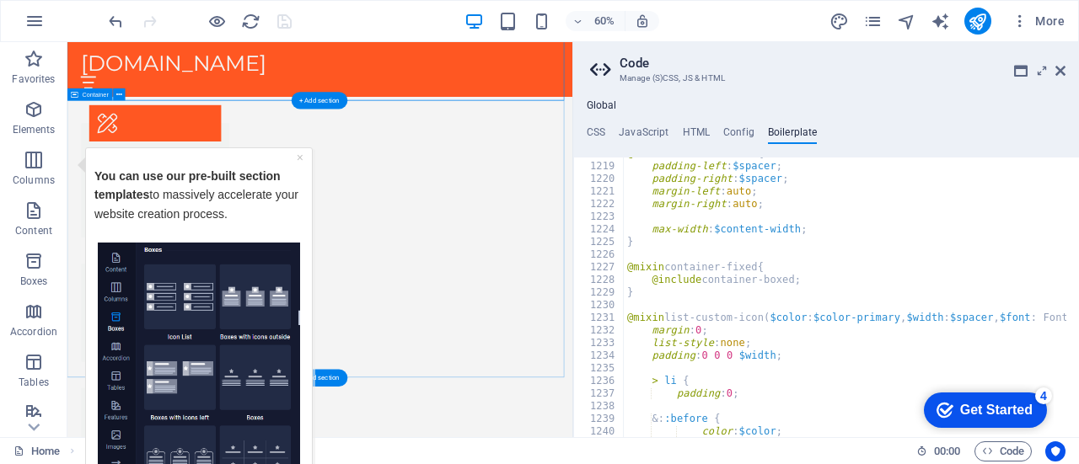
scroll to position [2762, 0]
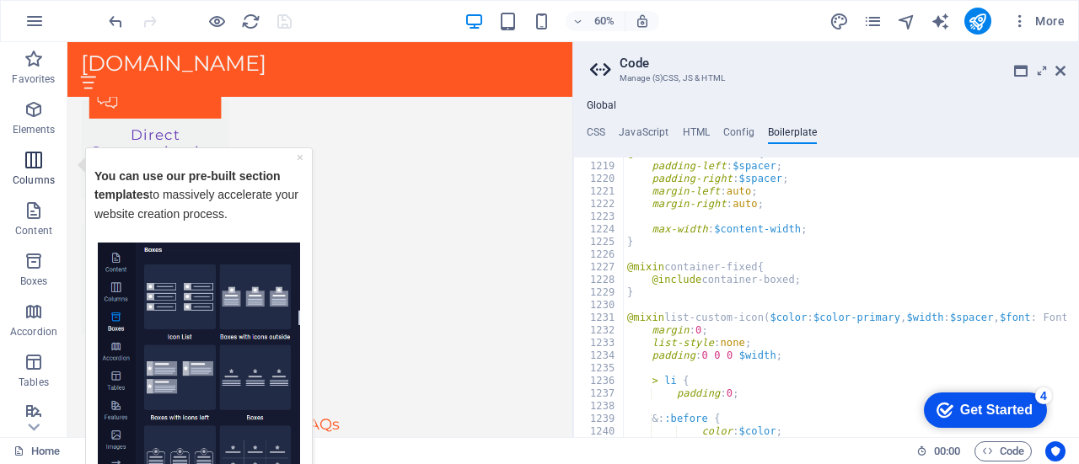
click at [62, 188] on span "Columns" at bounding box center [33, 170] width 67 height 40
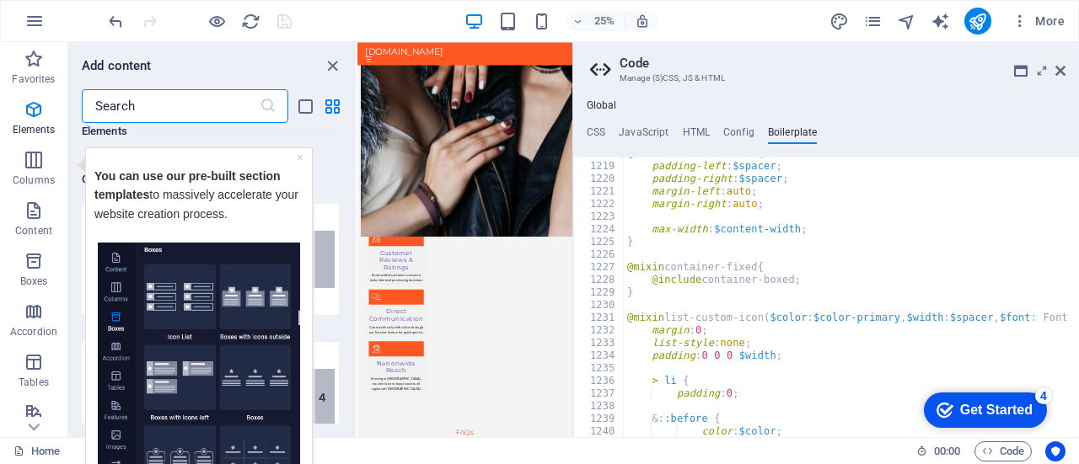
scroll to position [834, 0]
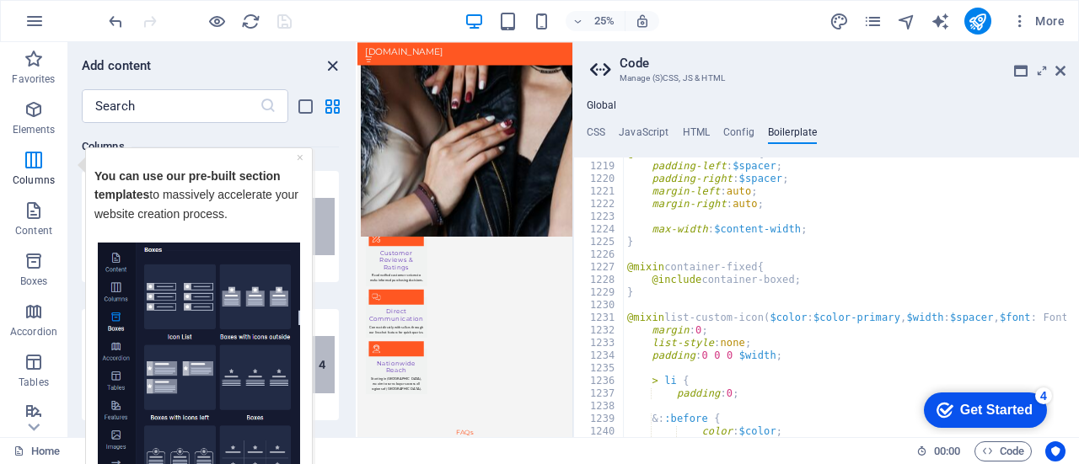
click at [330, 67] on icon "close panel" at bounding box center [332, 65] width 19 height 19
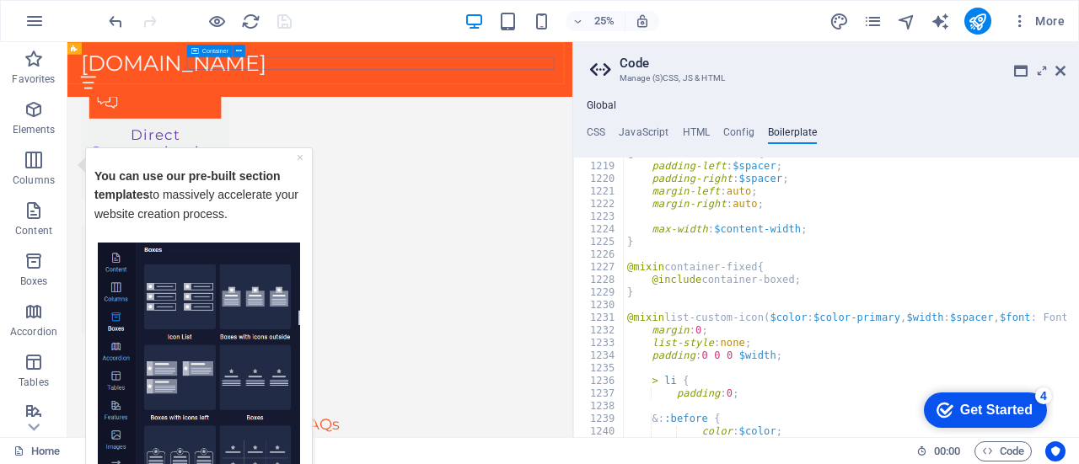
scroll to position [1839, 0]
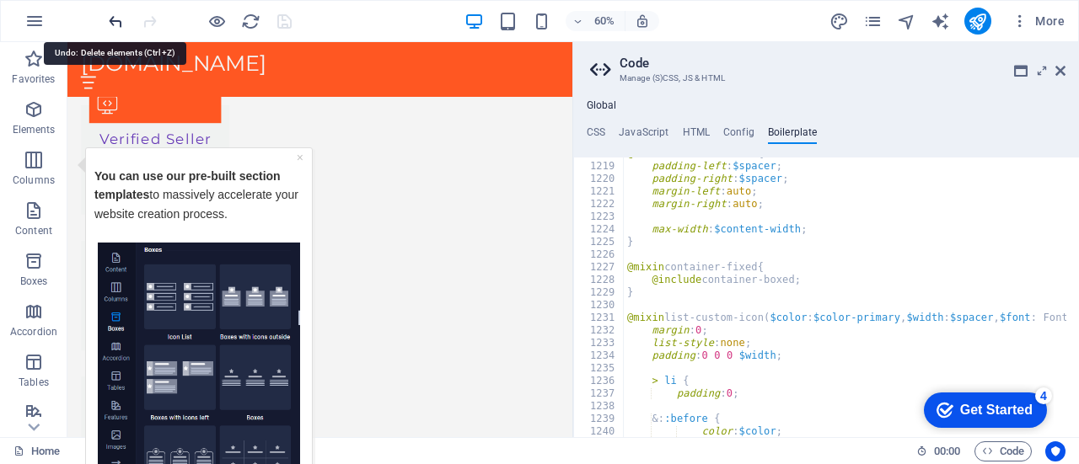
click at [0, 0] on div at bounding box center [0, 0] width 0 height 0
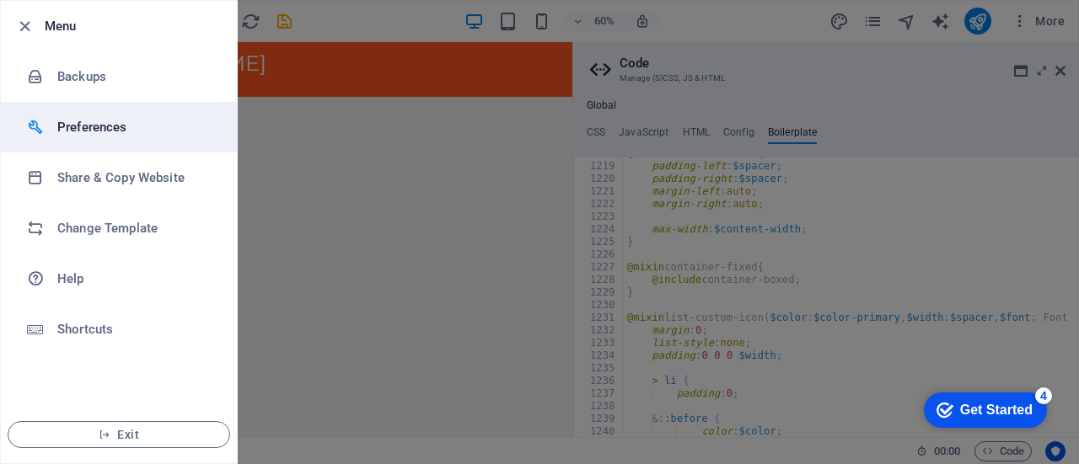
click at [114, 115] on li "Preferences" at bounding box center [119, 127] width 236 height 51
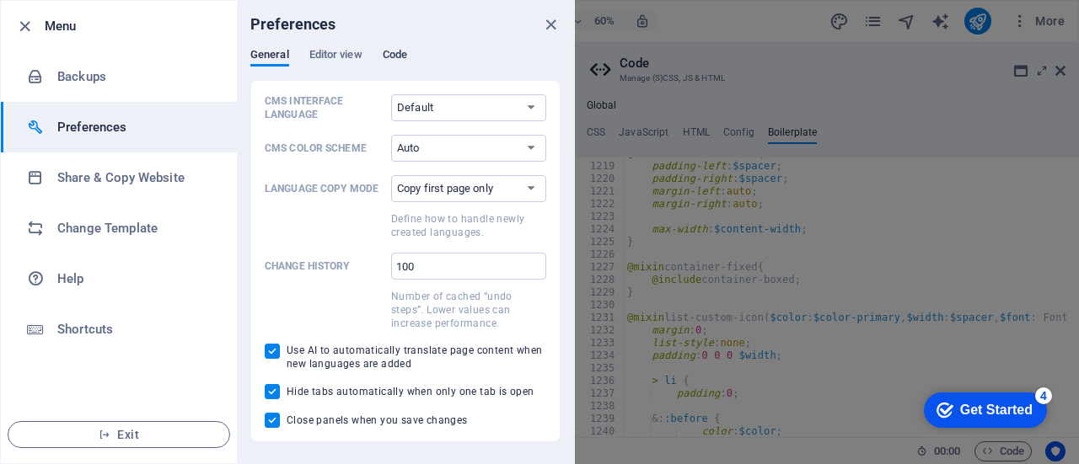
click at [400, 51] on span "Code" at bounding box center [395, 57] width 24 height 24
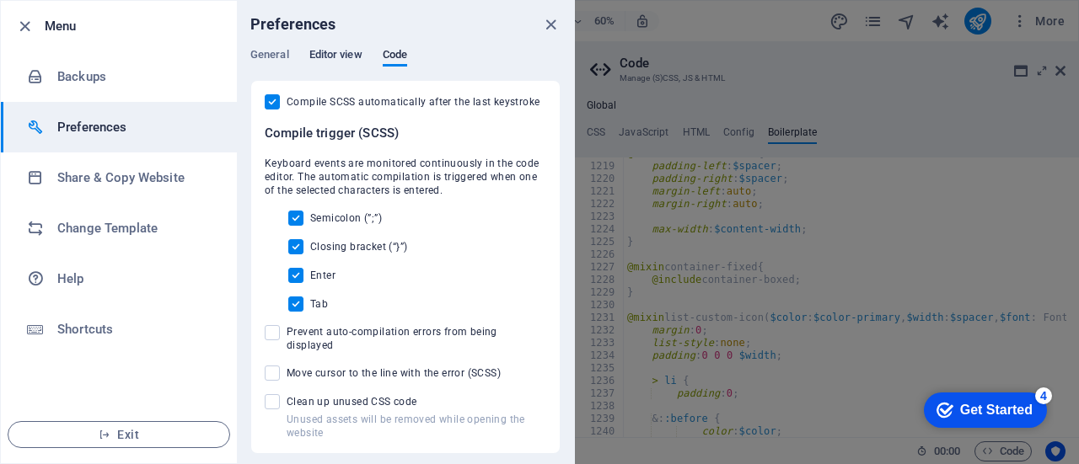
click at [338, 54] on span "Editor view" at bounding box center [335, 57] width 53 height 24
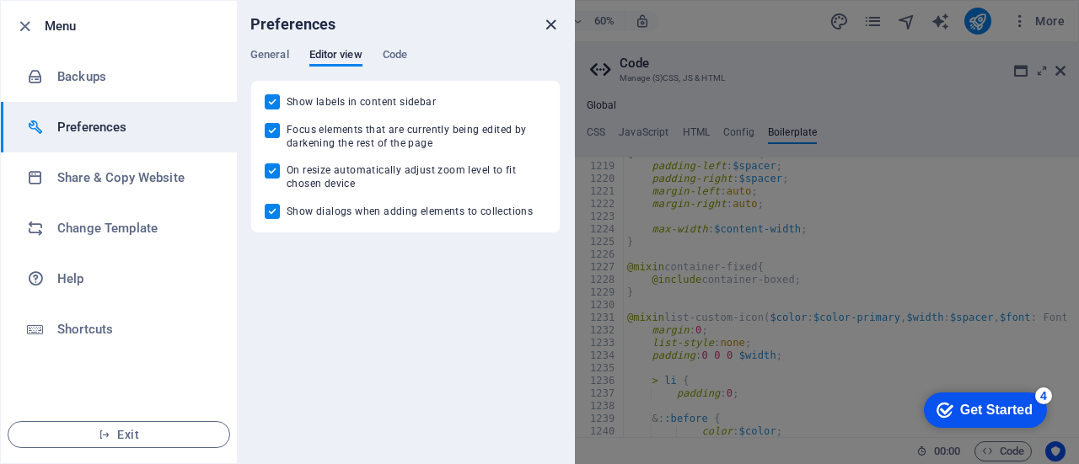
click at [551, 18] on icon "close" at bounding box center [550, 24] width 19 height 19
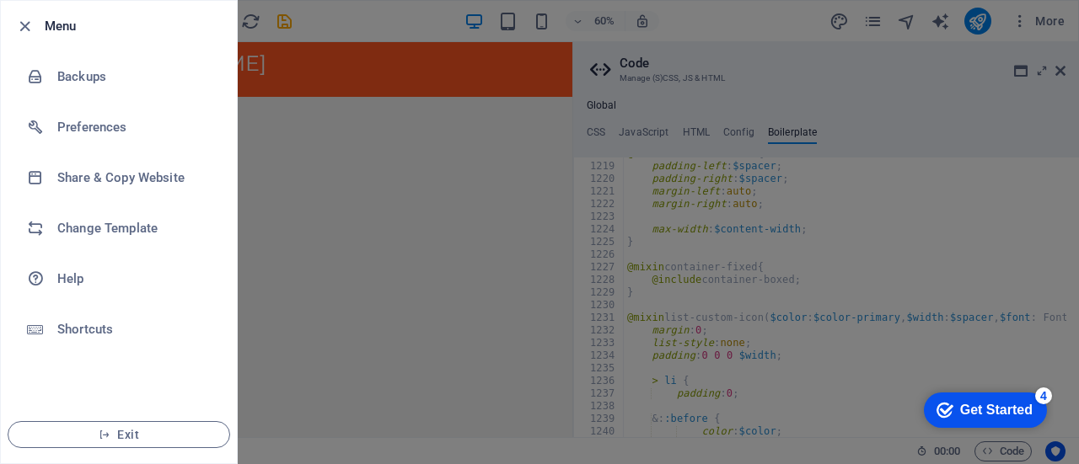
scroll to position [0, 0]
click at [502, 78] on div at bounding box center [539, 232] width 1079 height 464
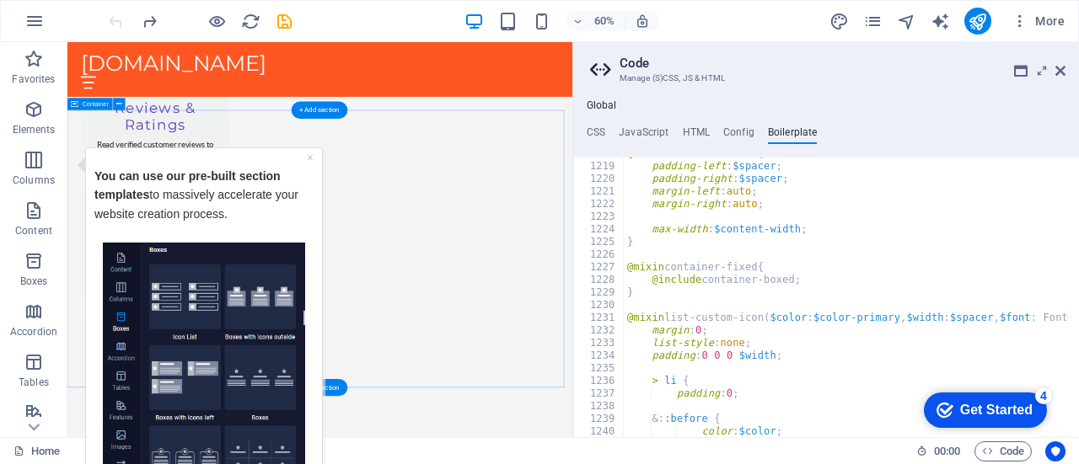
scroll to position [2606, 0]
click at [309, 157] on link "×" at bounding box center [310, 156] width 7 height 13
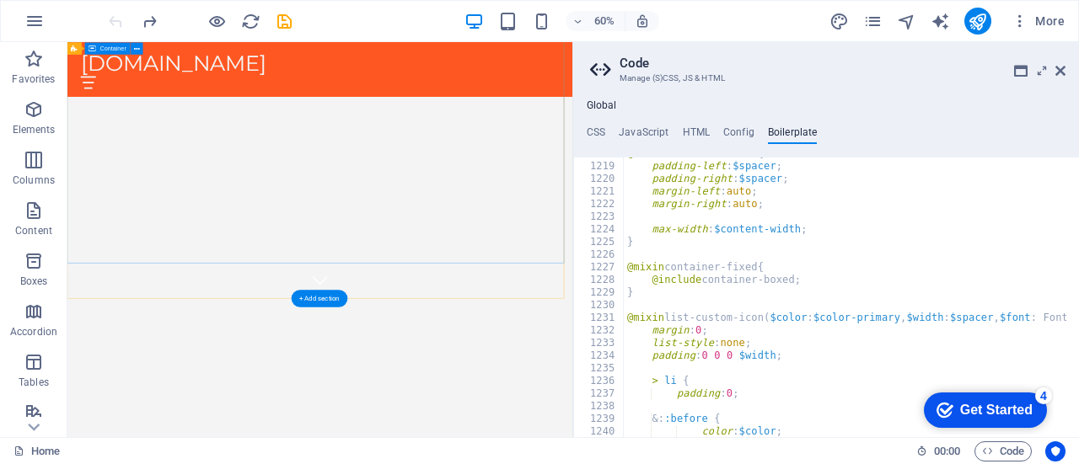
scroll to position [0, 0]
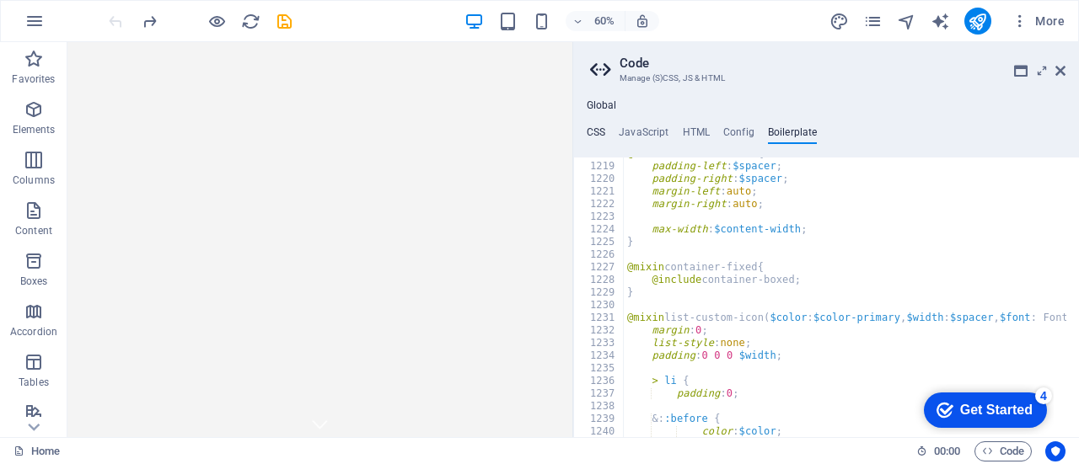
click at [584, 127] on h4 "CSS" at bounding box center [596, 135] width 19 height 19
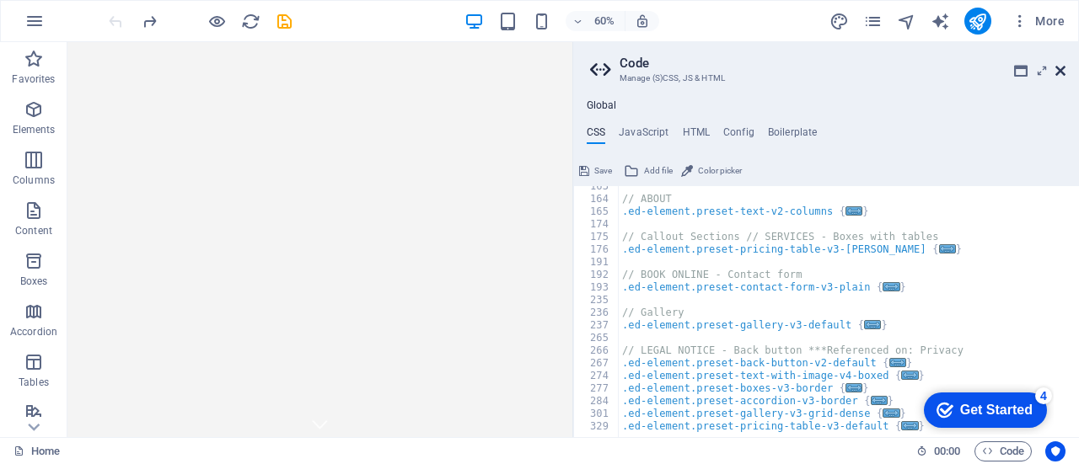
click at [584, 74] on icon at bounding box center [1060, 70] width 10 height 13
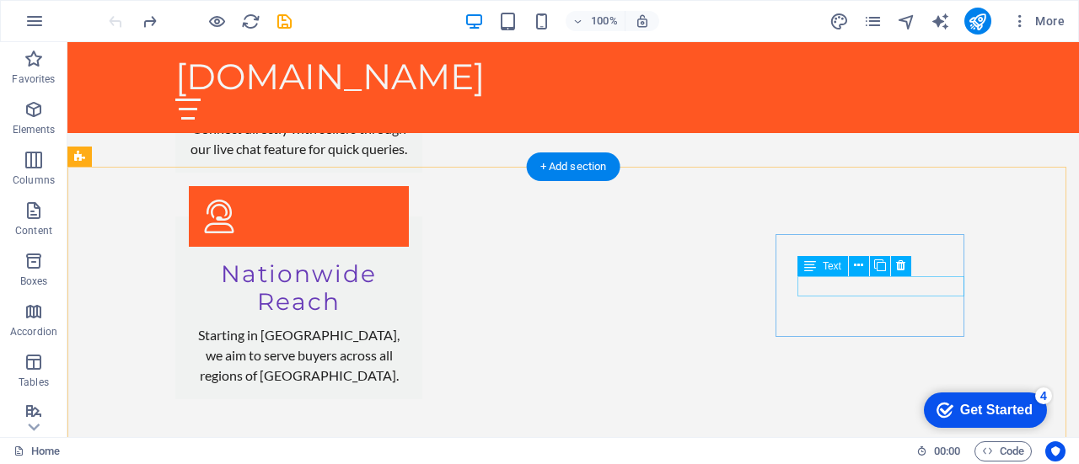
scroll to position [2886, 0]
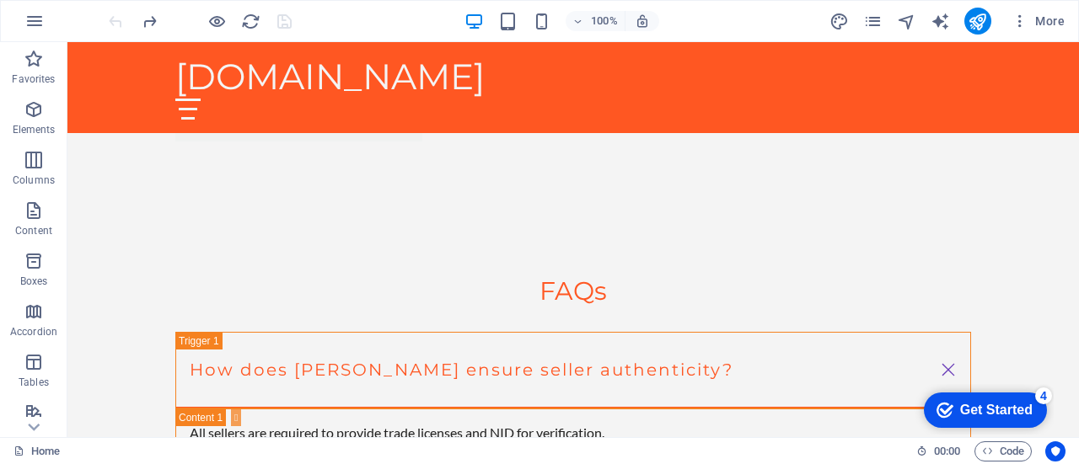
click at [0, 0] on div at bounding box center [0, 0] width 0 height 0
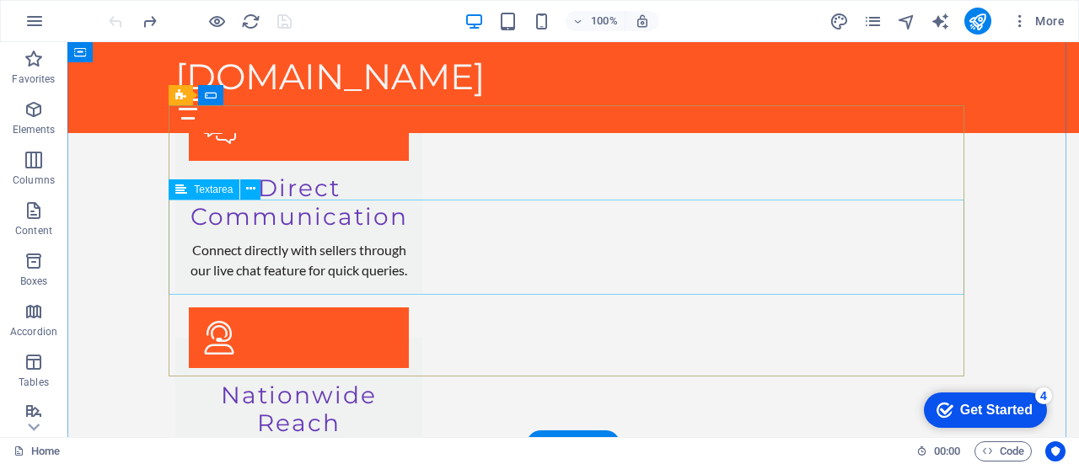
scroll to position [2504, 0]
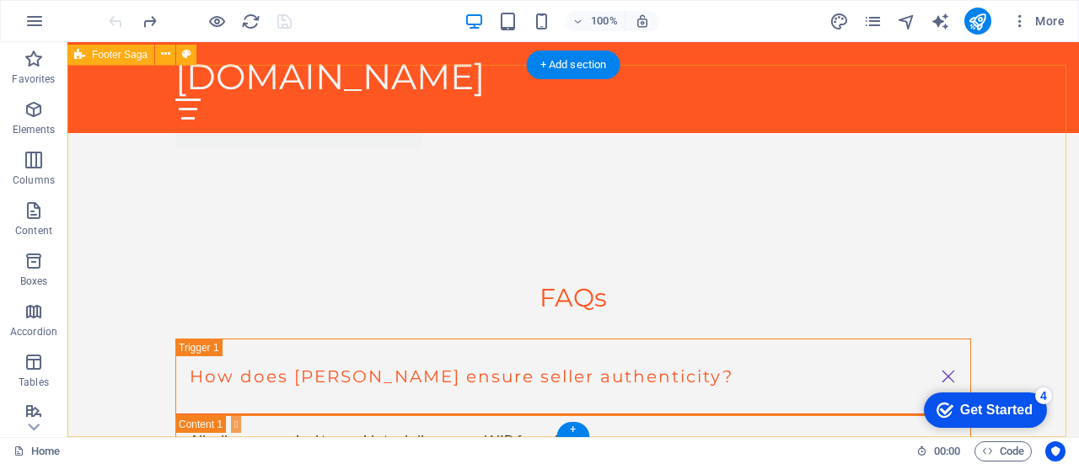
scroll to position [2886, 0]
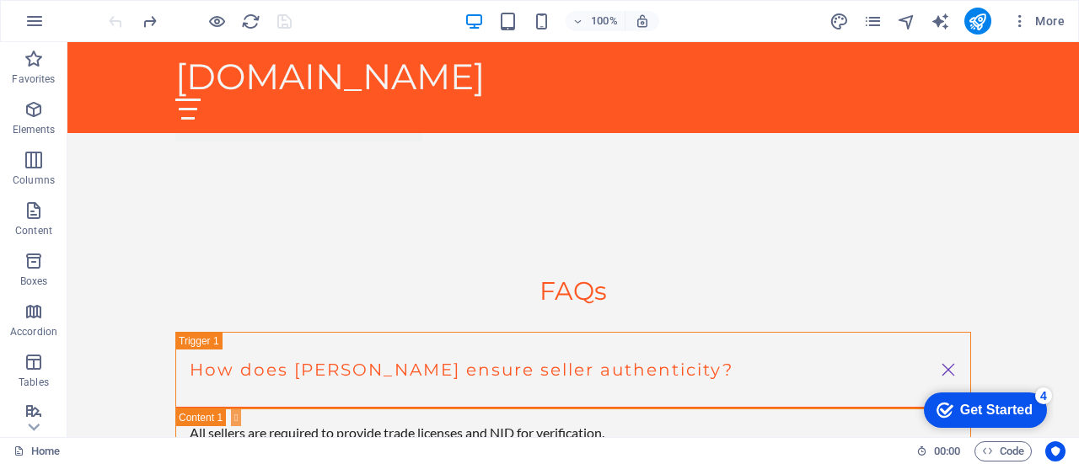
click at [584, 403] on div "Get Started" at bounding box center [996, 410] width 72 height 15
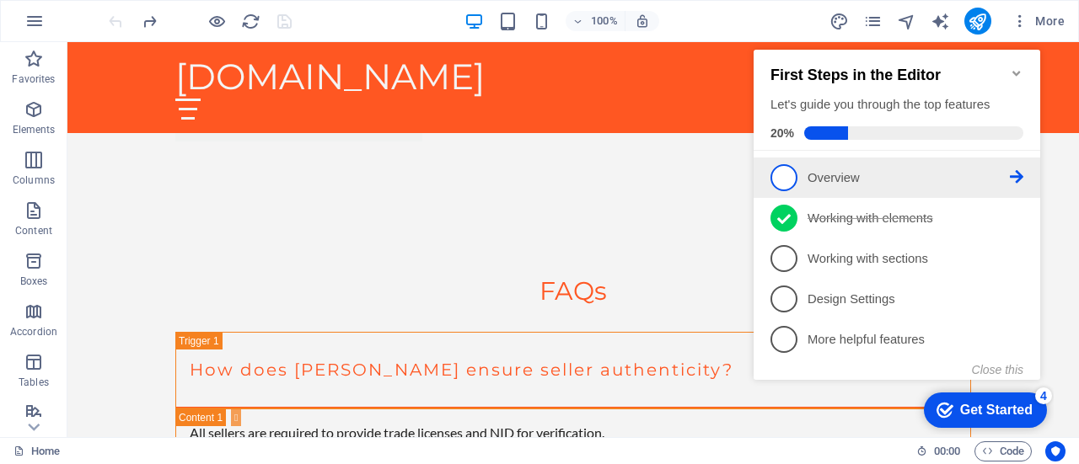
click at [584, 171] on span "1" at bounding box center [783, 177] width 27 height 27
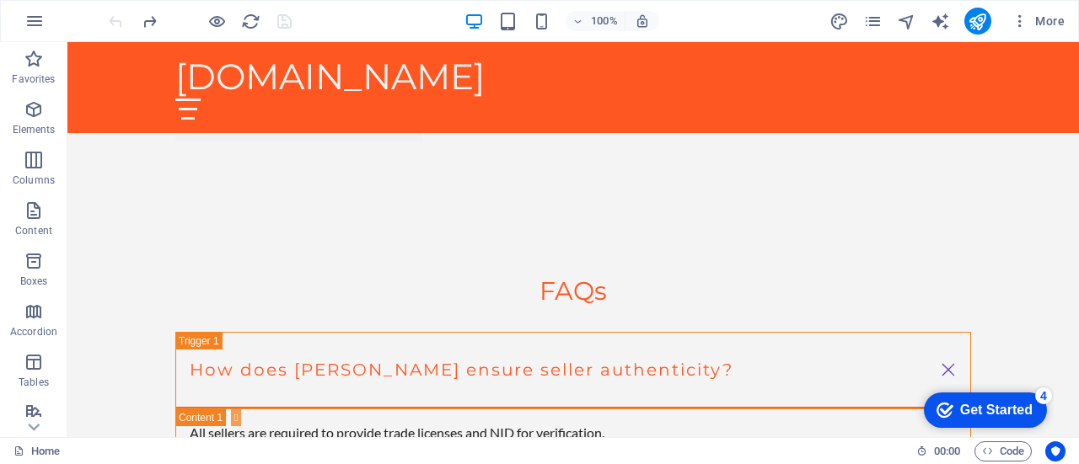
scroll to position [0, 0]
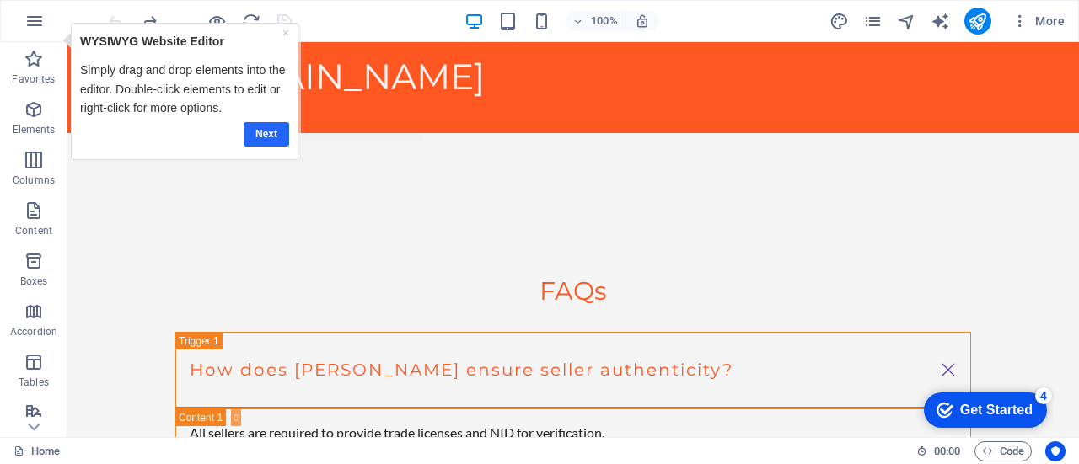
click at [269, 126] on link "Next" at bounding box center [267, 133] width 46 height 24
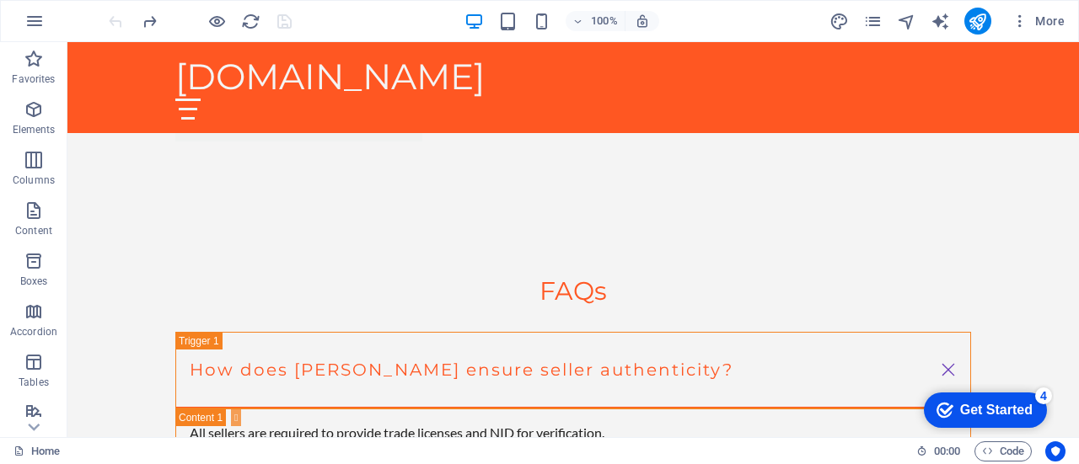
click at [584, 406] on div "checkmark Get Started 4" at bounding box center [984, 410] width 96 height 17
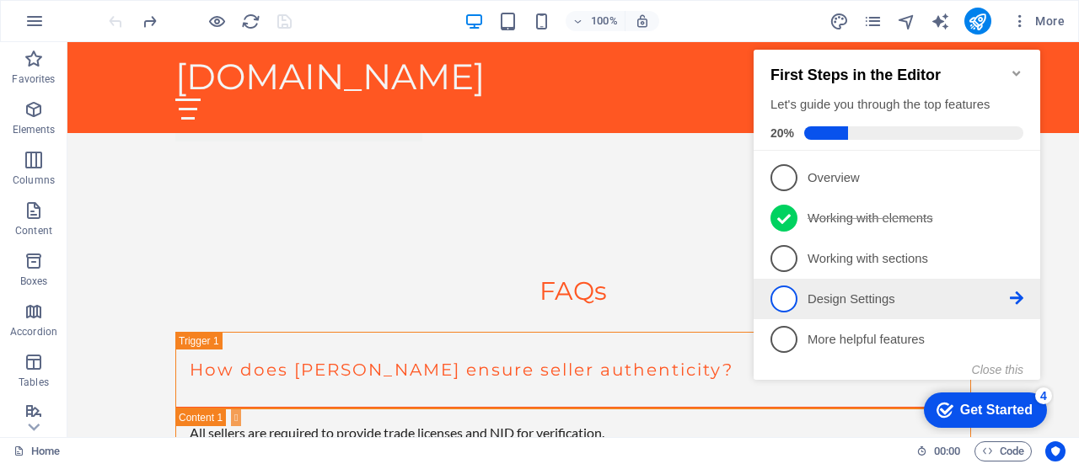
click at [584, 294] on span "4" at bounding box center [783, 299] width 27 height 27
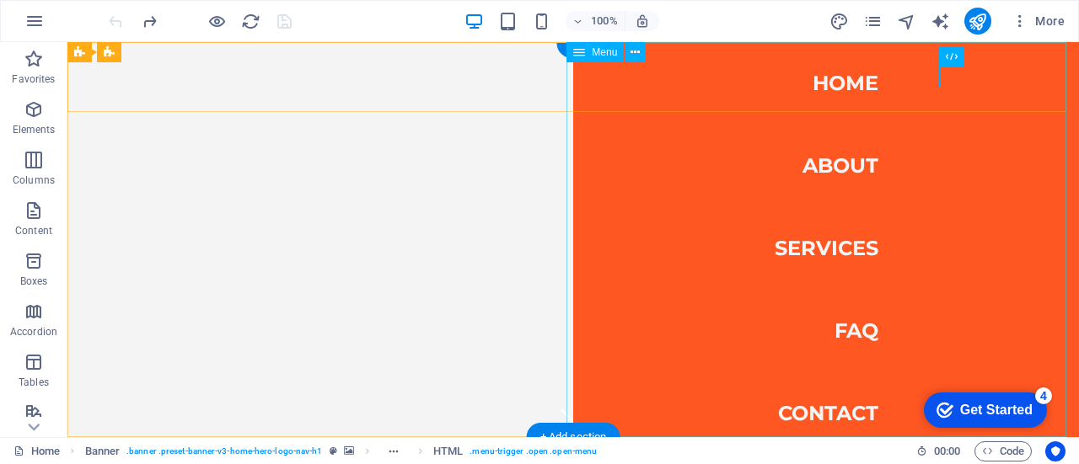
scroll to position [13, 0]
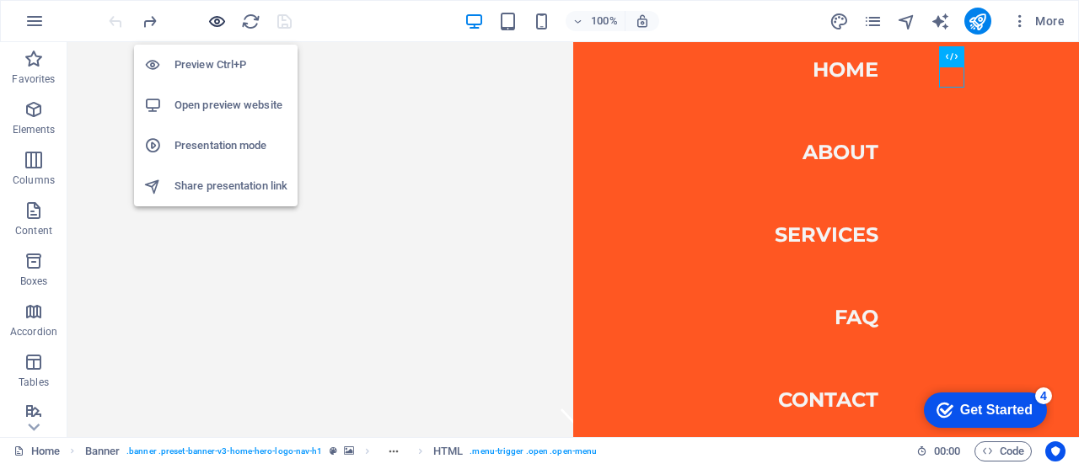
click at [216, 22] on icon "button" at bounding box center [216, 21] width 19 height 19
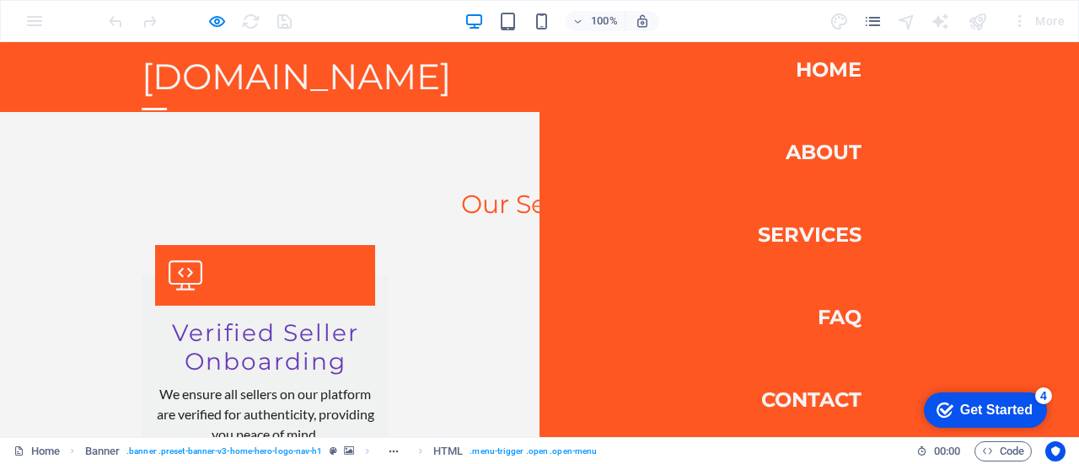
scroll to position [1528, 0]
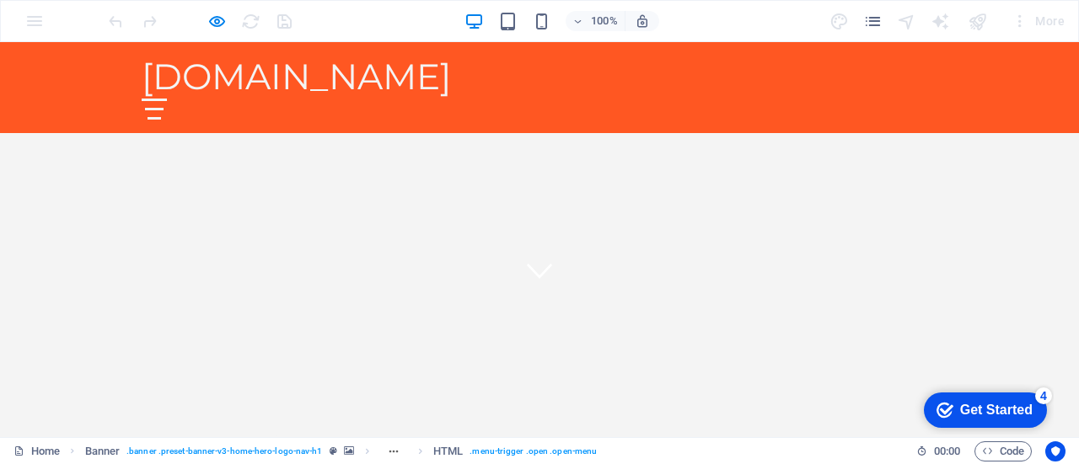
scroll to position [0, 0]
